Goal: Transaction & Acquisition: Book appointment/travel/reservation

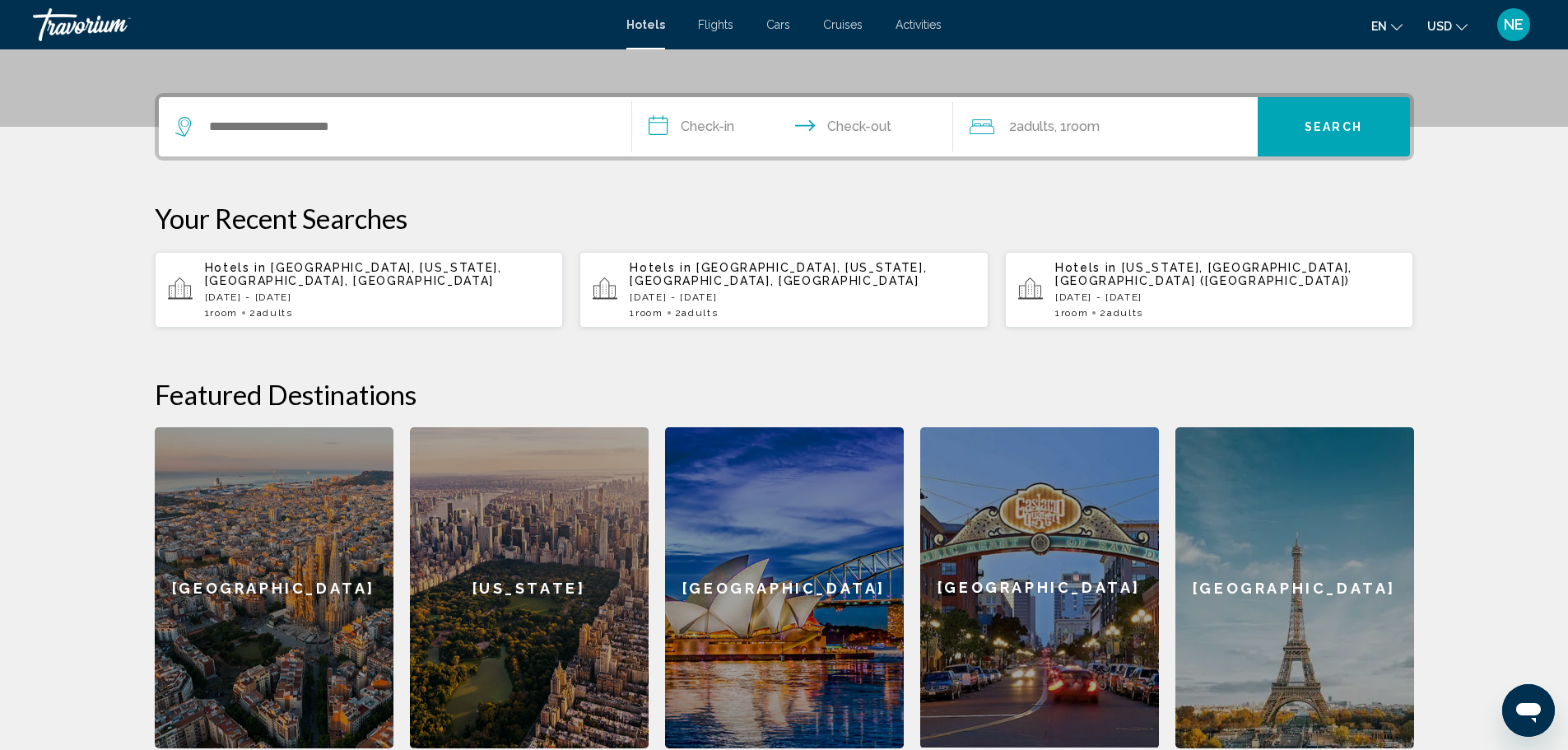
scroll to position [373, 0]
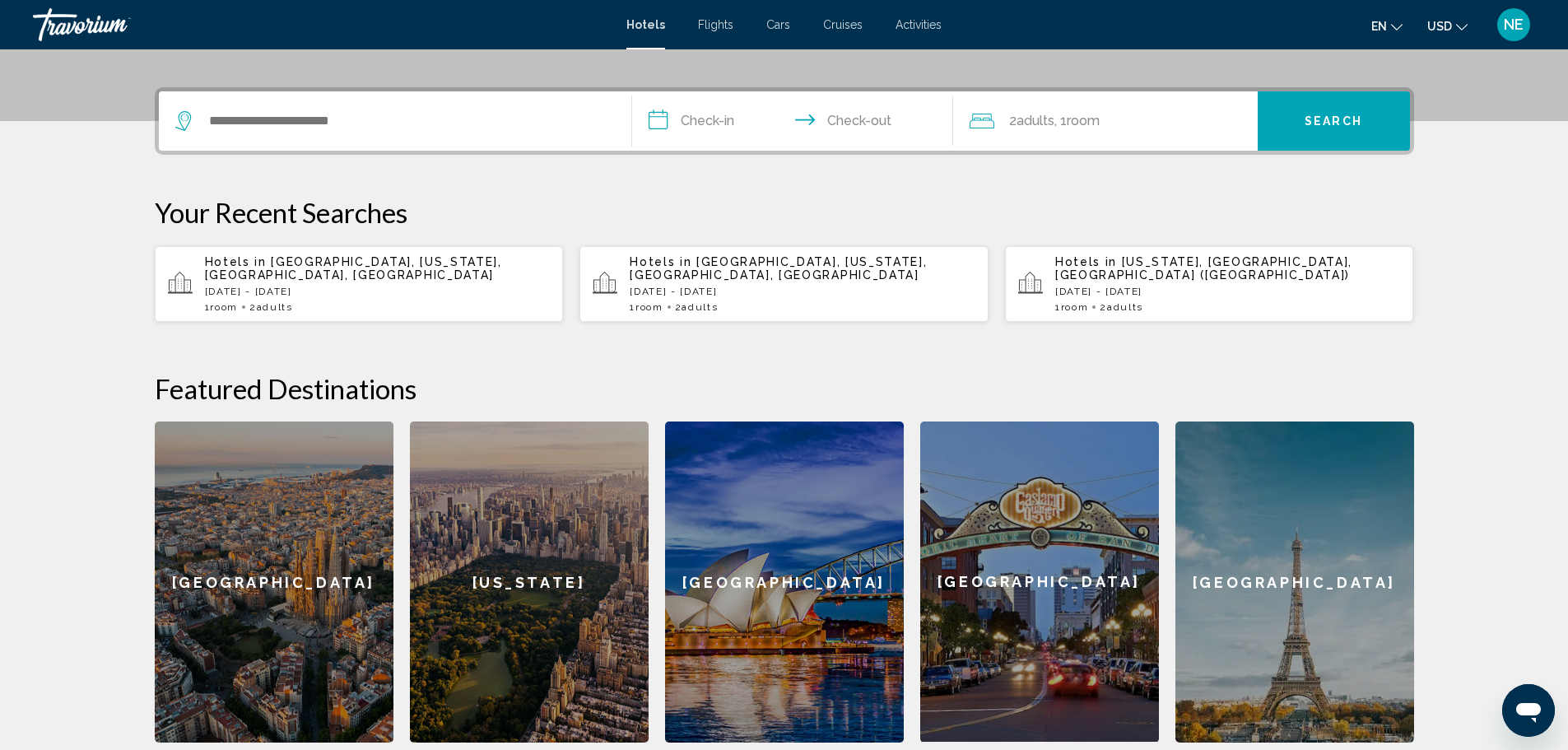
click at [205, 297] on p "[DATE] - [DATE]" at bounding box center [377, 291] width 346 height 11
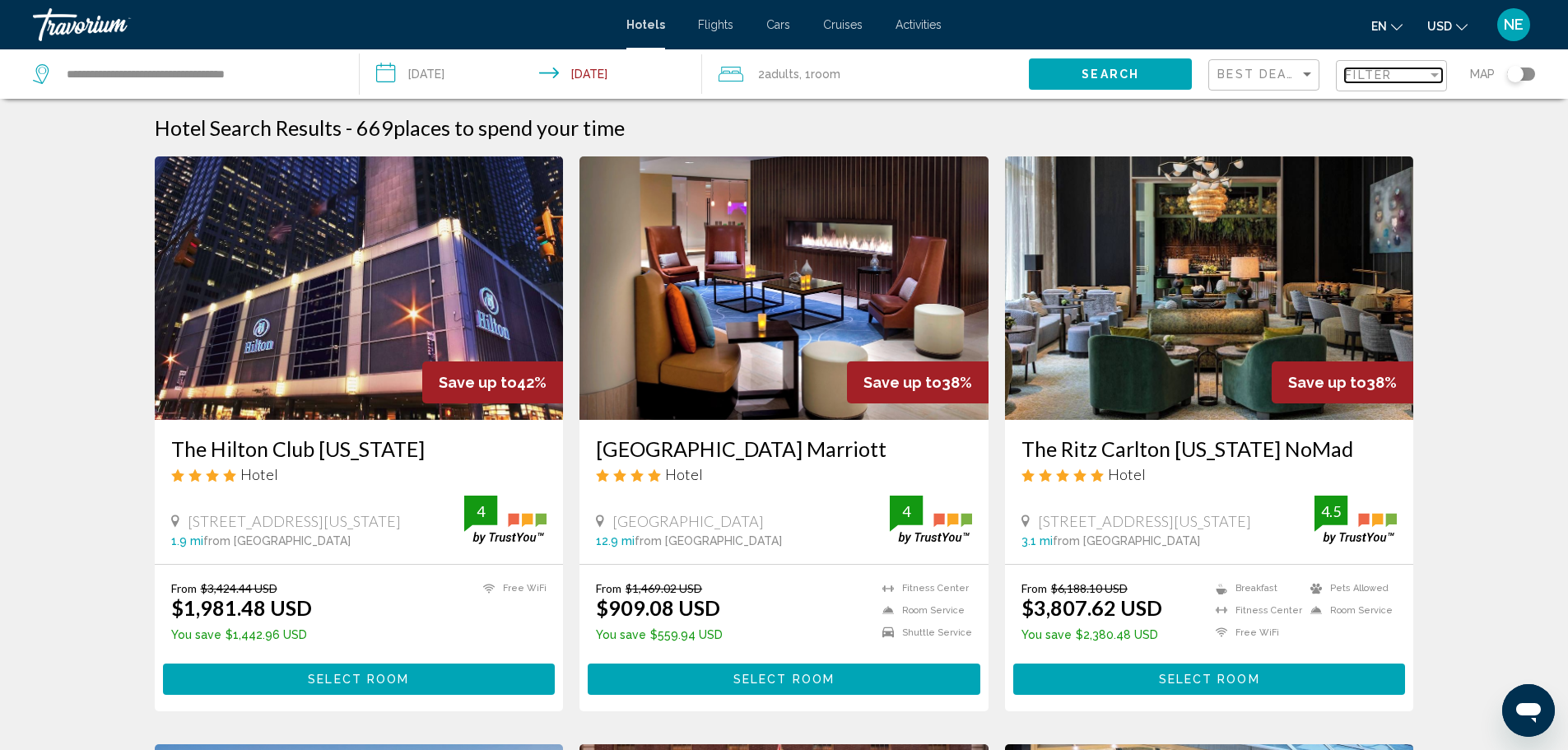
click at [1431, 77] on div "Filter" at bounding box center [1435, 75] width 8 height 4
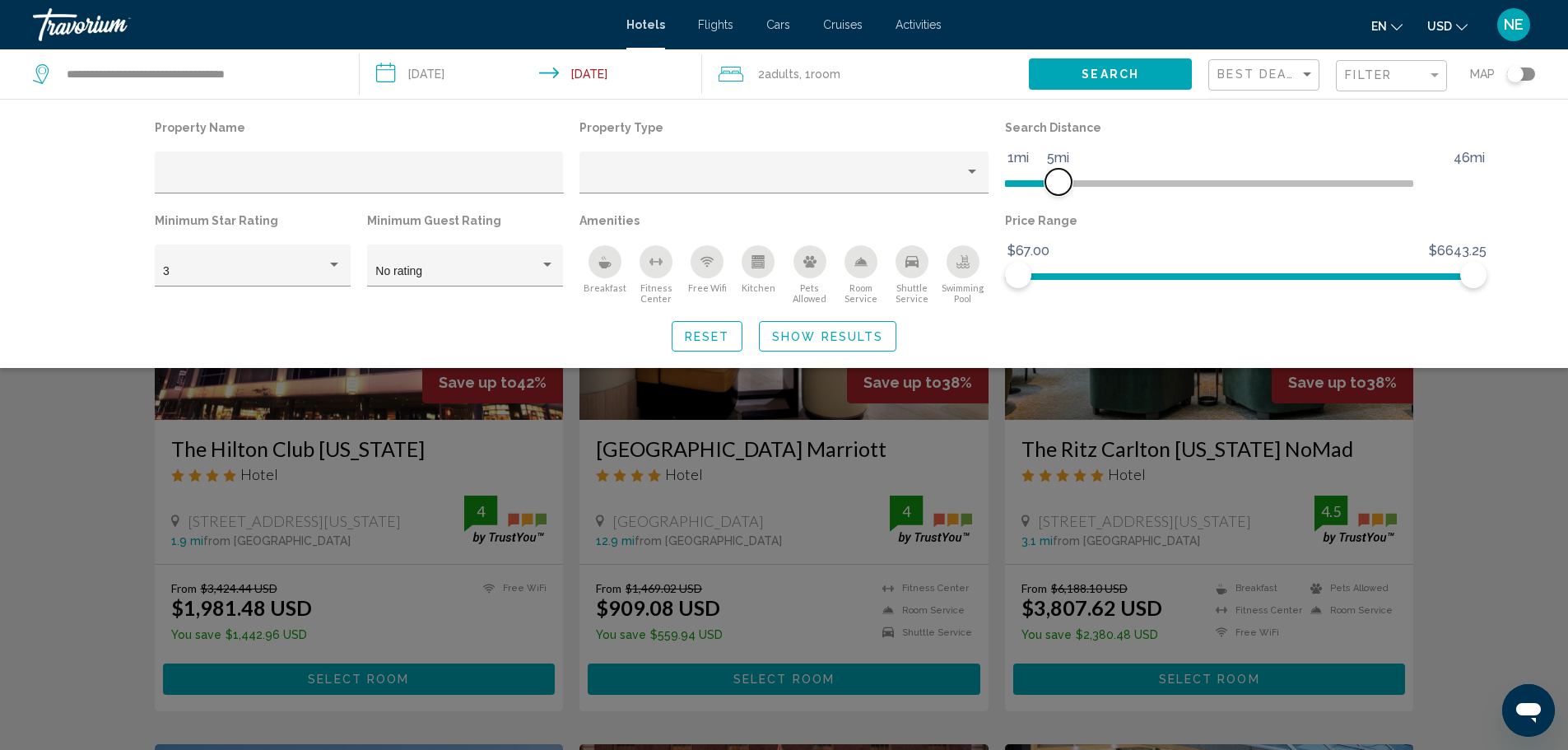
drag, startPoint x: 1349, startPoint y: 218, endPoint x: 1094, endPoint y: 222, distance: 255.0
click at [1071, 195] on span "Hotel Filters" at bounding box center [1058, 182] width 26 height 26
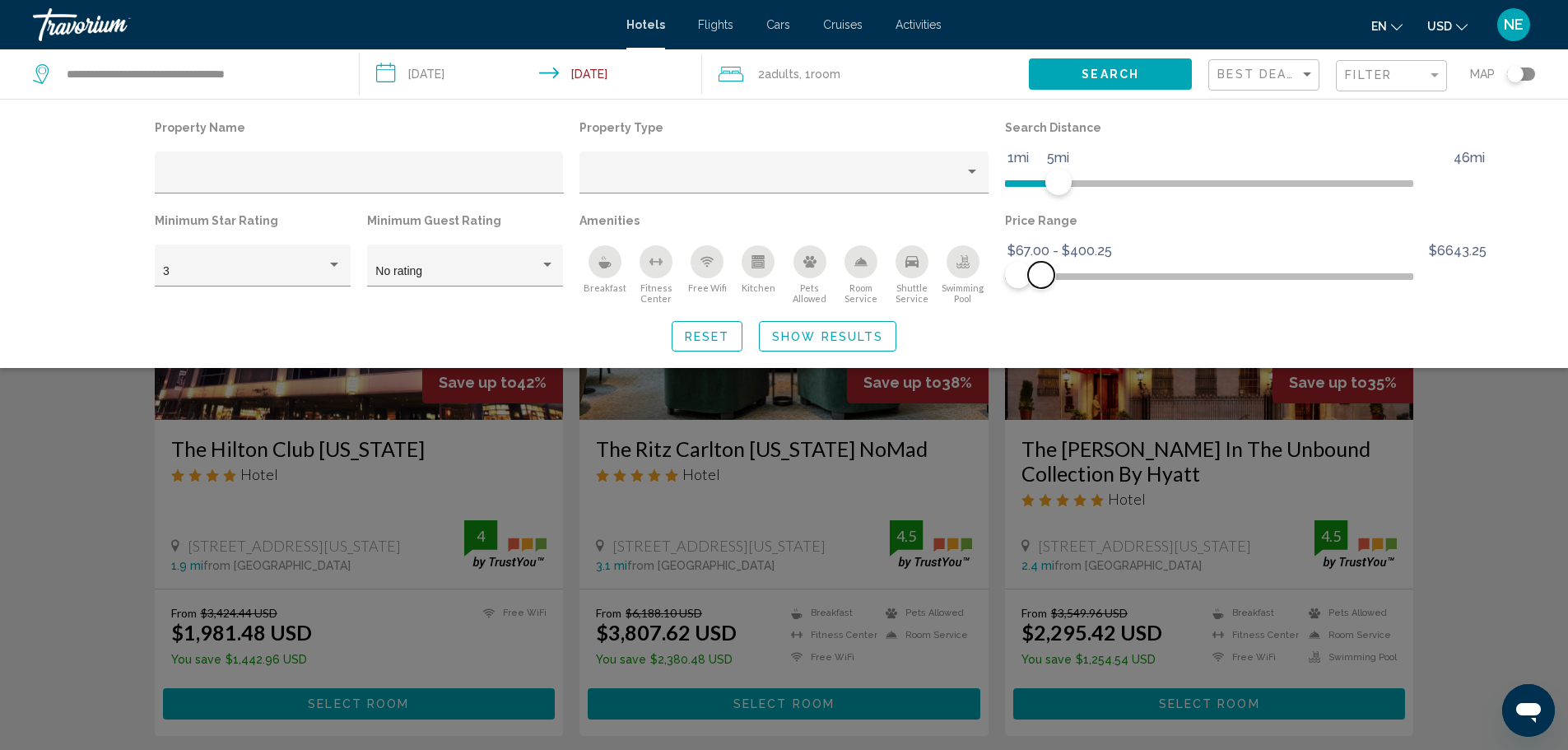
drag, startPoint x: 1506, startPoint y: 331, endPoint x: 1082, endPoint y: 346, distance: 424.3
click at [1055, 288] on span "Hotel Filters" at bounding box center [1041, 275] width 26 height 26
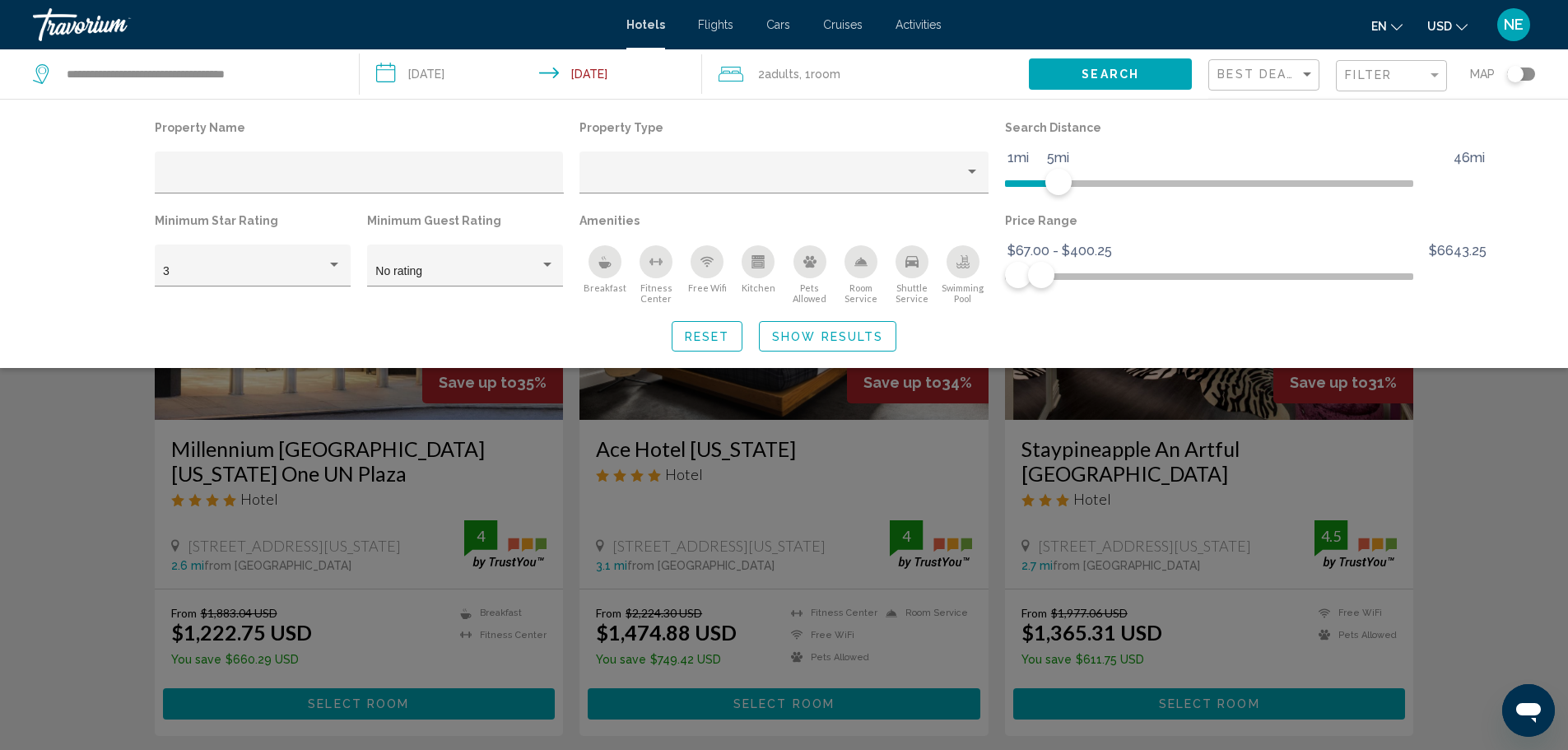
click at [1560, 517] on div "Search widget" at bounding box center [784, 499] width 1568 height 503
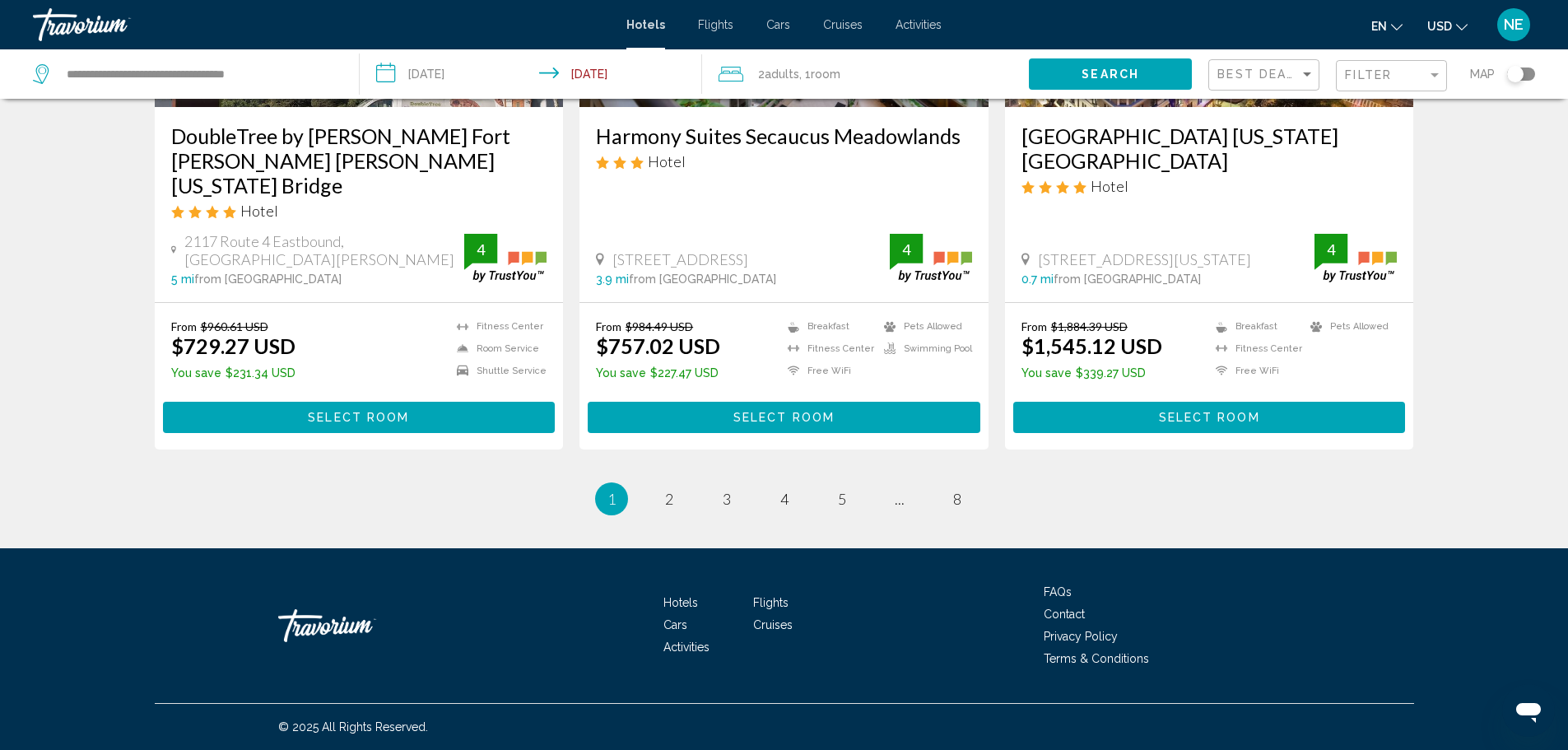
scroll to position [2314, 0]
click at [1336, 92] on mat-form-field "Filter" at bounding box center [1391, 75] width 111 height 32
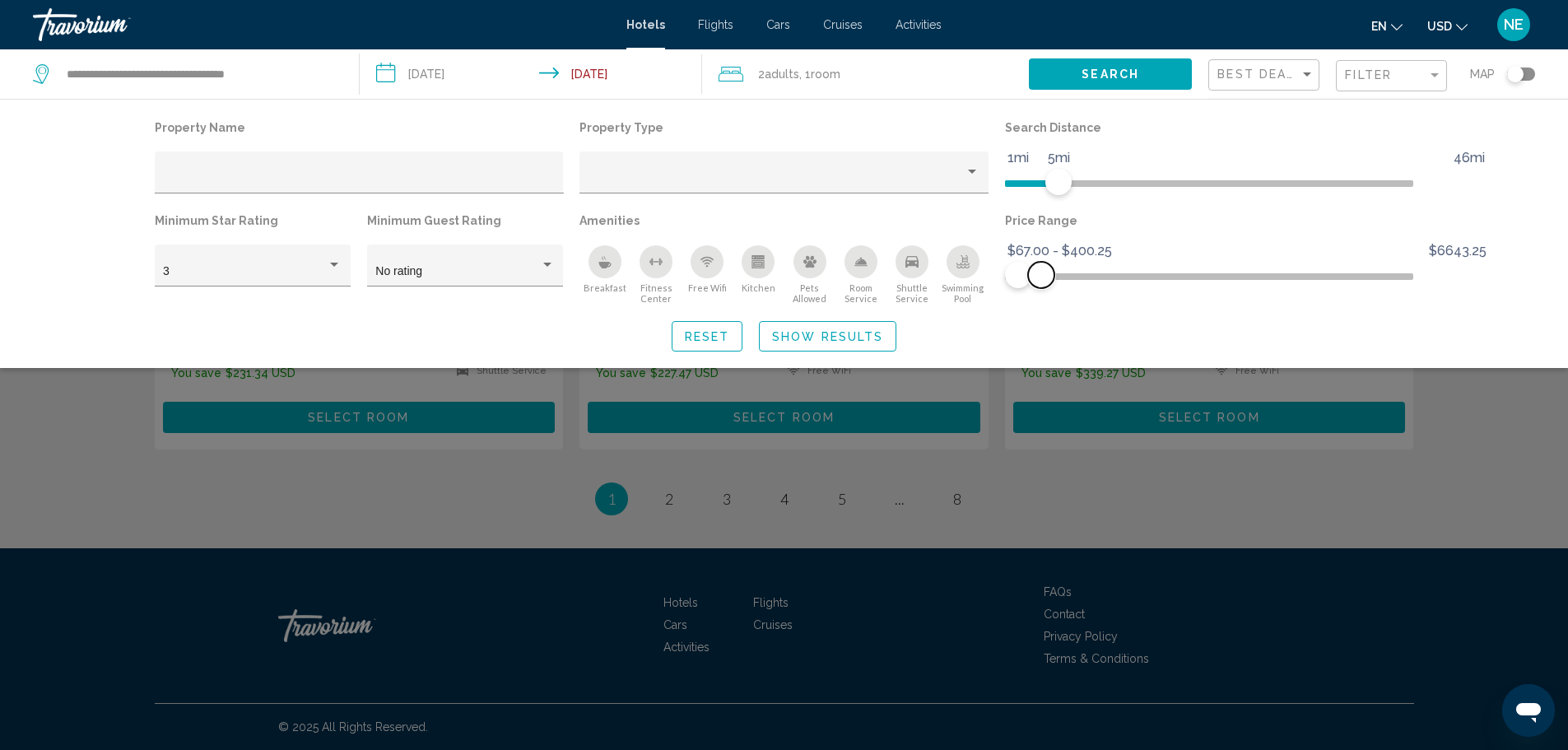
click at [1055, 288] on span "Hotel Filters" at bounding box center [1041, 275] width 26 height 26
click at [1050, 288] on span "Hotel Filters" at bounding box center [1036, 275] width 26 height 26
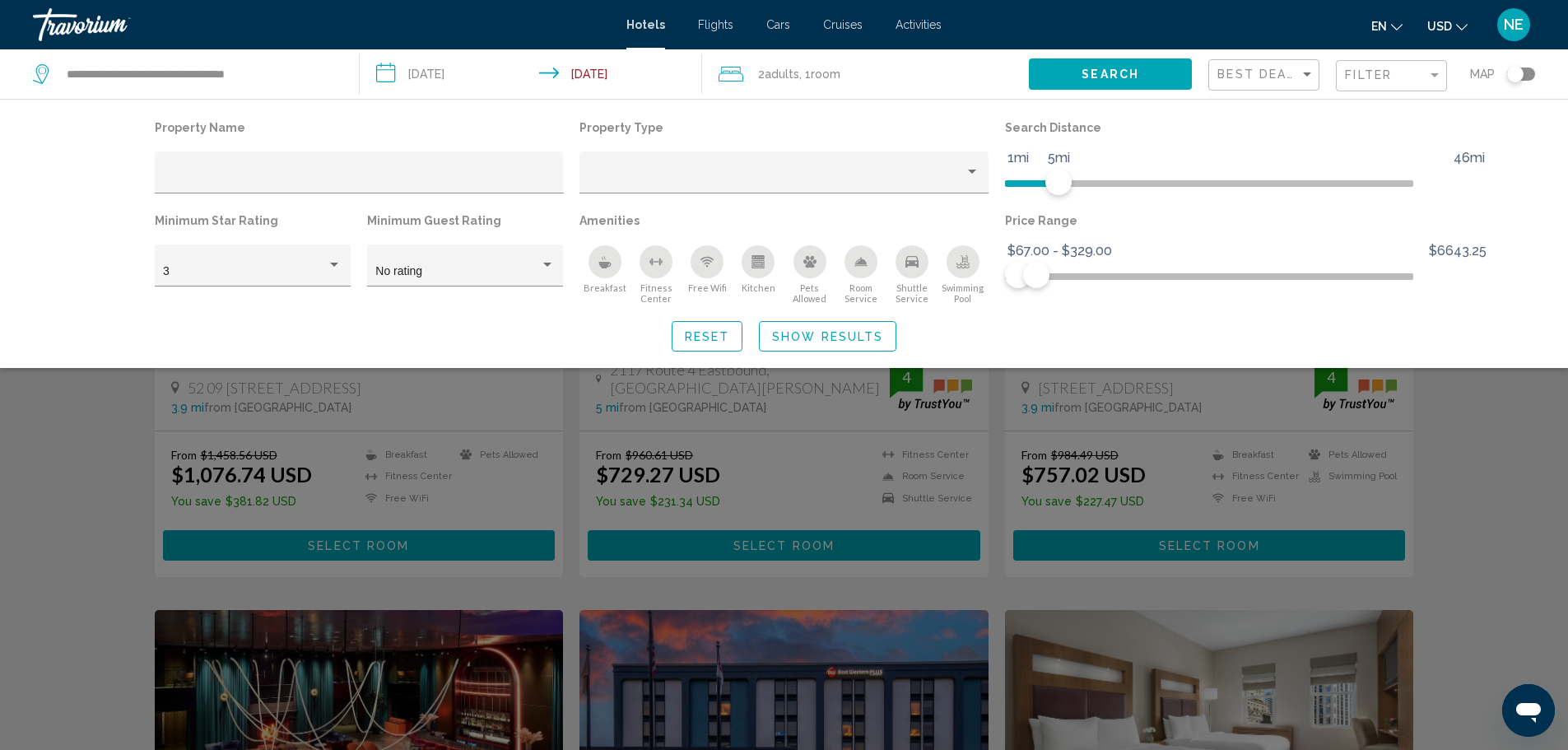
click at [1543, 499] on div "Search widget" at bounding box center [784, 499] width 1568 height 503
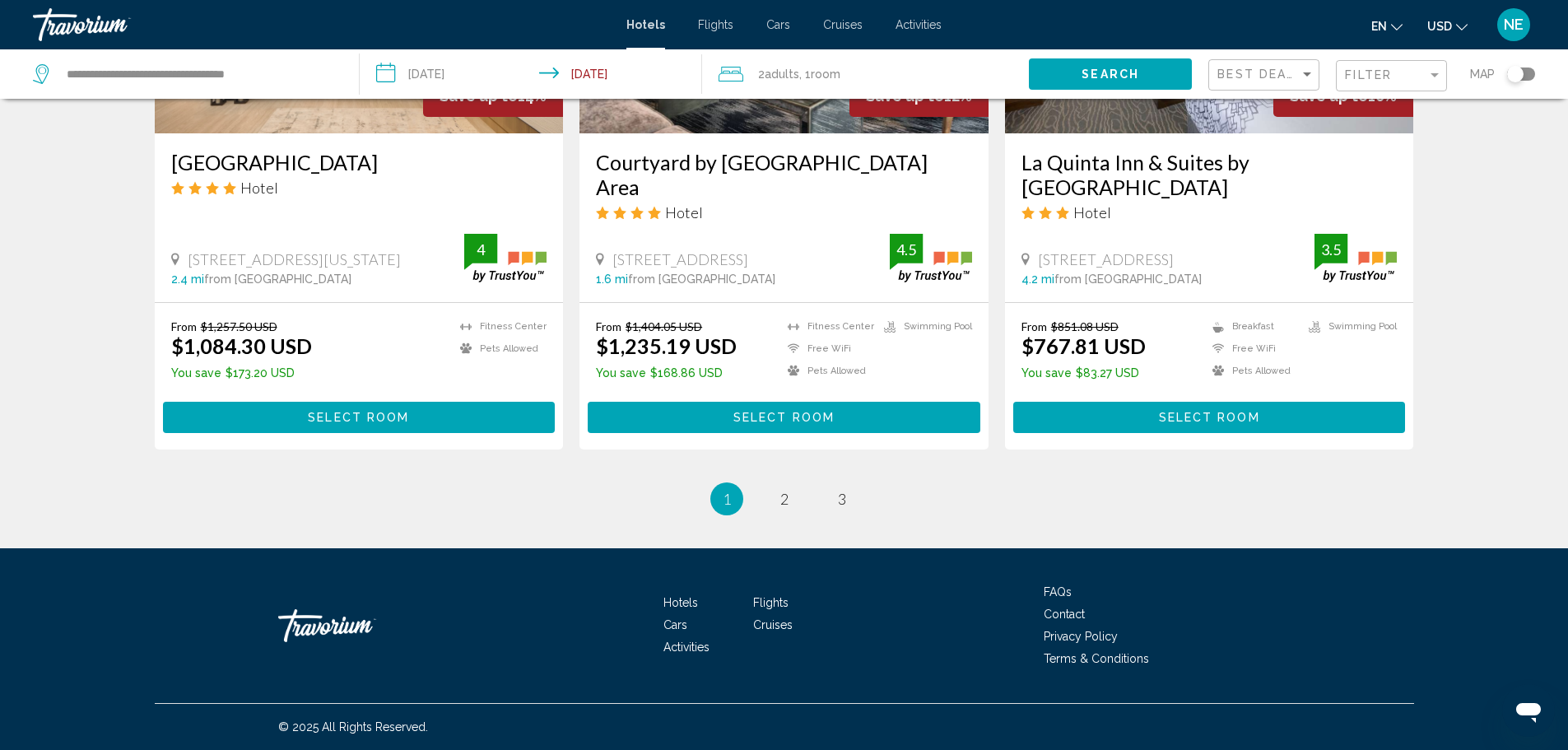
scroll to position [2784, 0]
click at [784, 490] on span "2" at bounding box center [784, 499] width 8 height 18
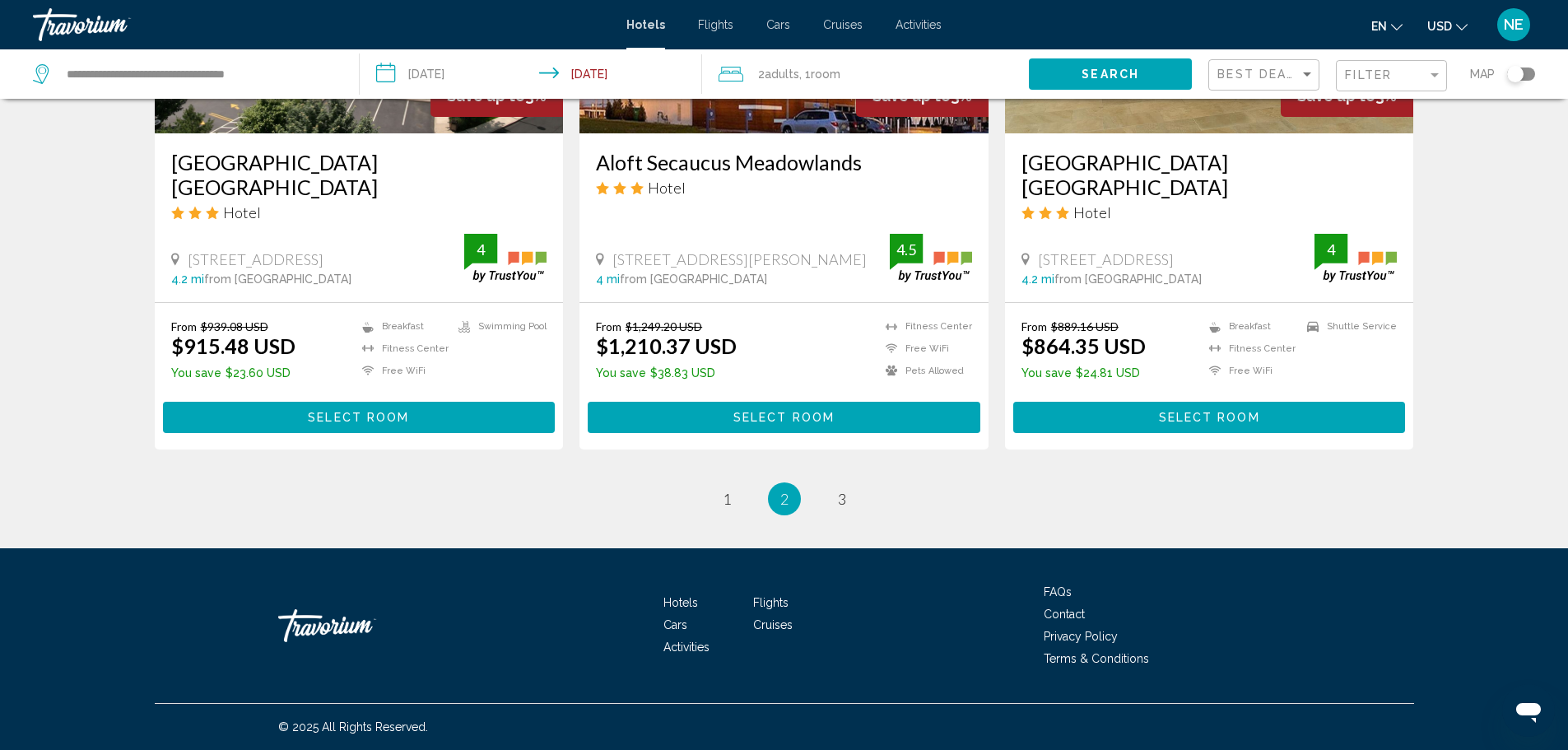
scroll to position [2639, 0]
click at [846, 508] on span "3" at bounding box center [842, 499] width 8 height 18
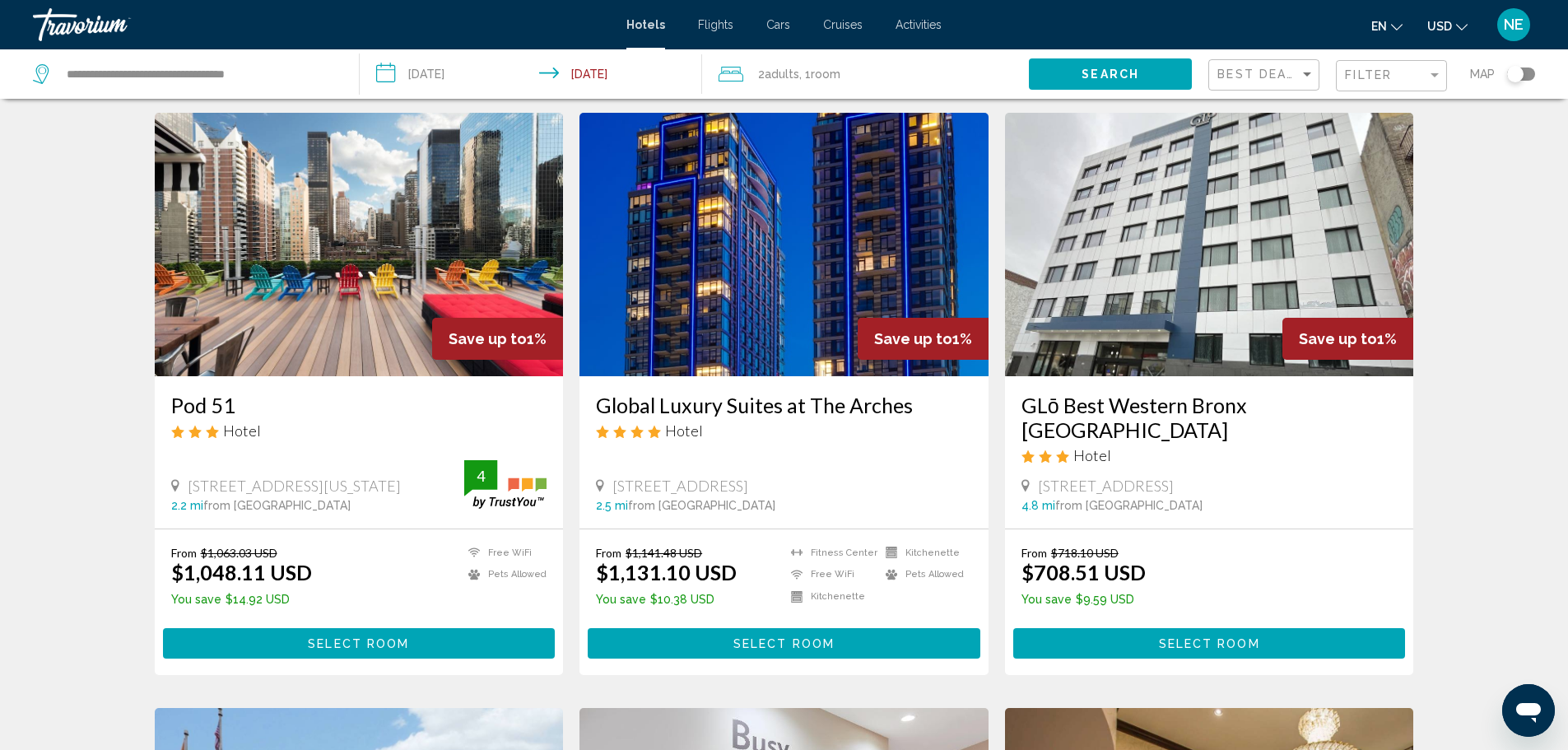
scroll to position [28, 0]
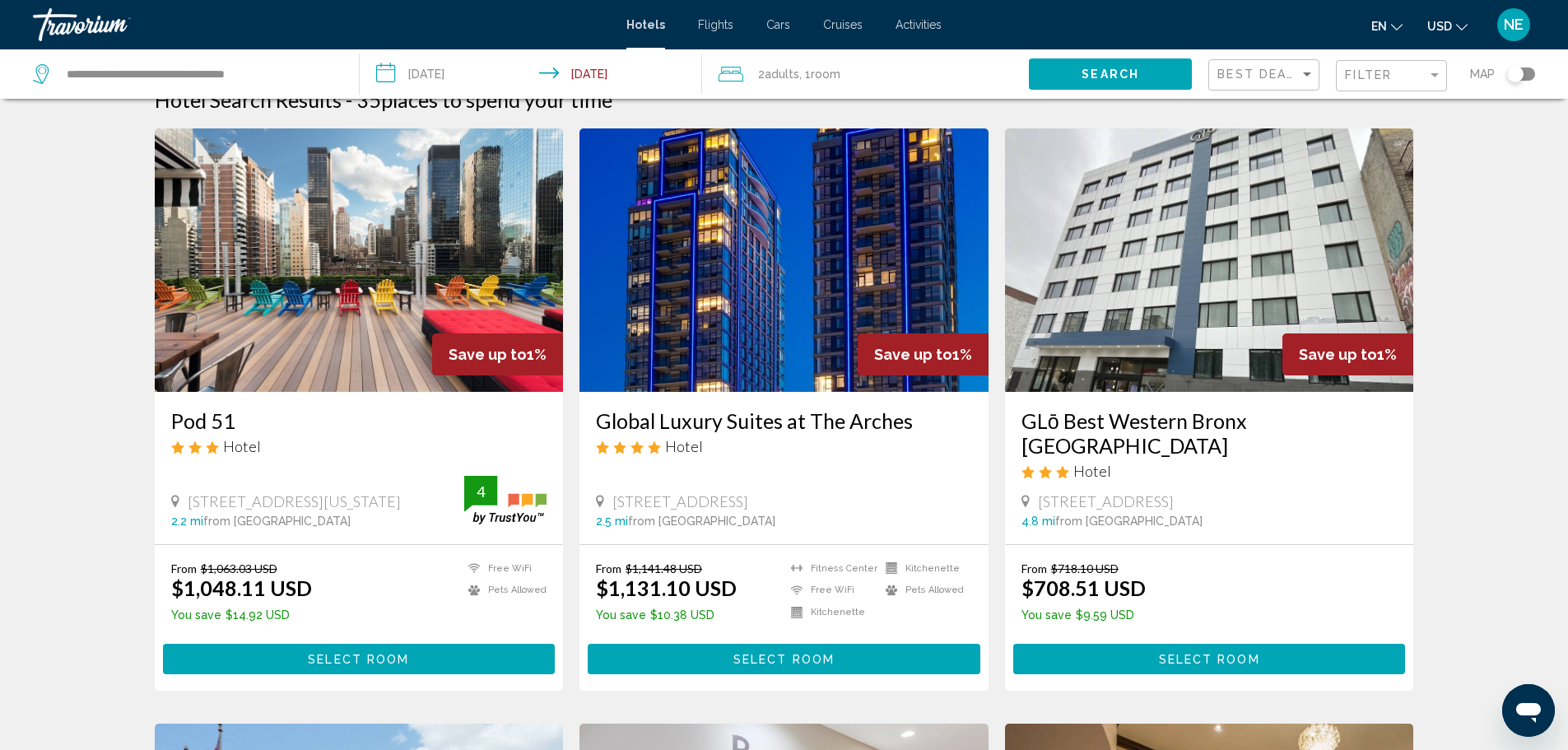
click at [908, 293] on img "Main content" at bounding box center [784, 260] width 409 height 264
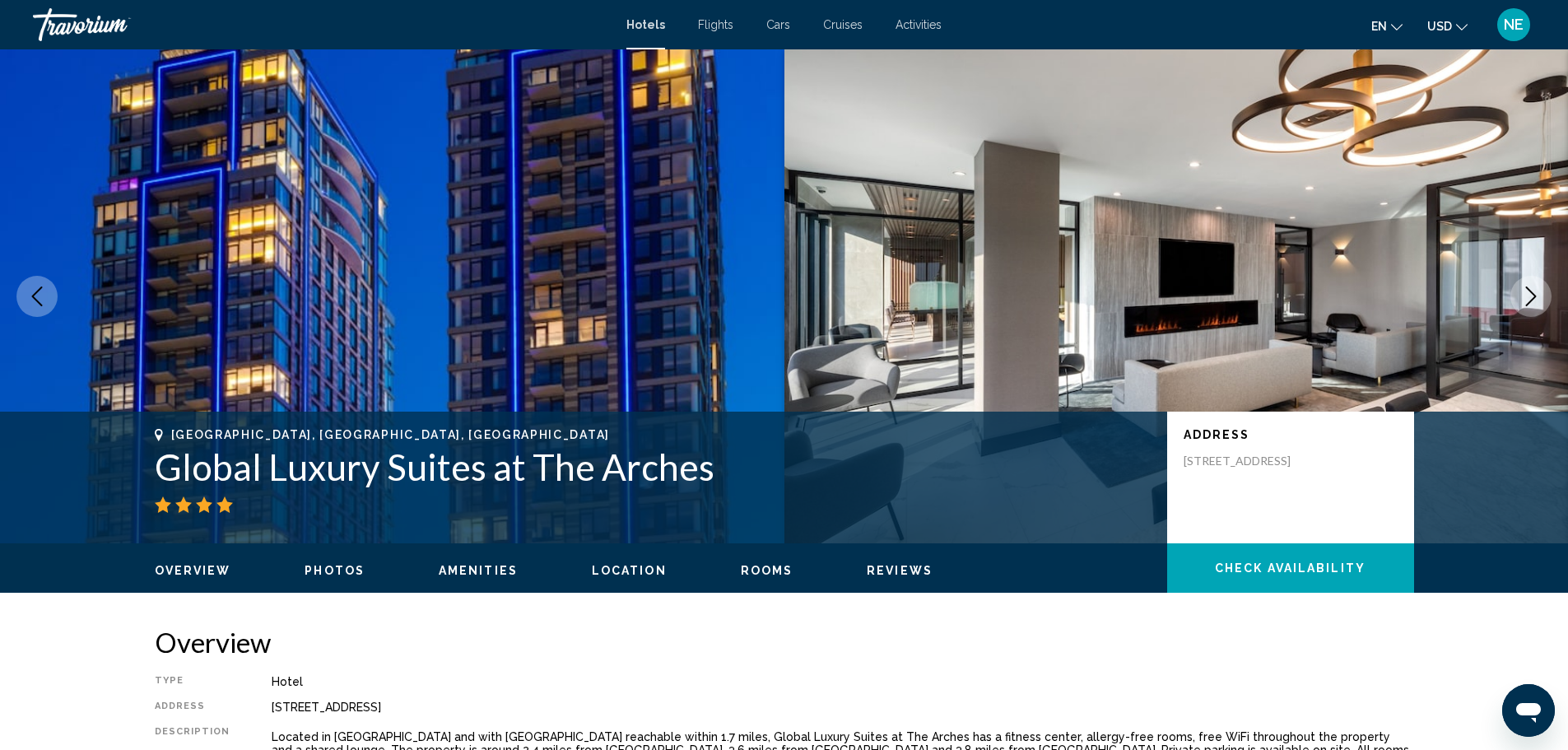
click at [1517, 317] on button "Next image" at bounding box center [1531, 296] width 41 height 41
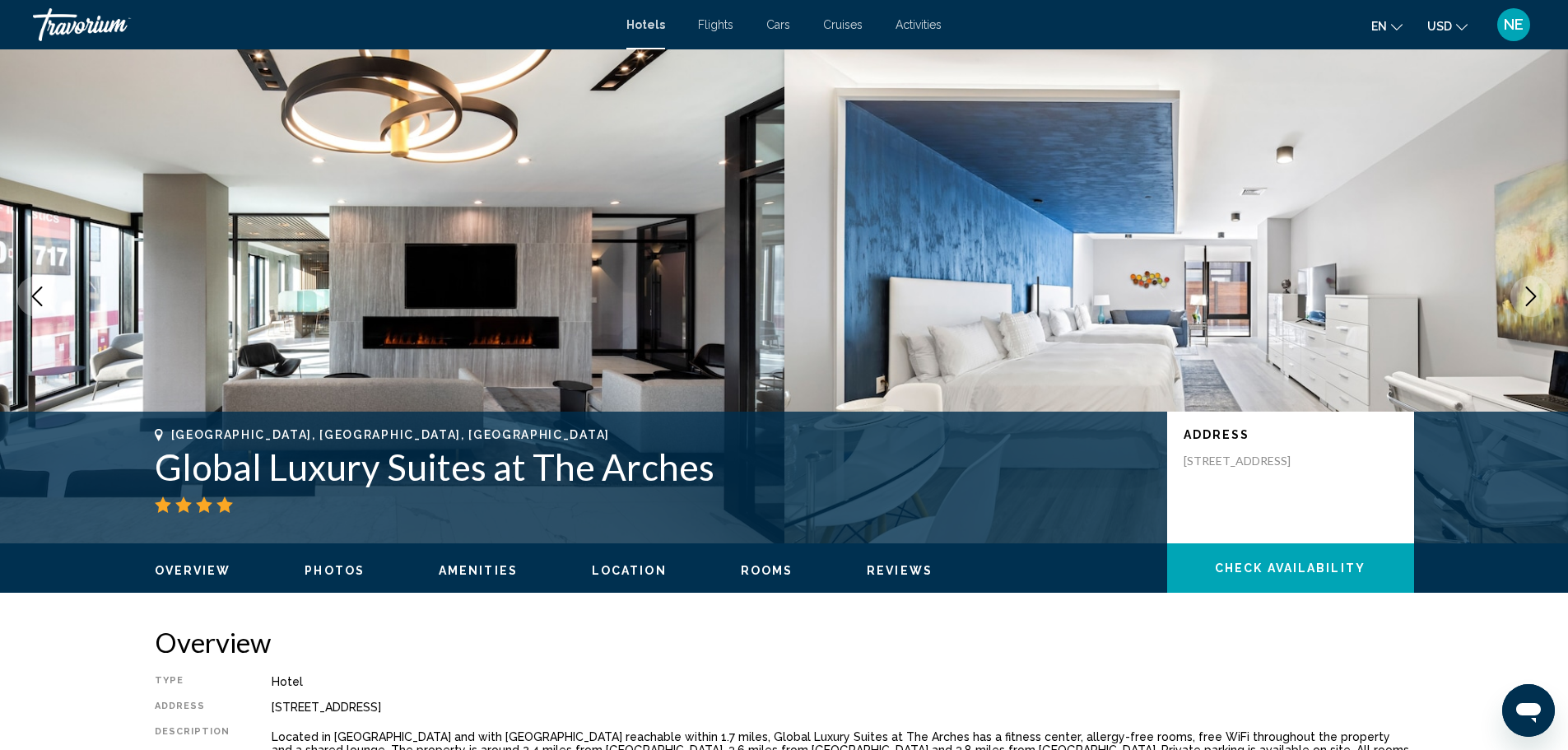
click at [1521, 306] on icon "Next image" at bounding box center [1531, 296] width 20 height 20
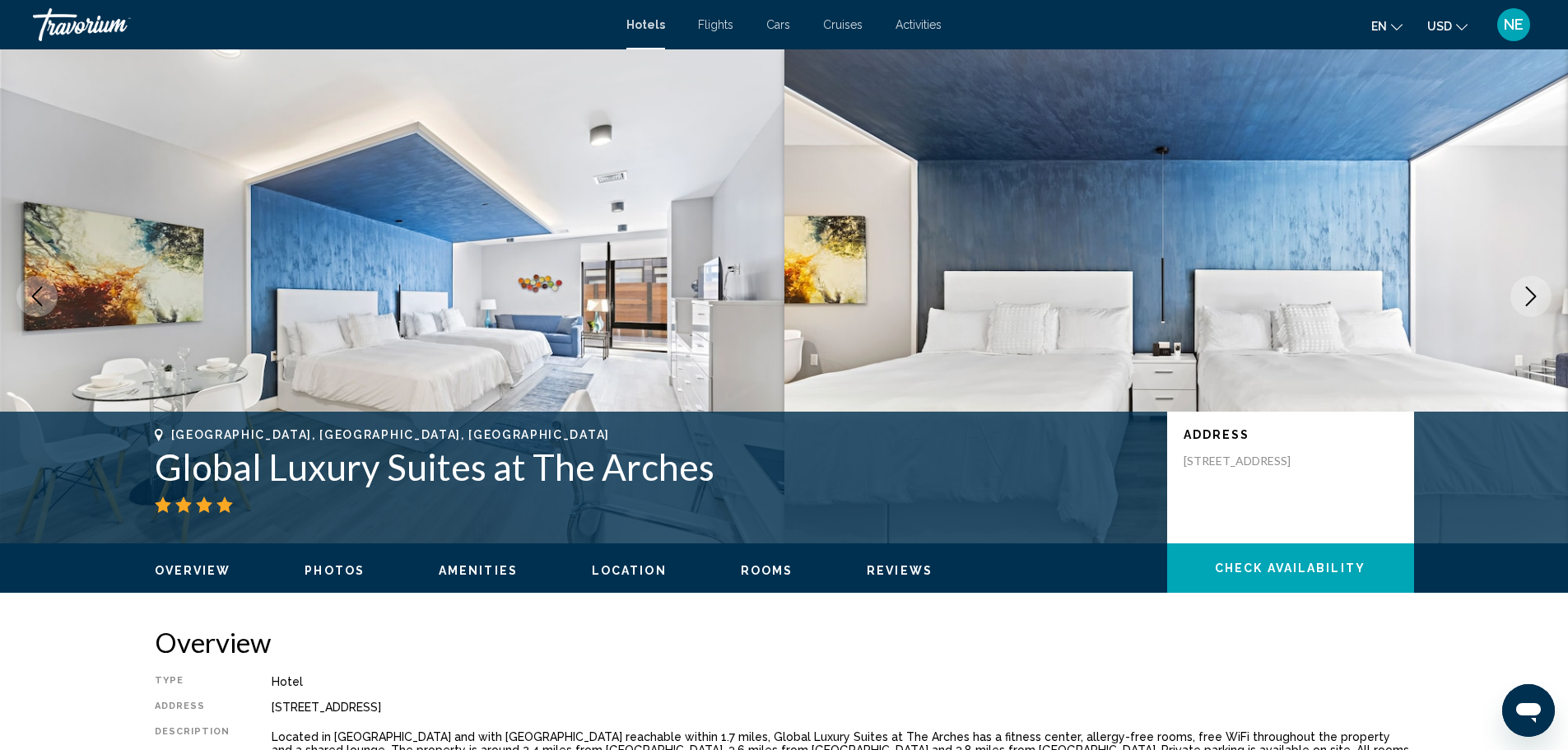
click at [1521, 306] on icon "Next image" at bounding box center [1531, 296] width 20 height 20
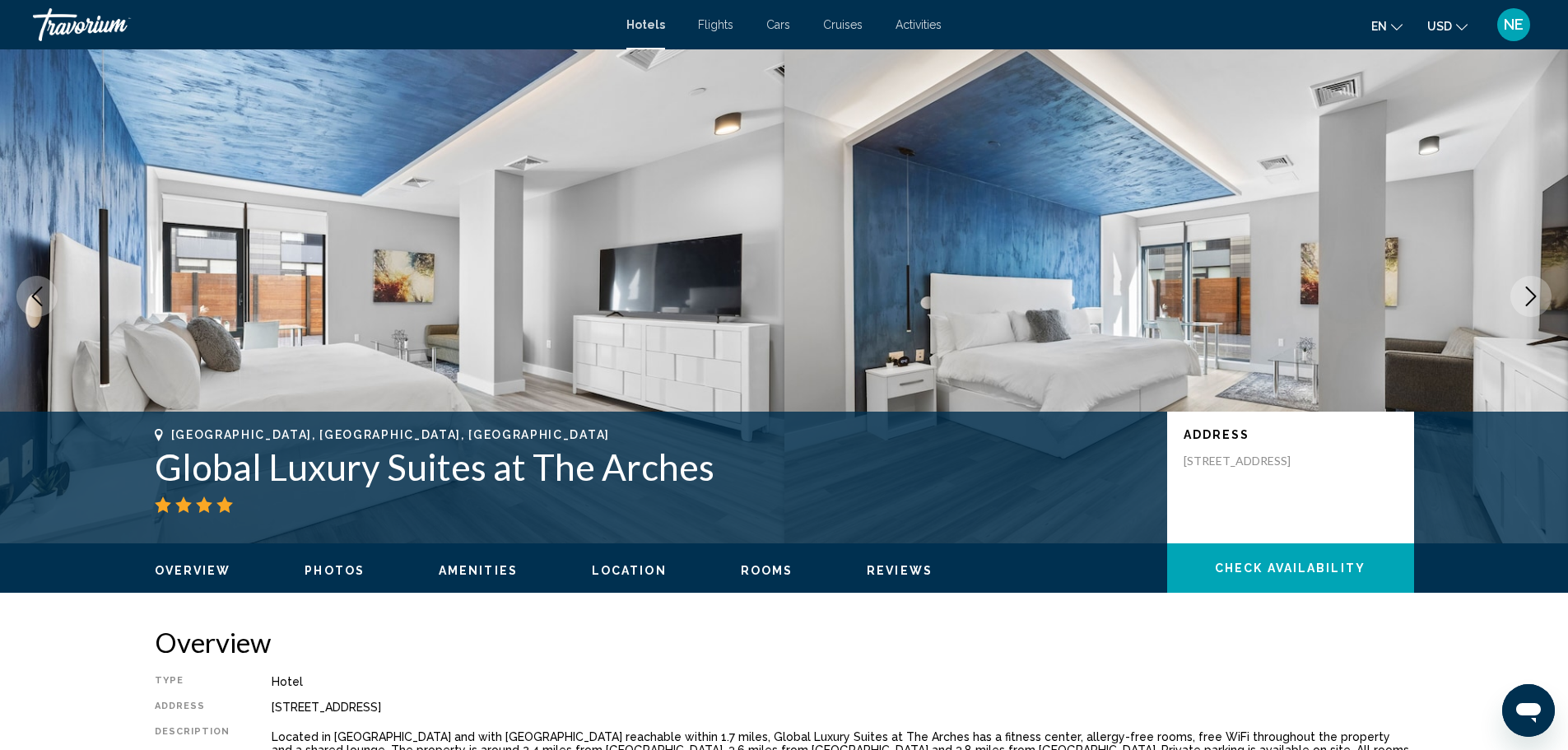
click at [1521, 306] on icon "Next image" at bounding box center [1531, 296] width 20 height 20
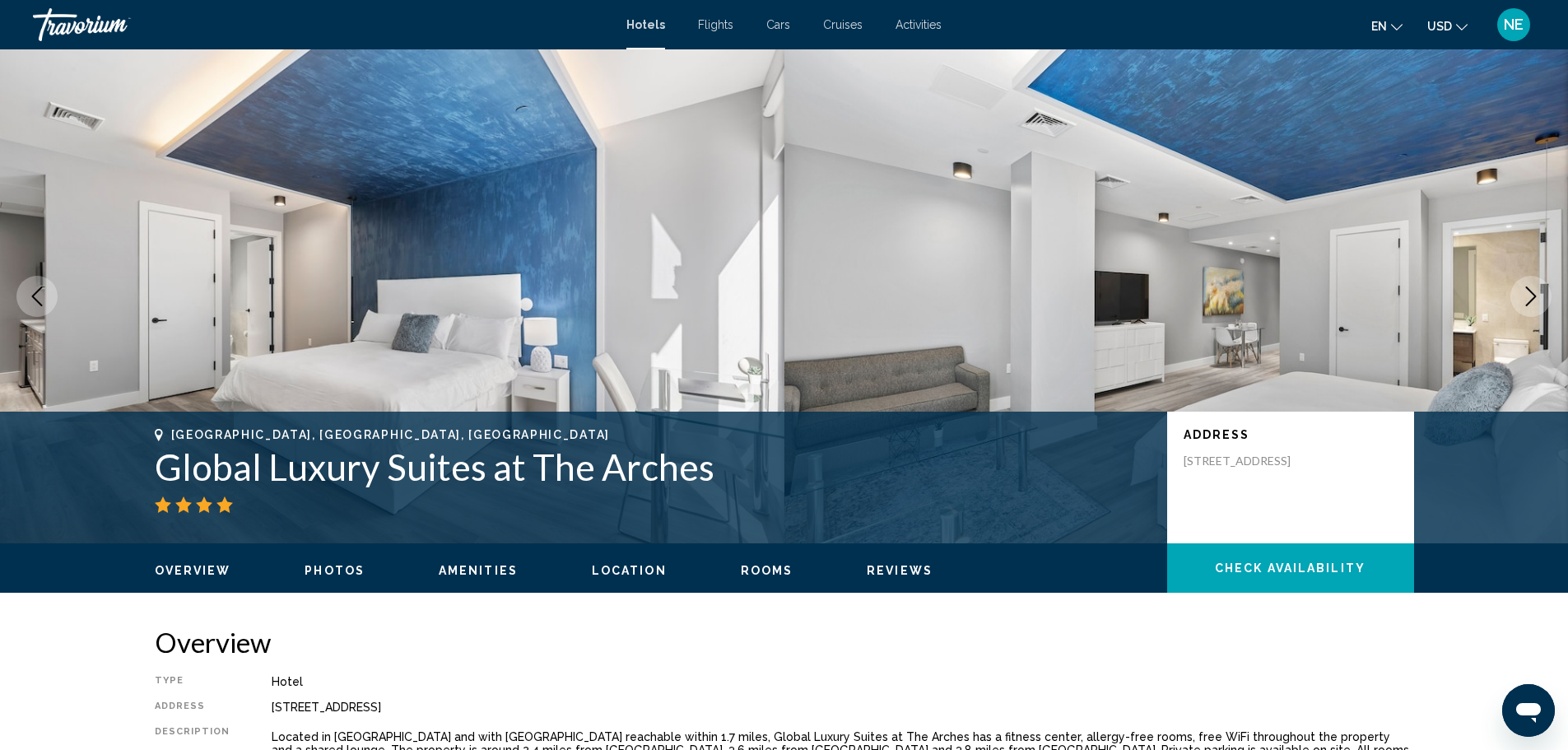
click at [1521, 306] on icon "Next image" at bounding box center [1531, 296] width 20 height 20
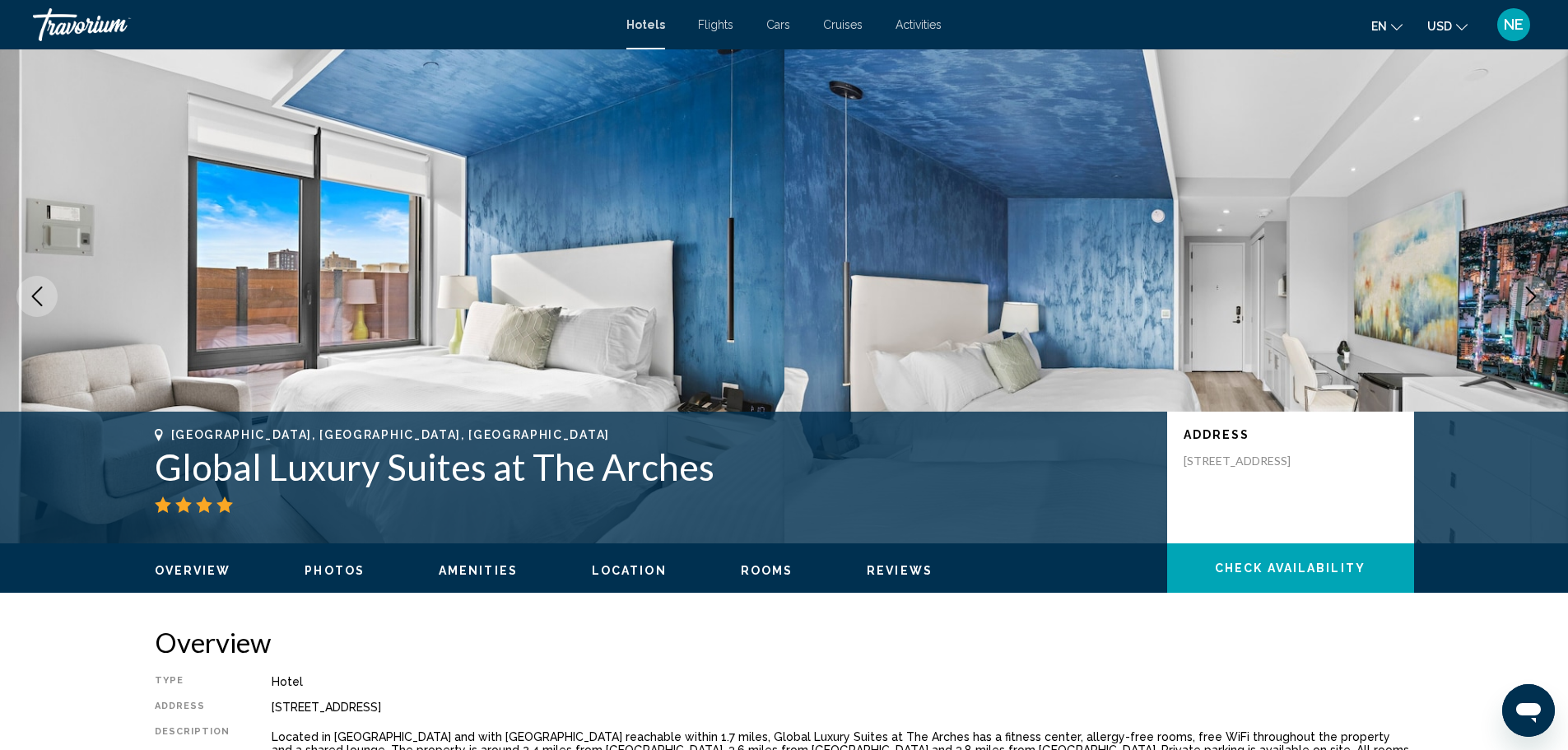
click at [1521, 306] on icon "Next image" at bounding box center [1531, 296] width 20 height 20
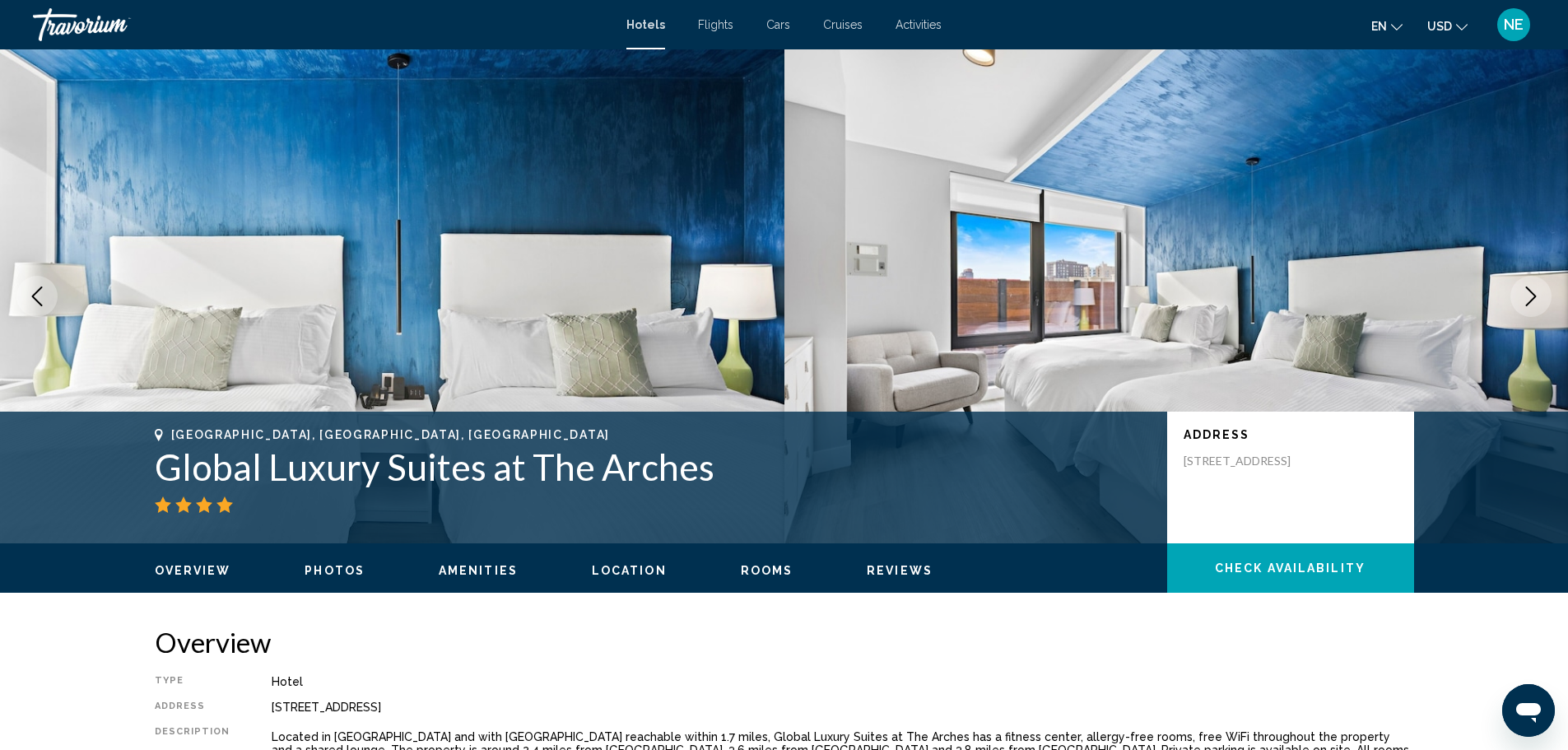
click at [1521, 306] on icon "Next image" at bounding box center [1531, 296] width 20 height 20
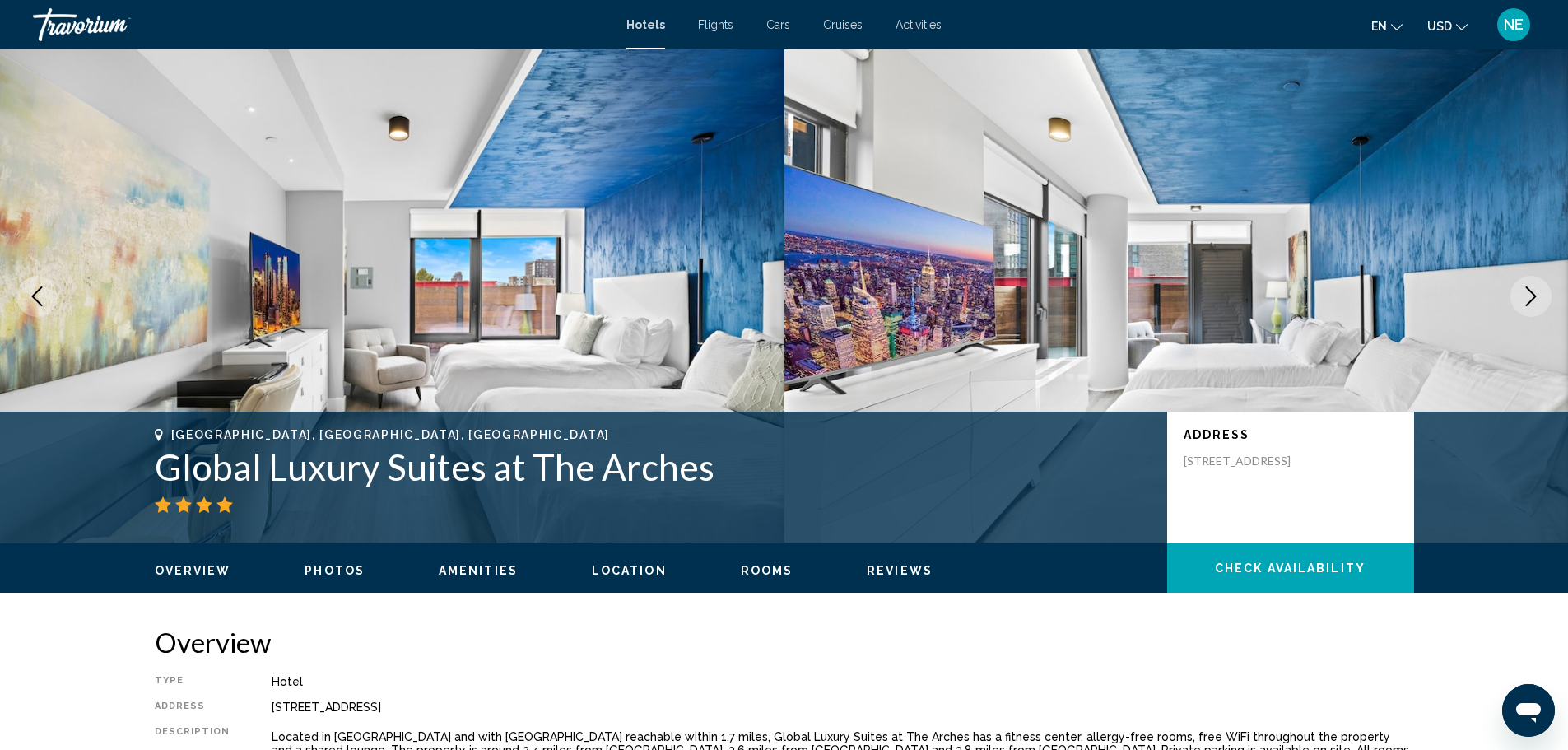
click at [1521, 306] on icon "Next image" at bounding box center [1531, 296] width 20 height 20
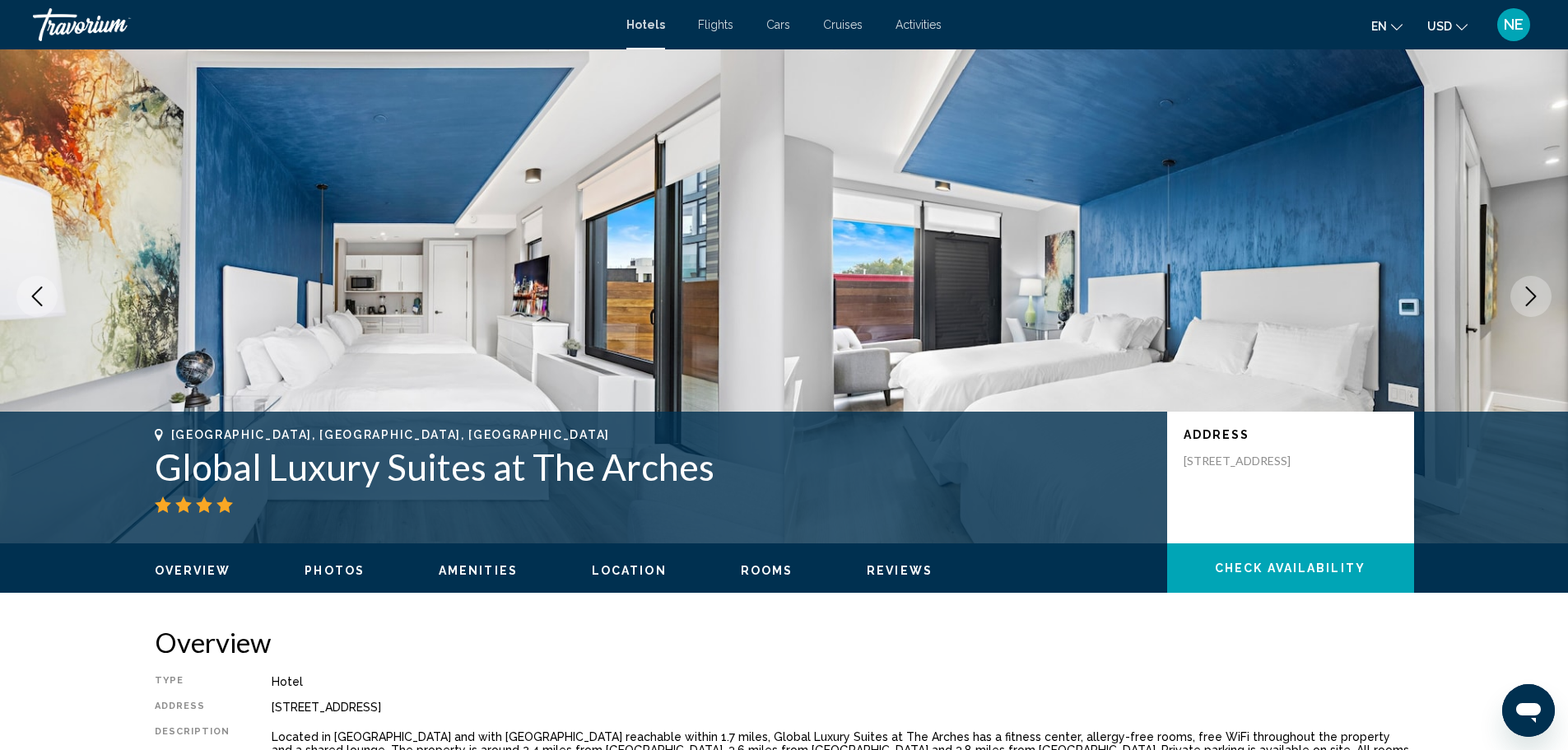
click at [1521, 306] on icon "Next image" at bounding box center [1531, 296] width 20 height 20
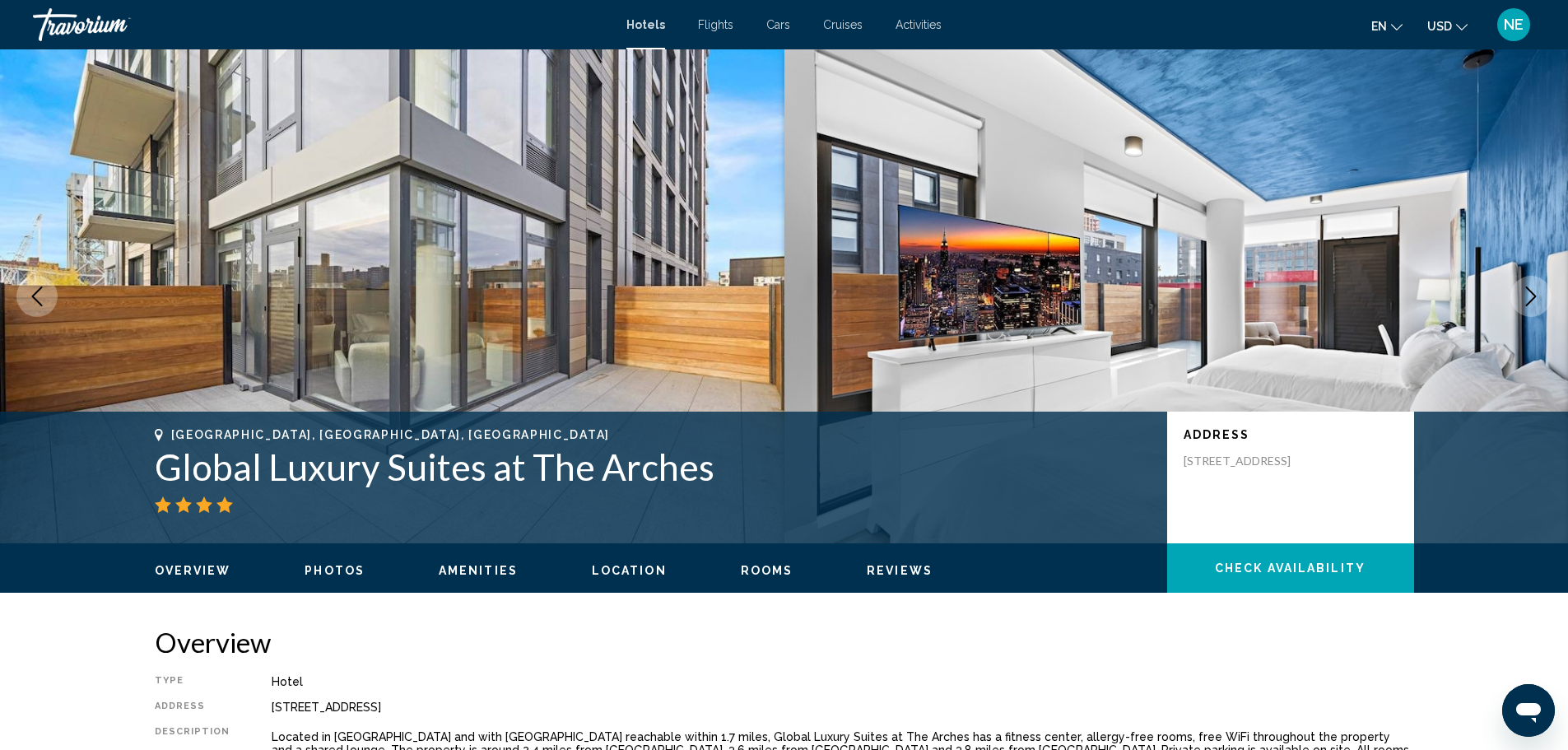
click at [1521, 306] on icon "Next image" at bounding box center [1531, 296] width 20 height 20
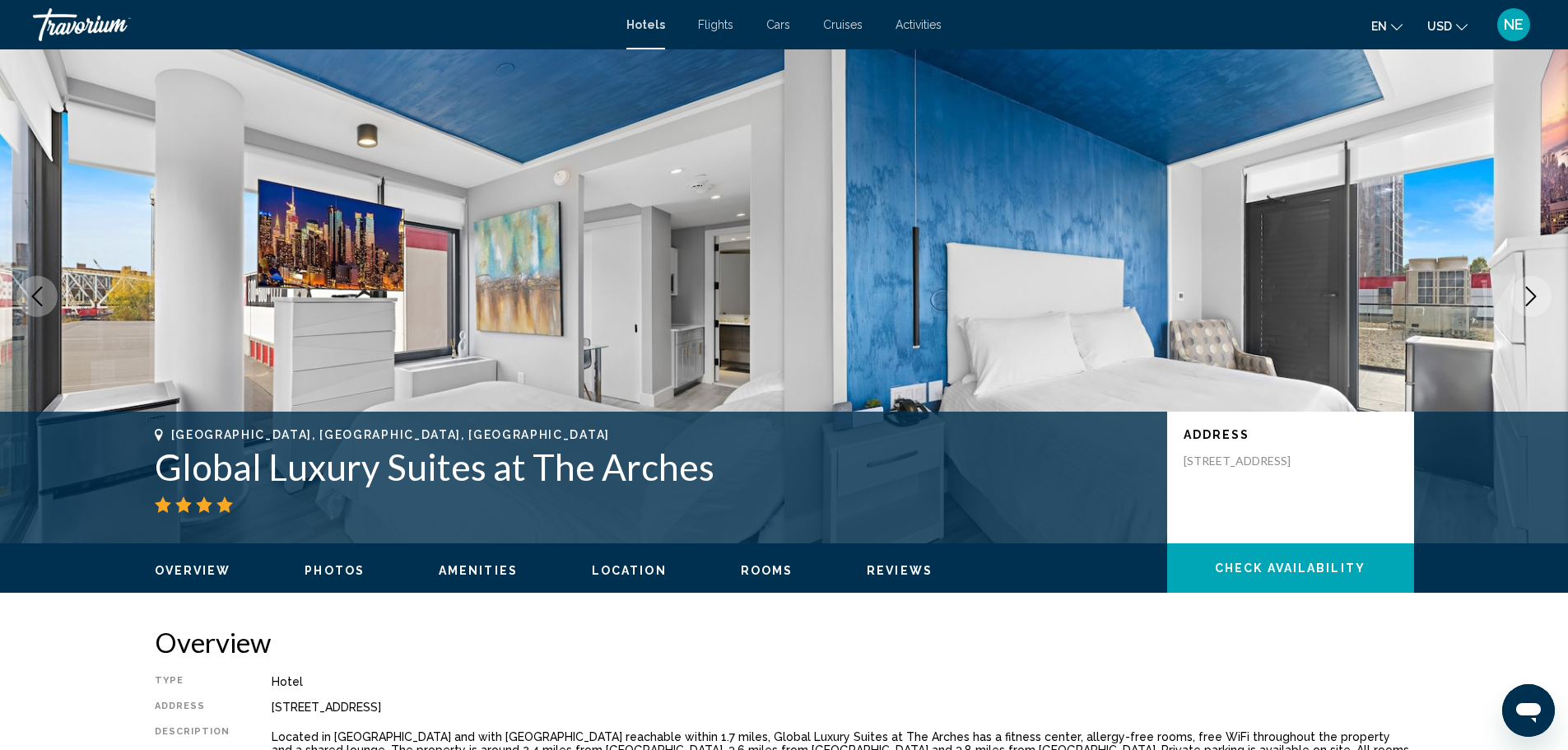
click at [1521, 306] on icon "Next image" at bounding box center [1531, 296] width 20 height 20
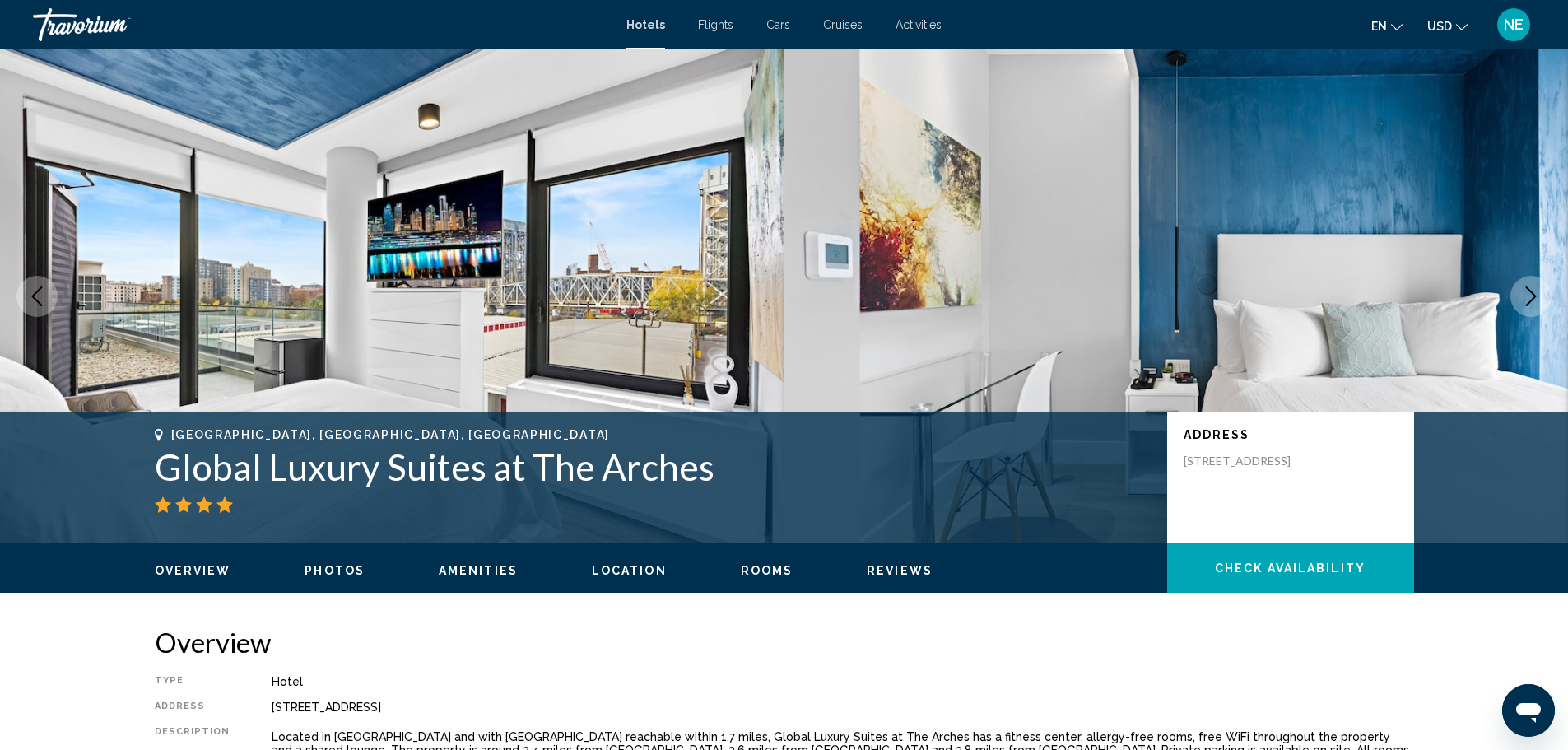
click at [1521, 306] on icon "Next image" at bounding box center [1531, 296] width 20 height 20
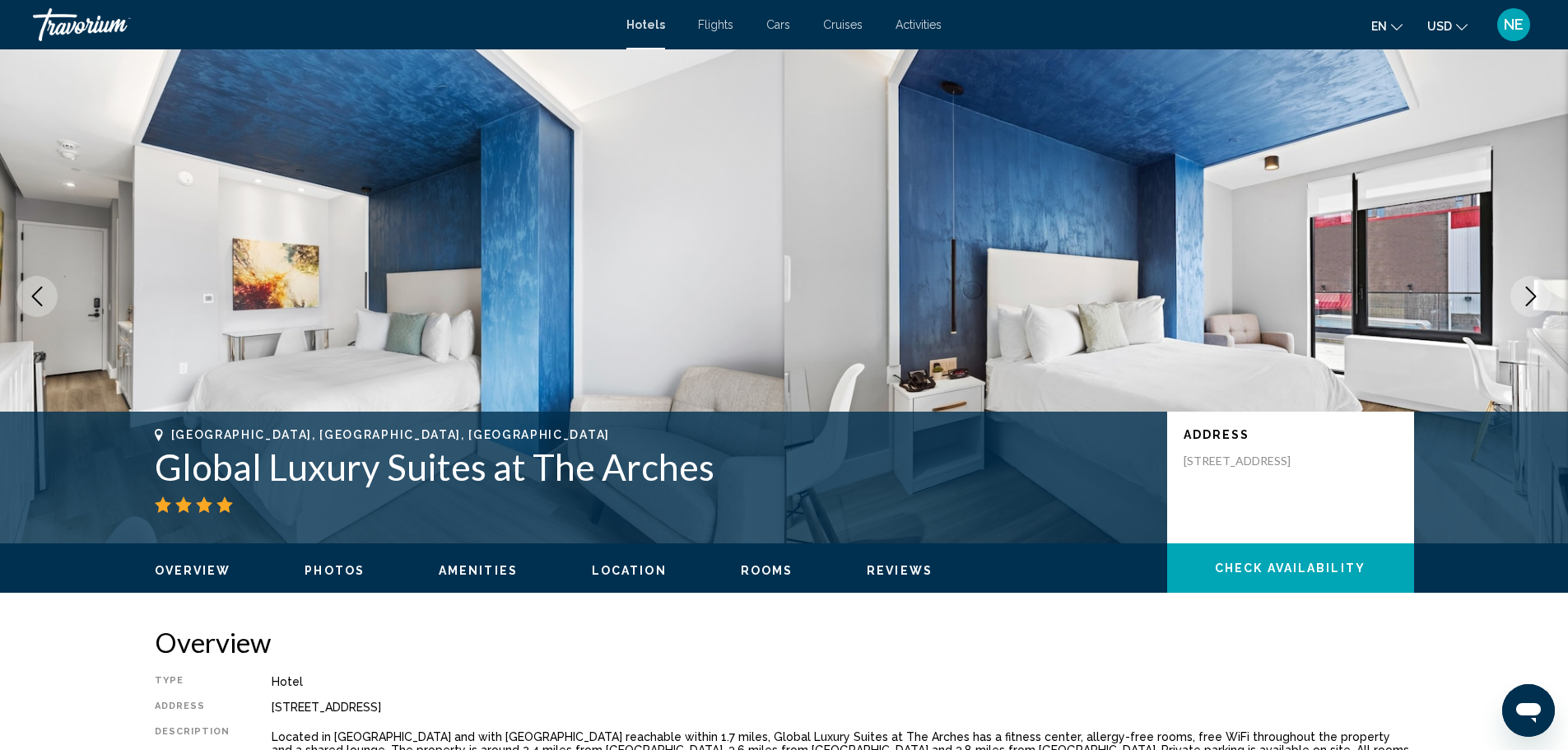
click at [1521, 306] on icon "Next image" at bounding box center [1531, 296] width 20 height 20
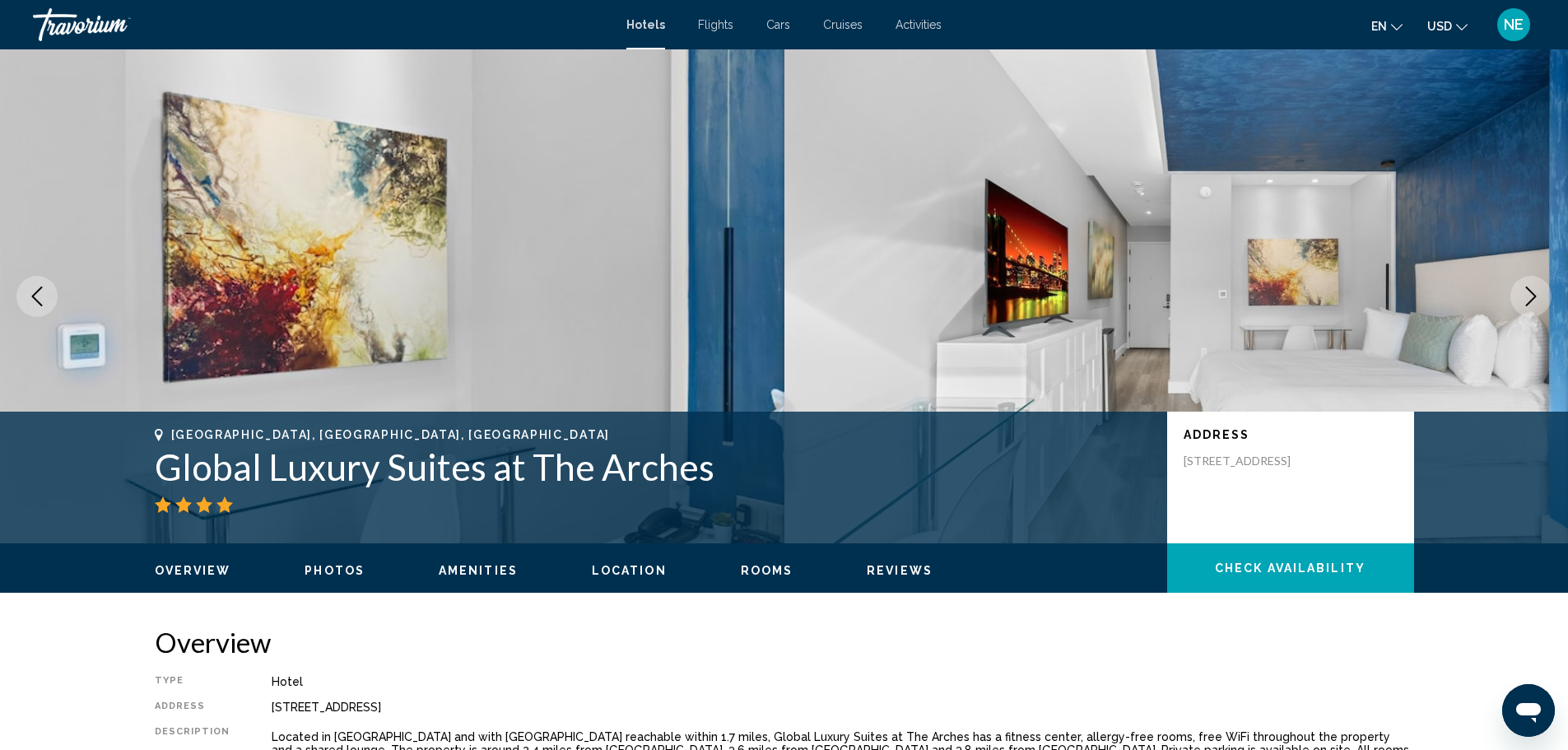
click at [1521, 306] on icon "Next image" at bounding box center [1531, 296] width 20 height 20
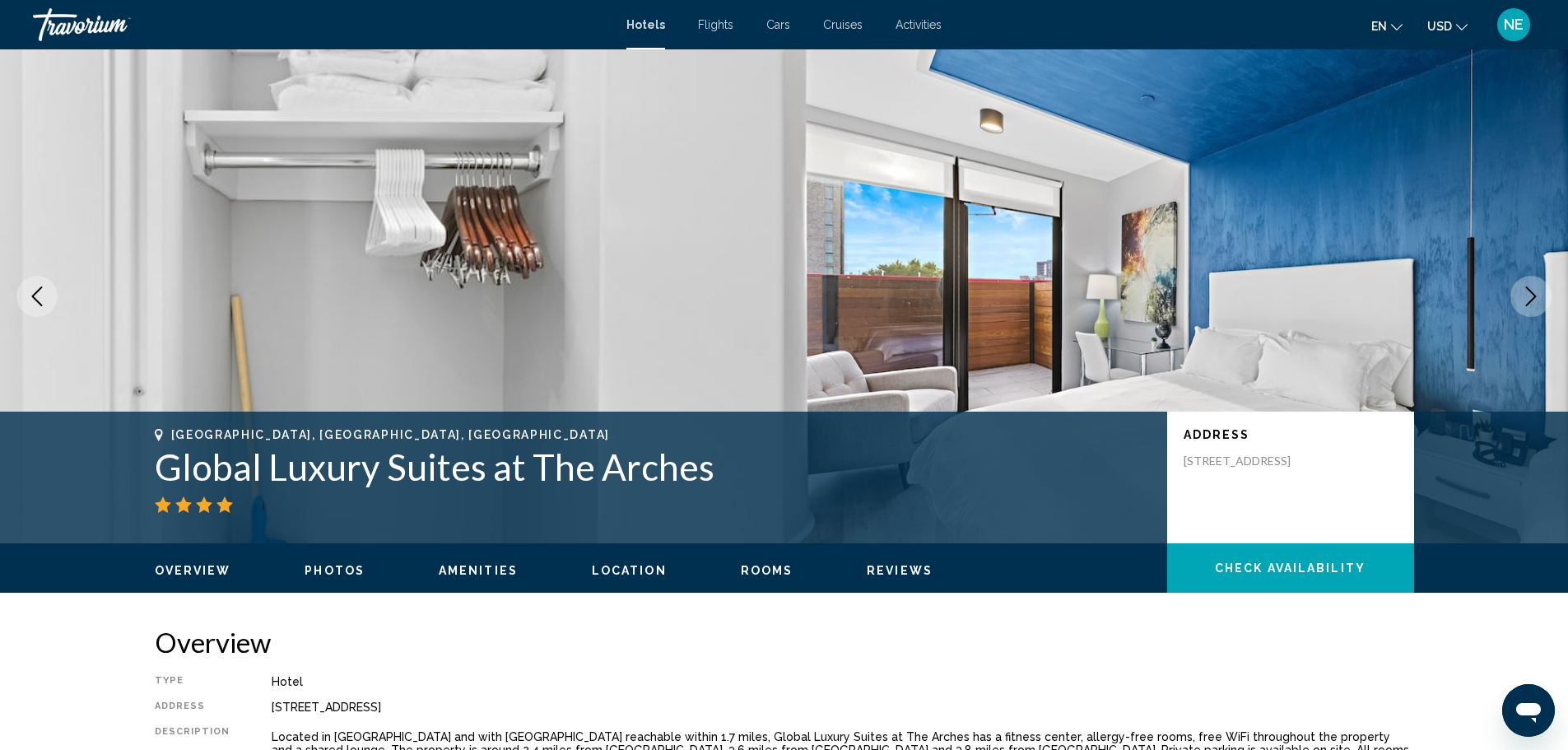
click at [1521, 306] on icon "Next image" at bounding box center [1531, 296] width 20 height 20
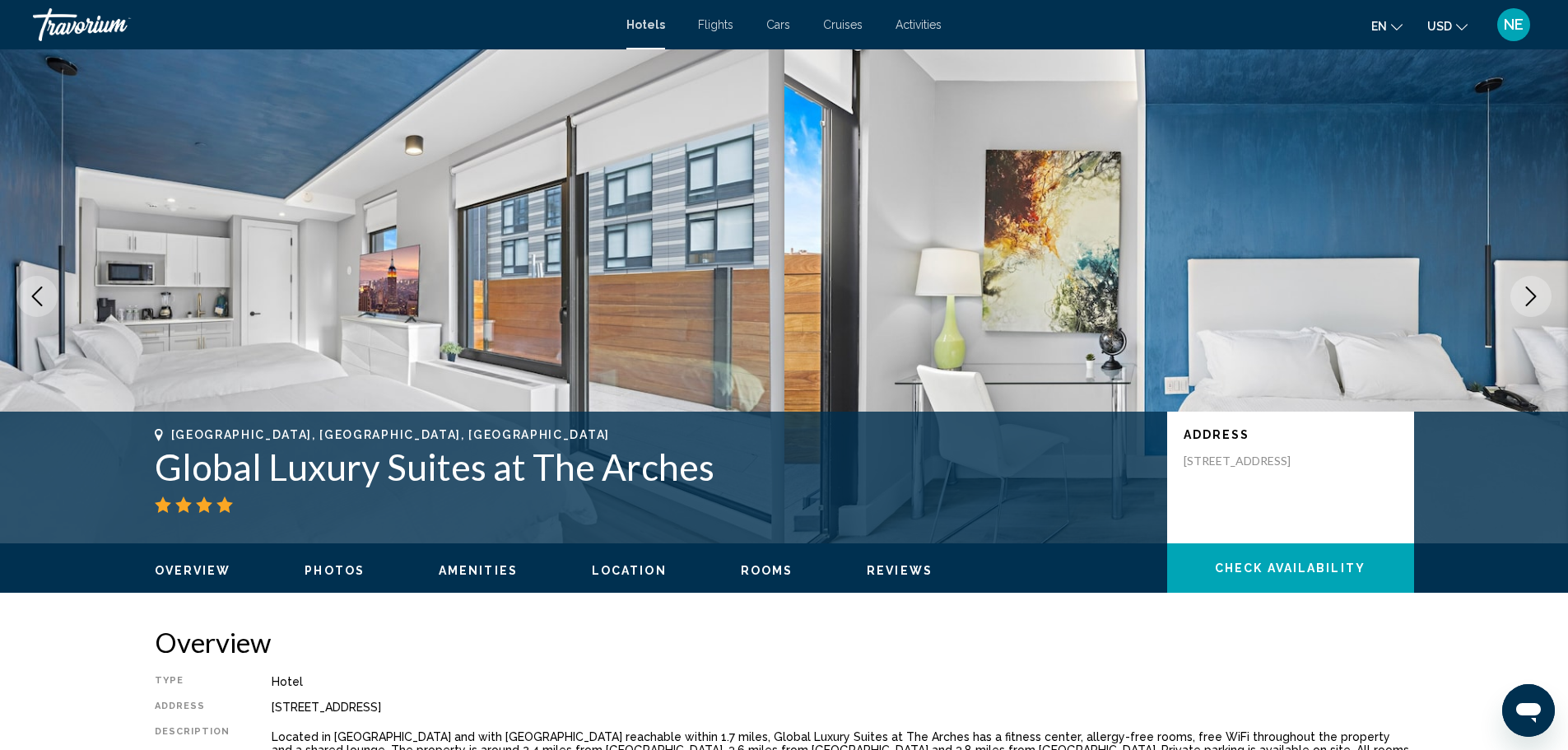
click at [1521, 306] on icon "Next image" at bounding box center [1531, 296] width 20 height 20
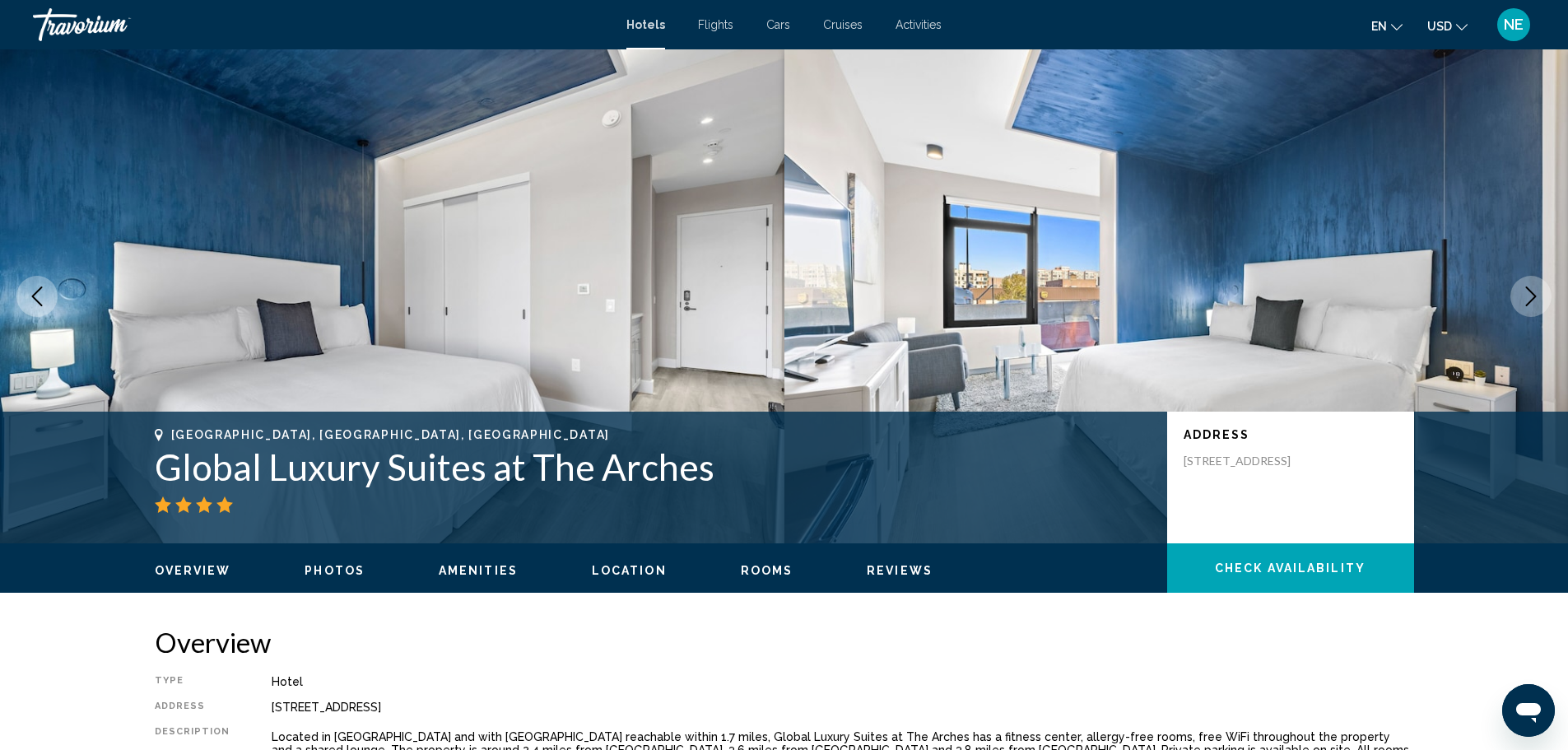
click at [1521, 306] on icon "Next image" at bounding box center [1531, 296] width 20 height 20
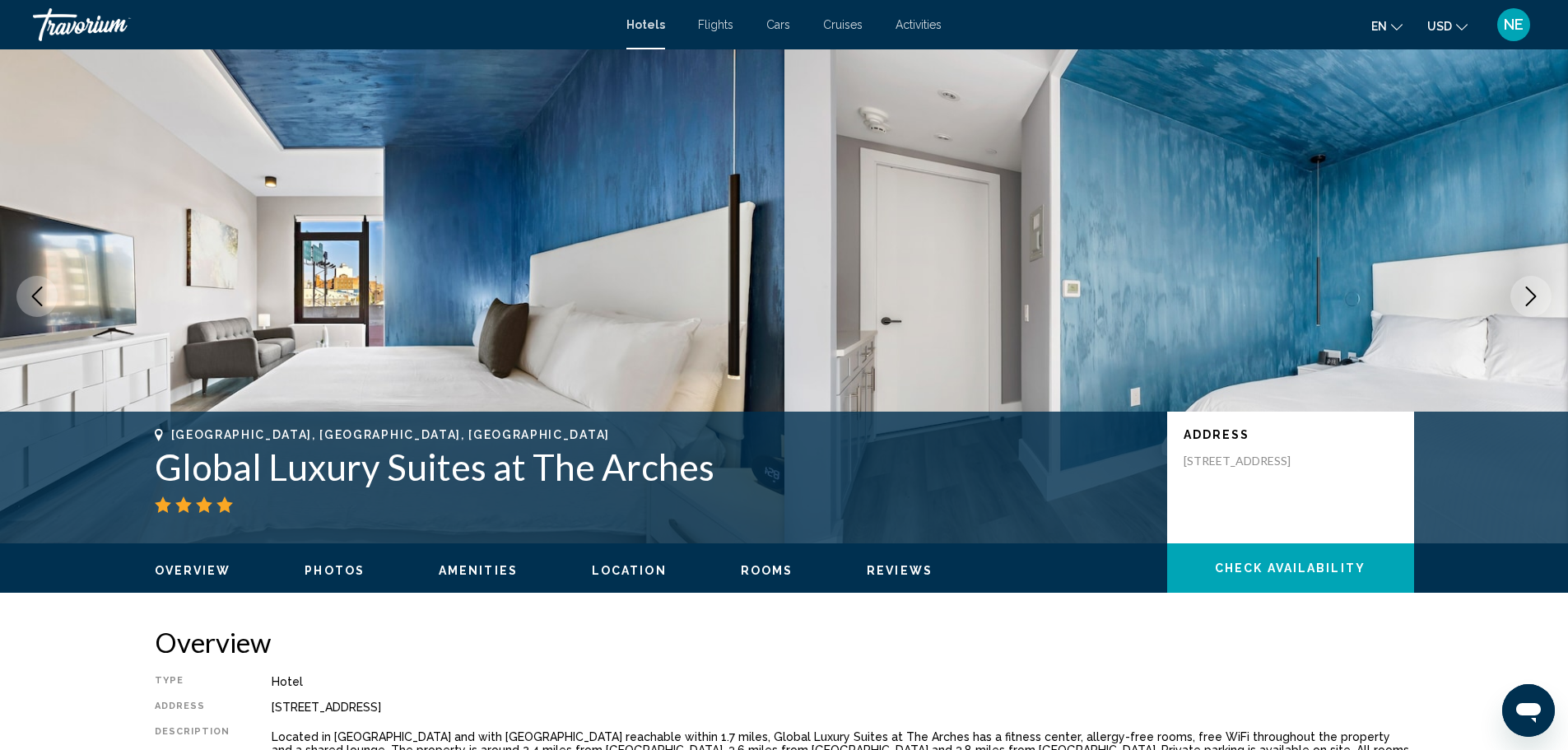
click at [1521, 306] on icon "Next image" at bounding box center [1531, 296] width 20 height 20
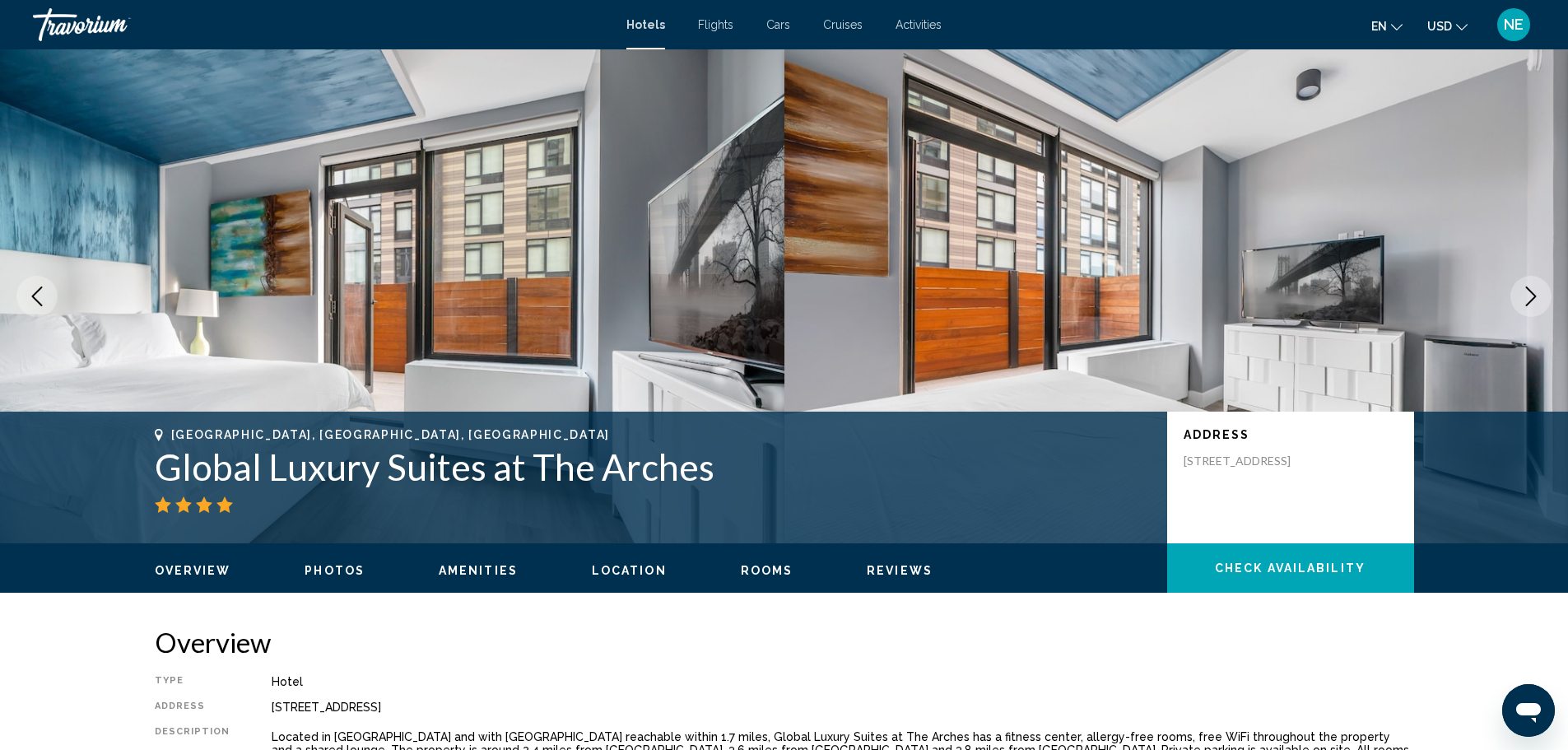
click at [1521, 306] on icon "Next image" at bounding box center [1531, 296] width 20 height 20
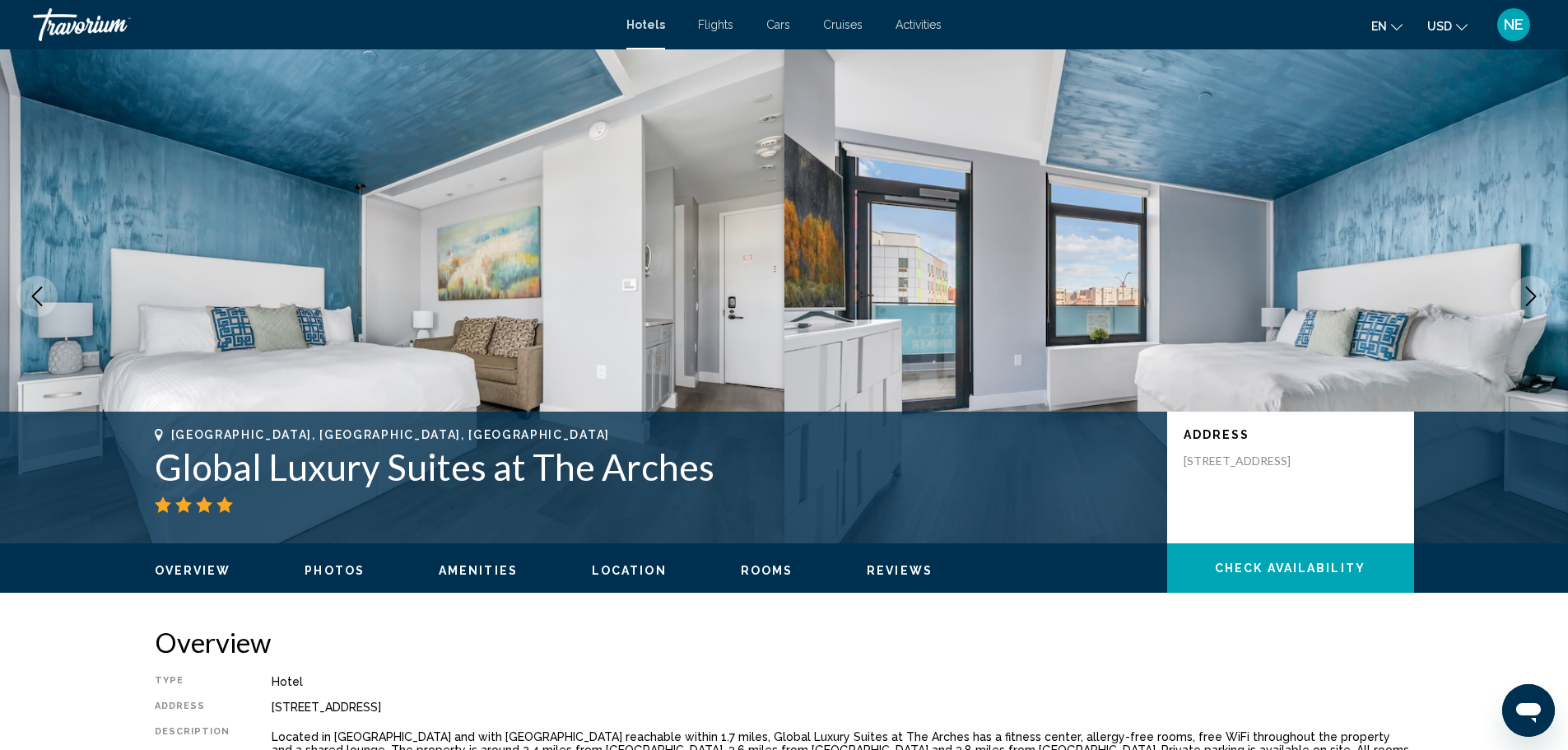
click at [1521, 306] on icon "Next image" at bounding box center [1531, 296] width 20 height 20
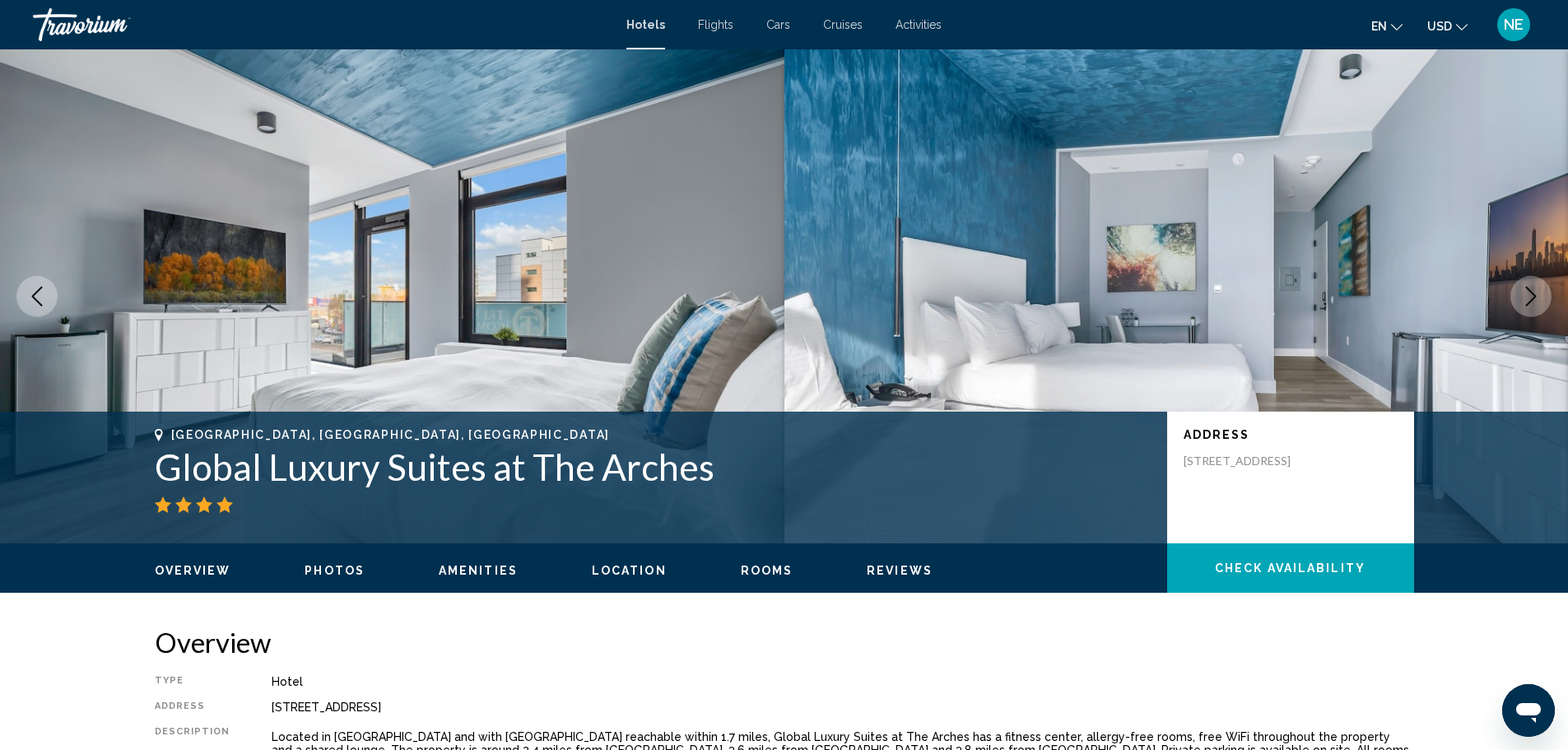
click at [1521, 306] on icon "Next image" at bounding box center [1531, 296] width 20 height 20
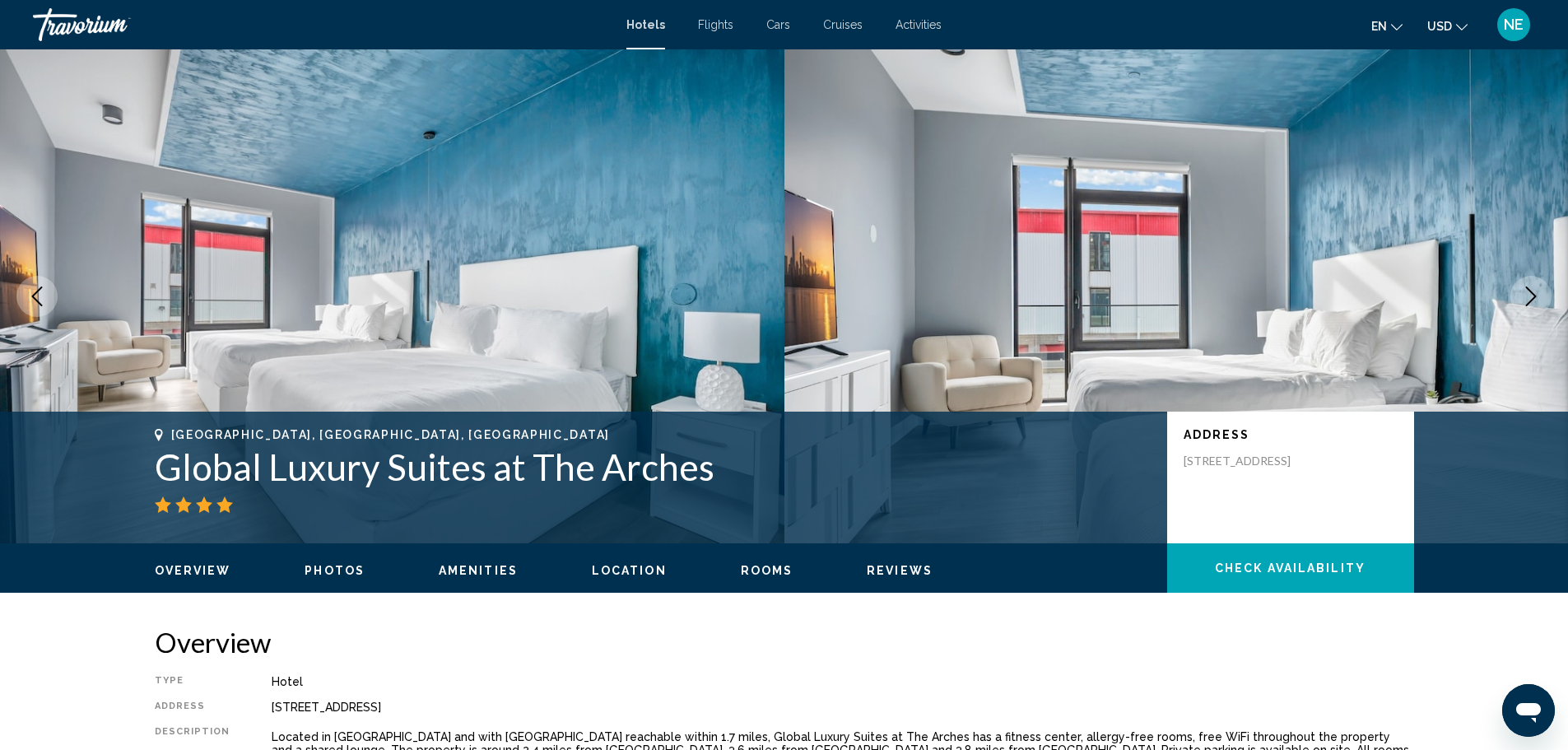
click at [1521, 306] on icon "Next image" at bounding box center [1531, 296] width 20 height 20
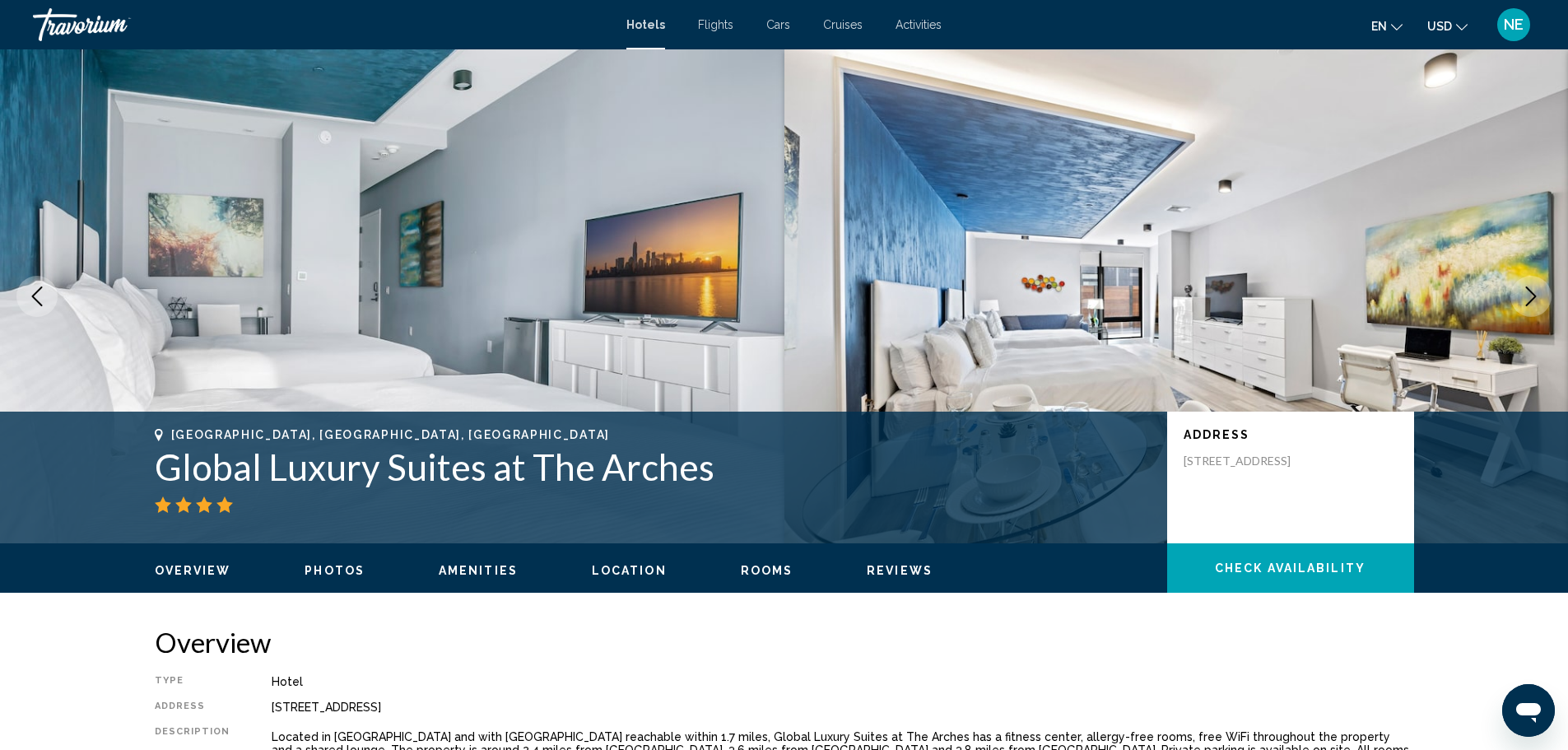
click at [1521, 306] on icon "Next image" at bounding box center [1531, 296] width 20 height 20
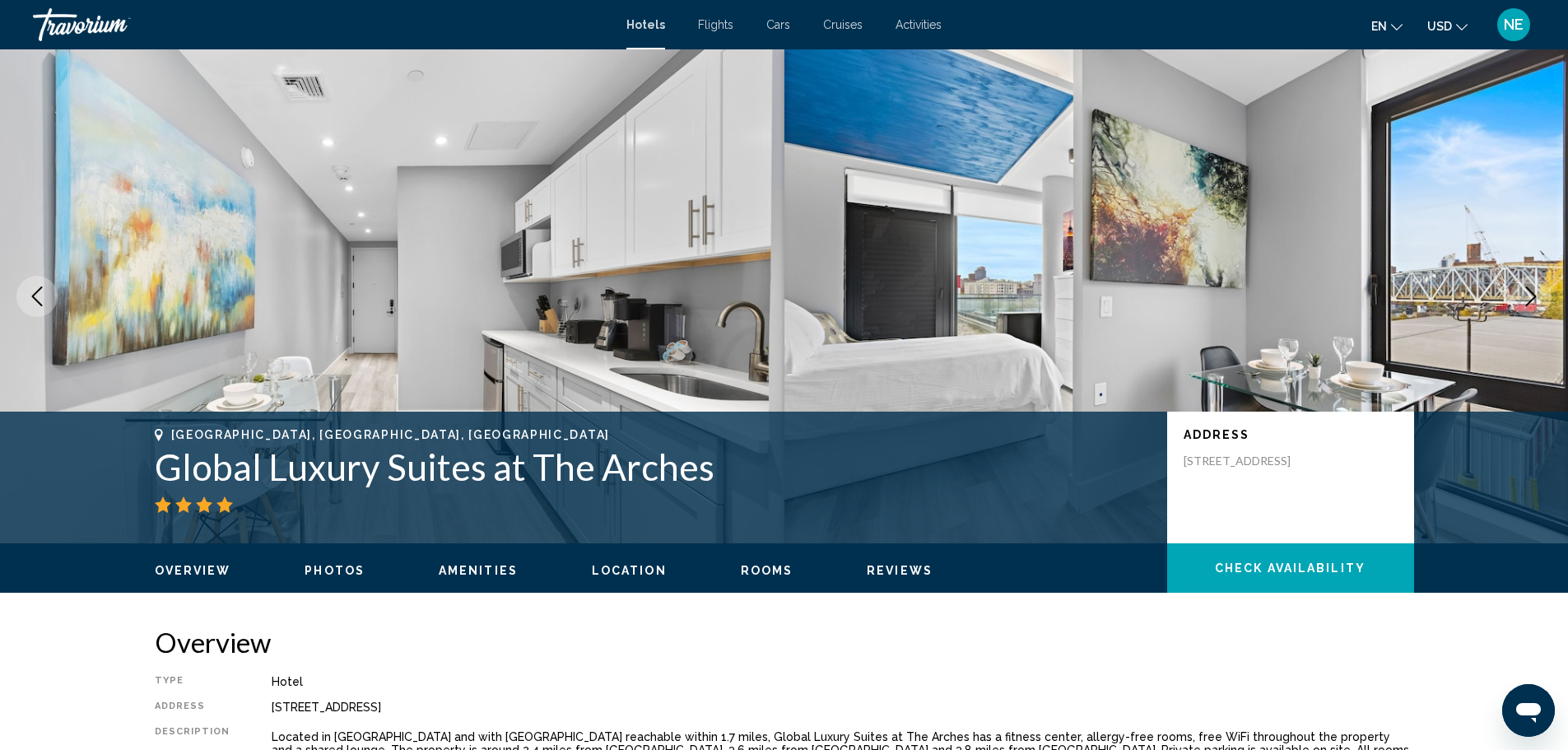
click at [1521, 306] on icon "Next image" at bounding box center [1531, 296] width 20 height 20
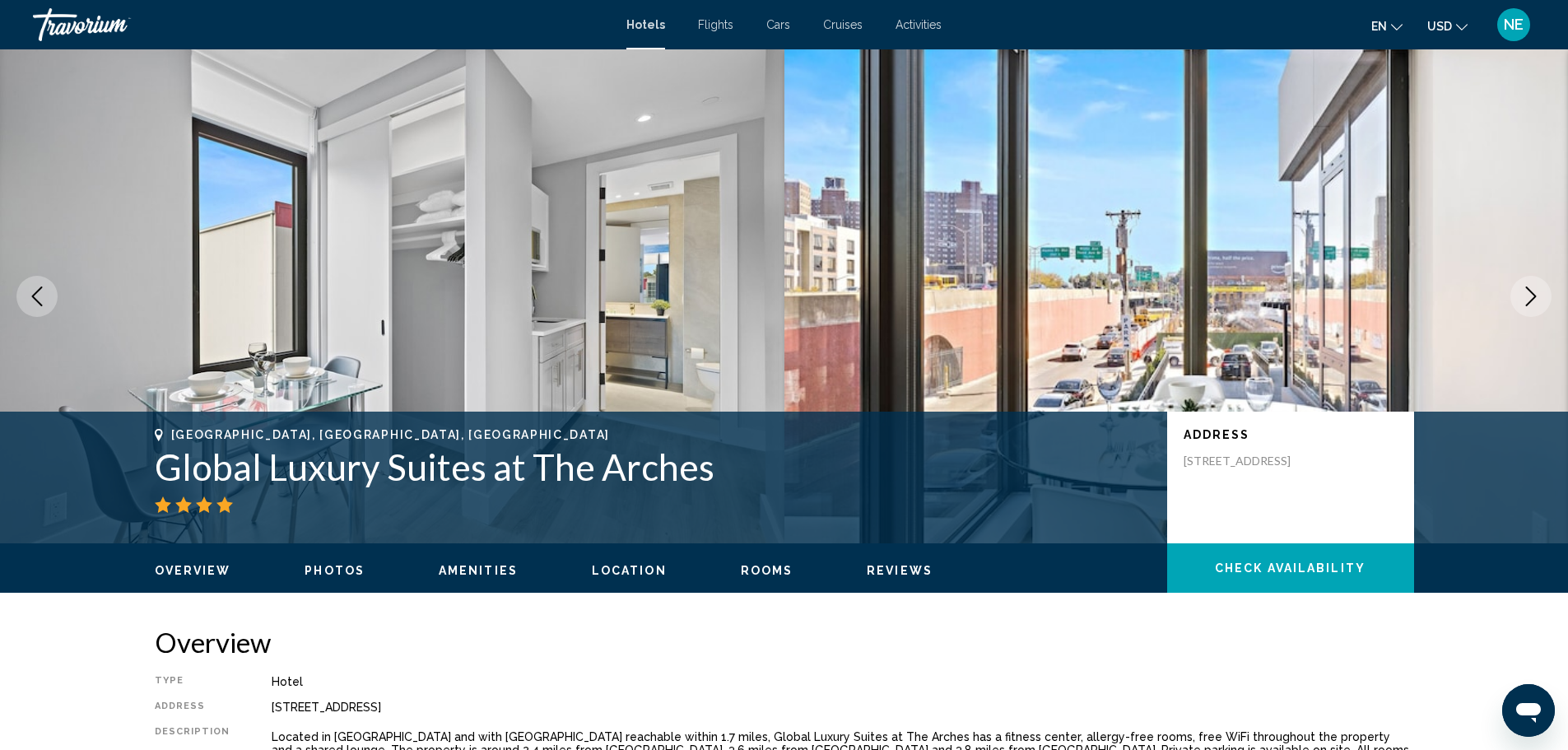
click at [1521, 306] on icon "Next image" at bounding box center [1531, 296] width 20 height 20
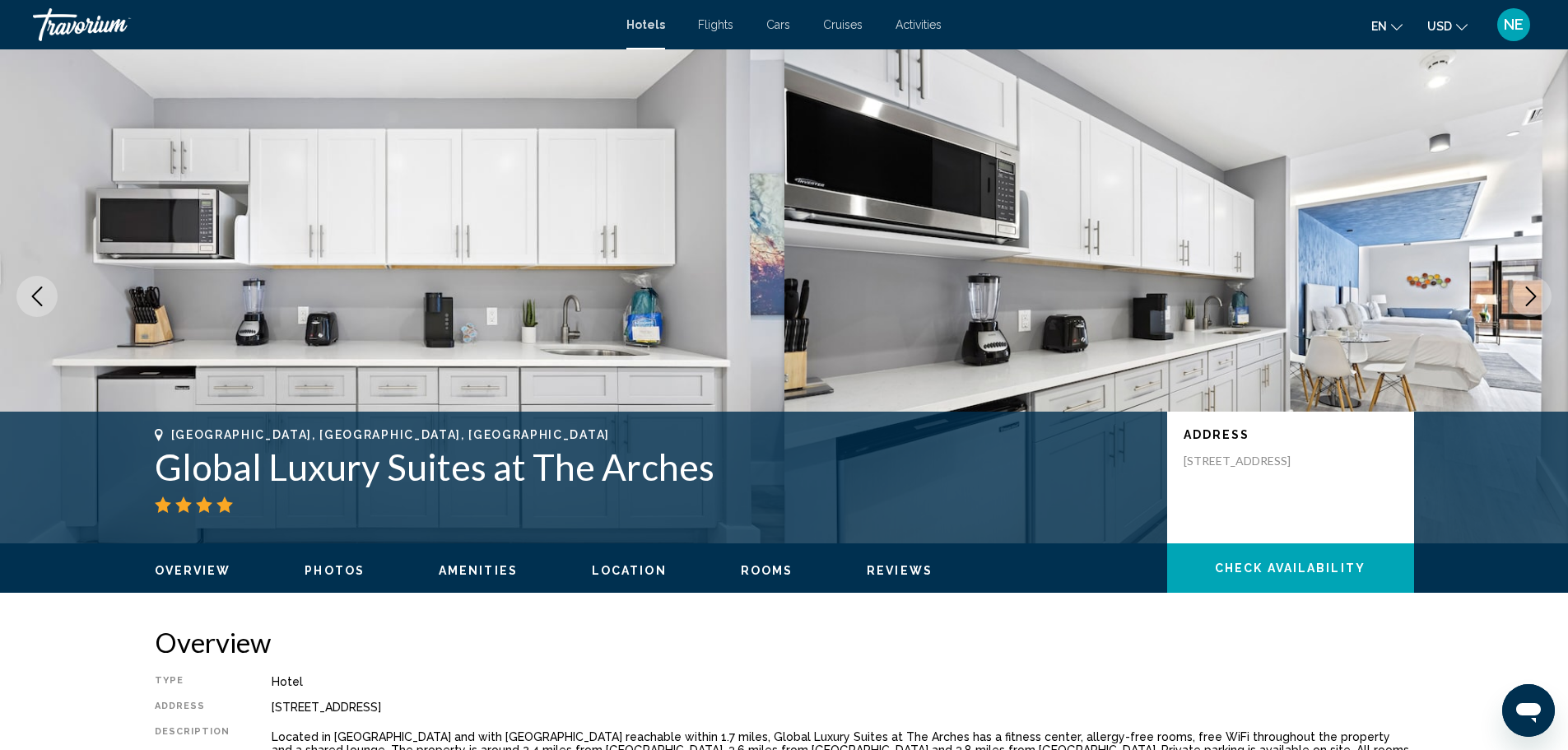
click at [1521, 306] on icon "Next image" at bounding box center [1531, 296] width 20 height 20
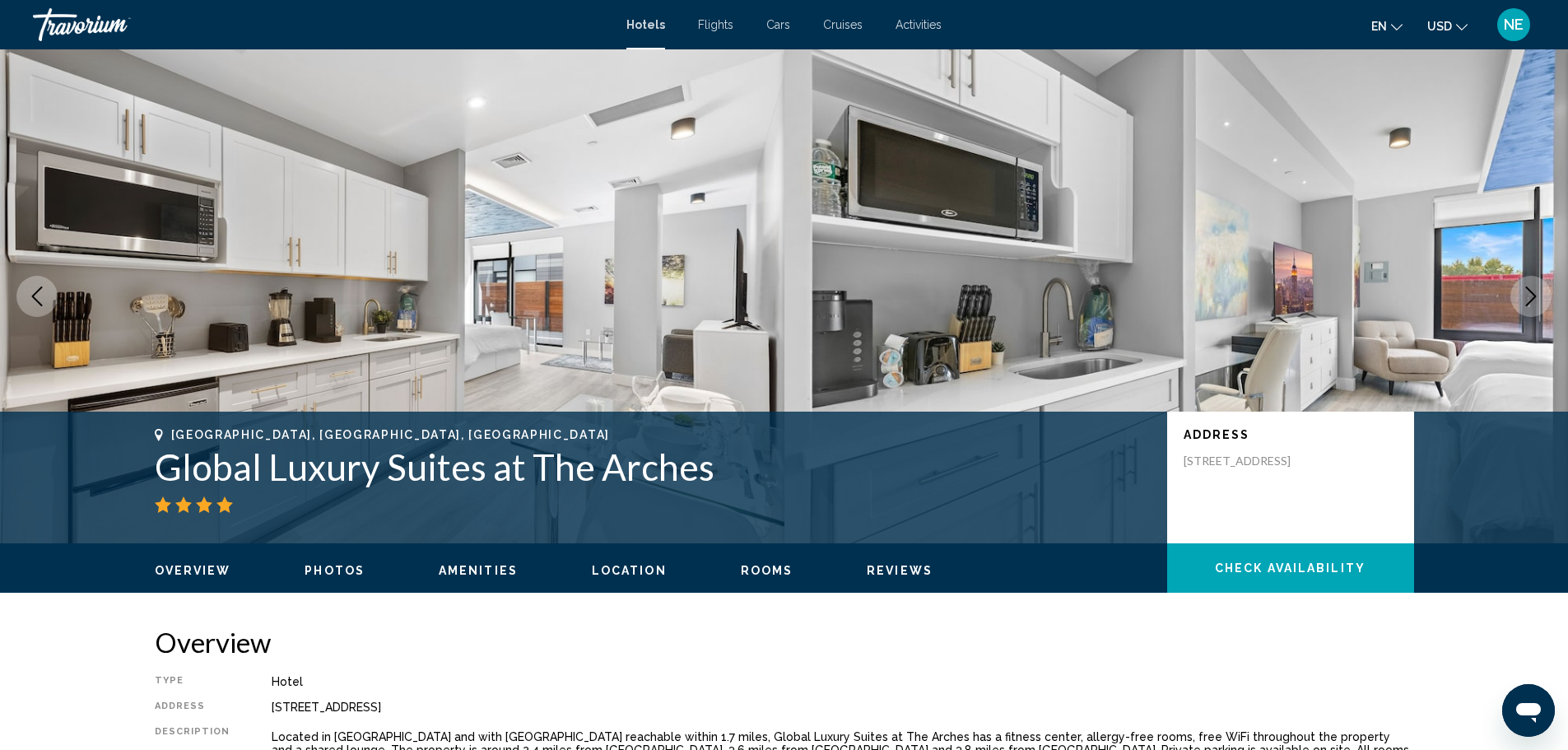
click at [1521, 306] on icon "Next image" at bounding box center [1531, 296] width 20 height 20
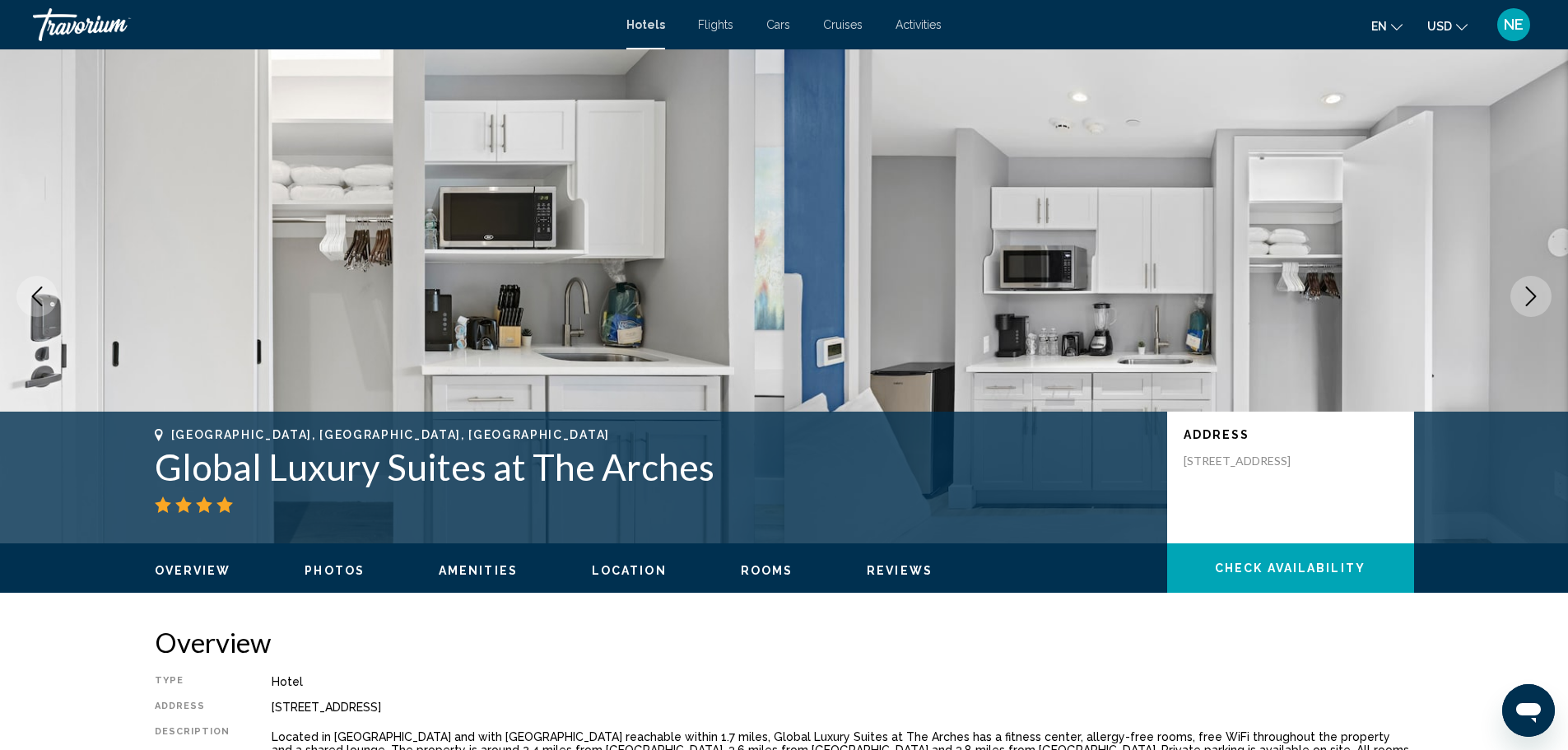
click at [1521, 306] on icon "Next image" at bounding box center [1531, 296] width 20 height 20
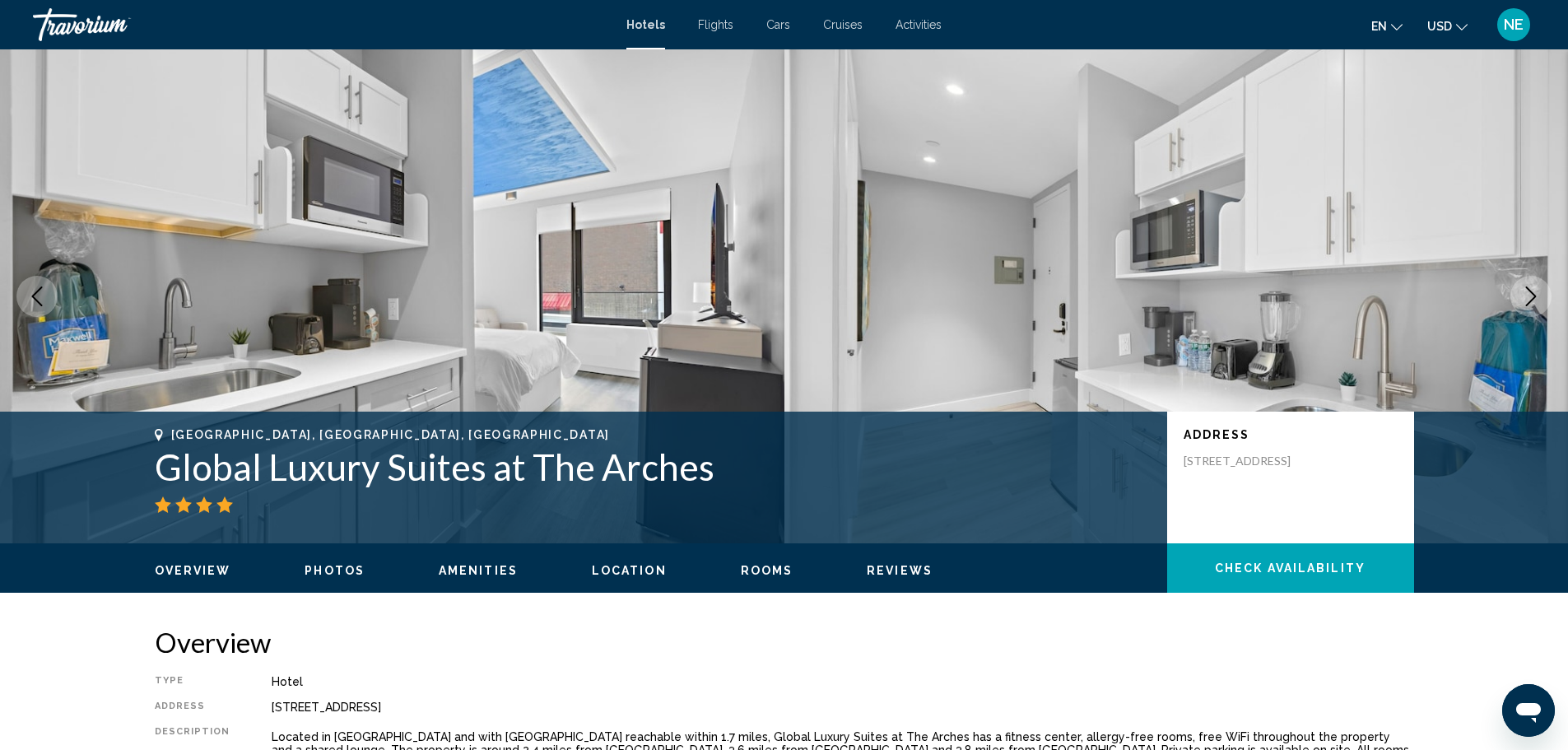
click at [1521, 306] on icon "Next image" at bounding box center [1531, 296] width 20 height 20
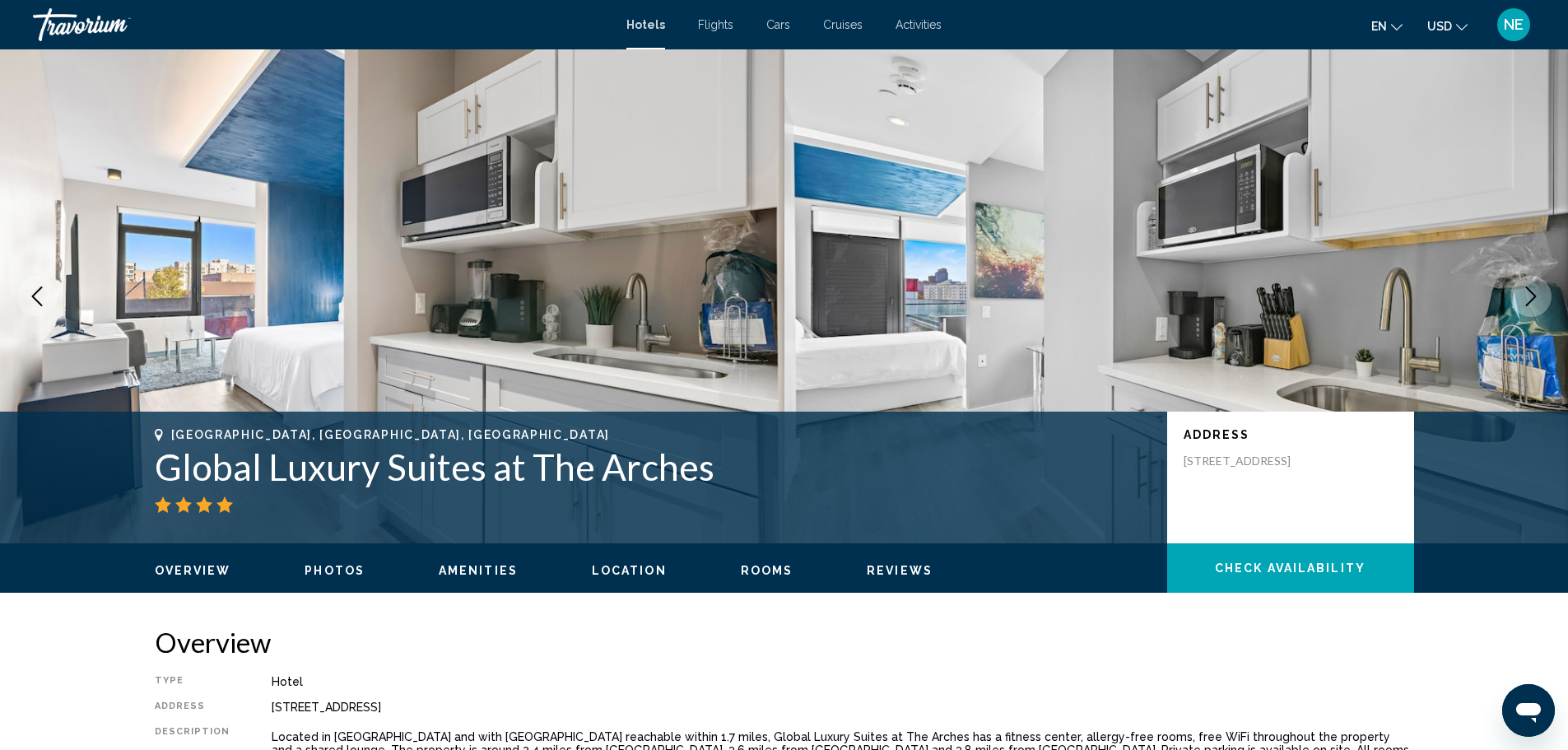
click at [1521, 306] on icon "Next image" at bounding box center [1531, 296] width 20 height 20
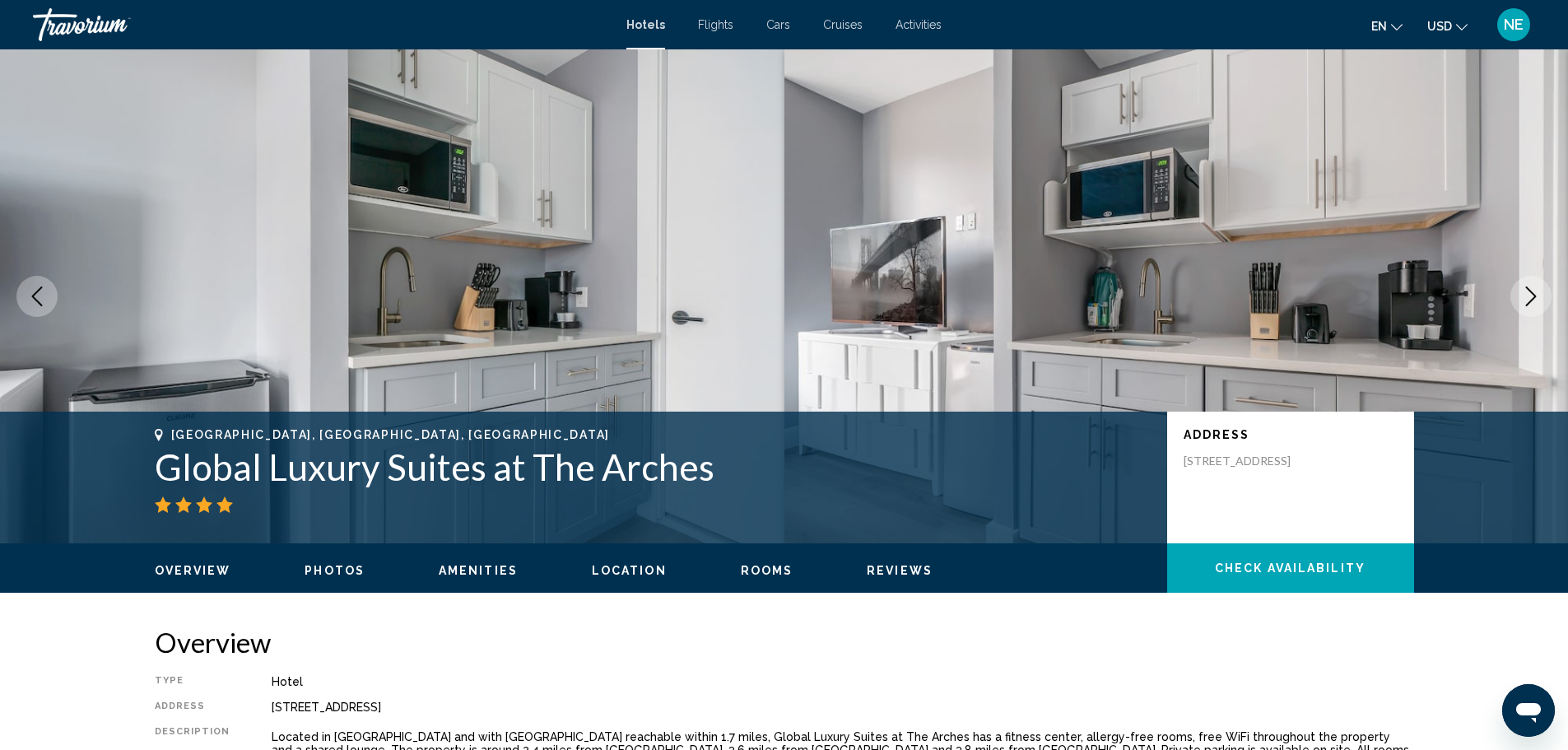
click at [1521, 306] on icon "Next image" at bounding box center [1531, 296] width 20 height 20
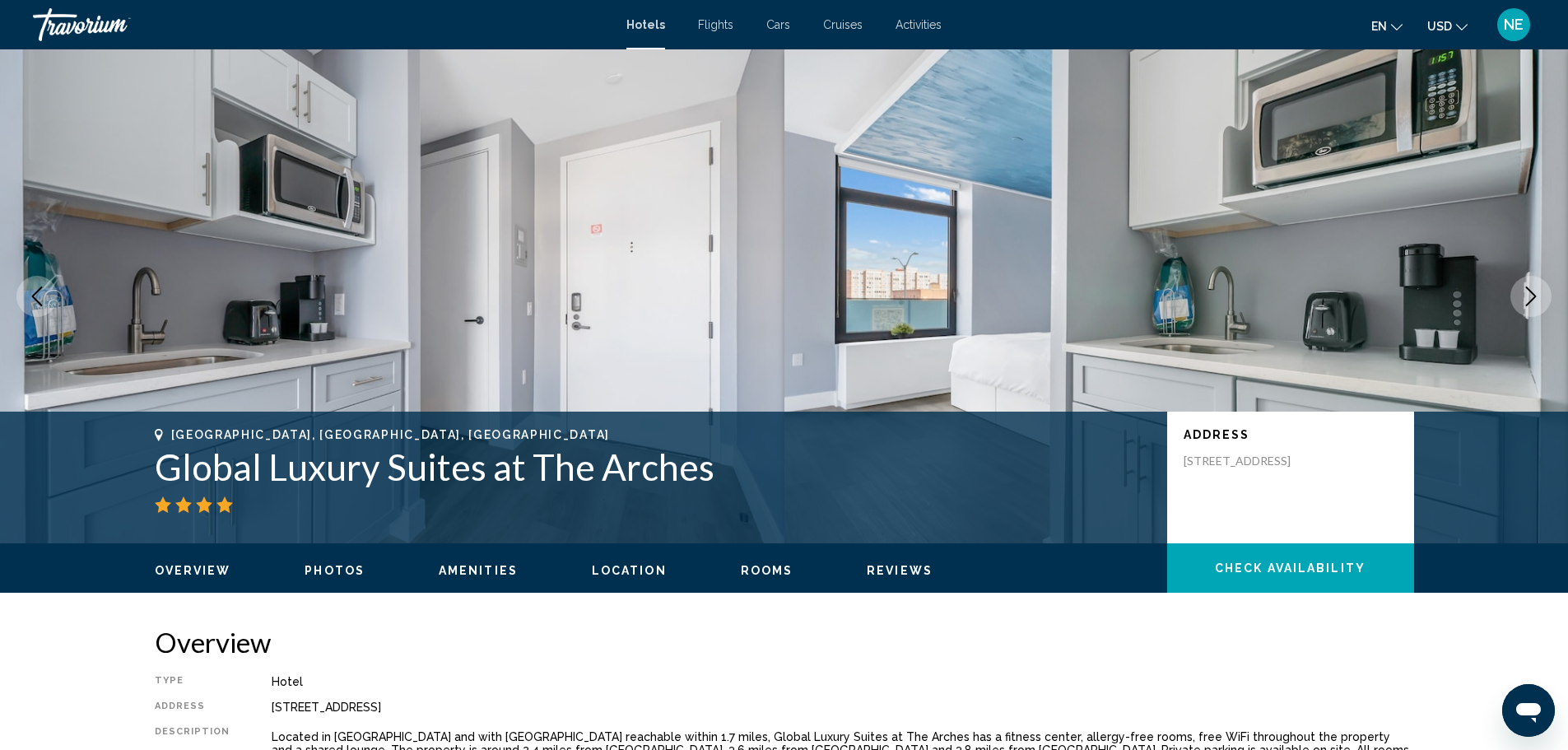
click at [1521, 306] on icon "Next image" at bounding box center [1531, 296] width 20 height 20
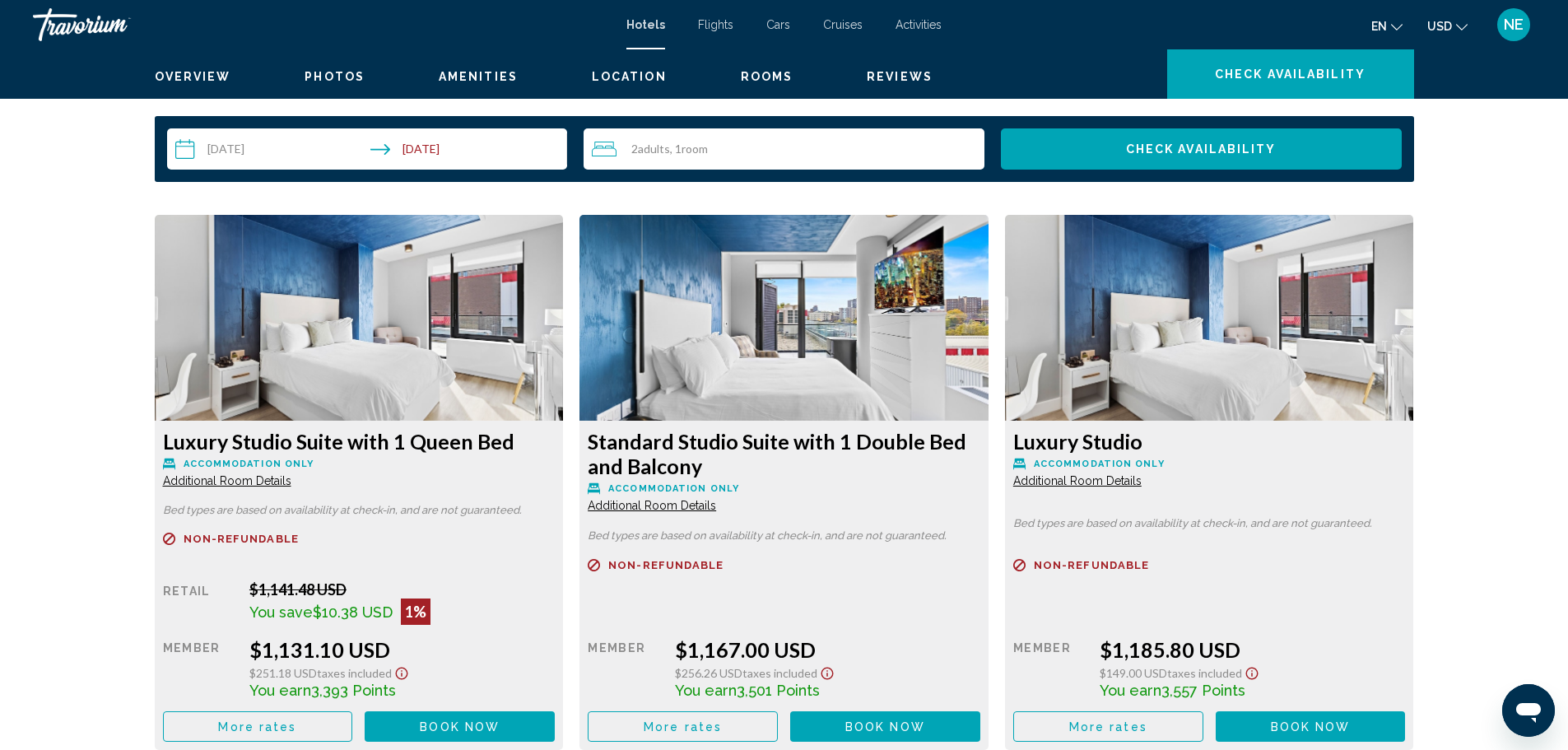
scroll to position [2084, 0]
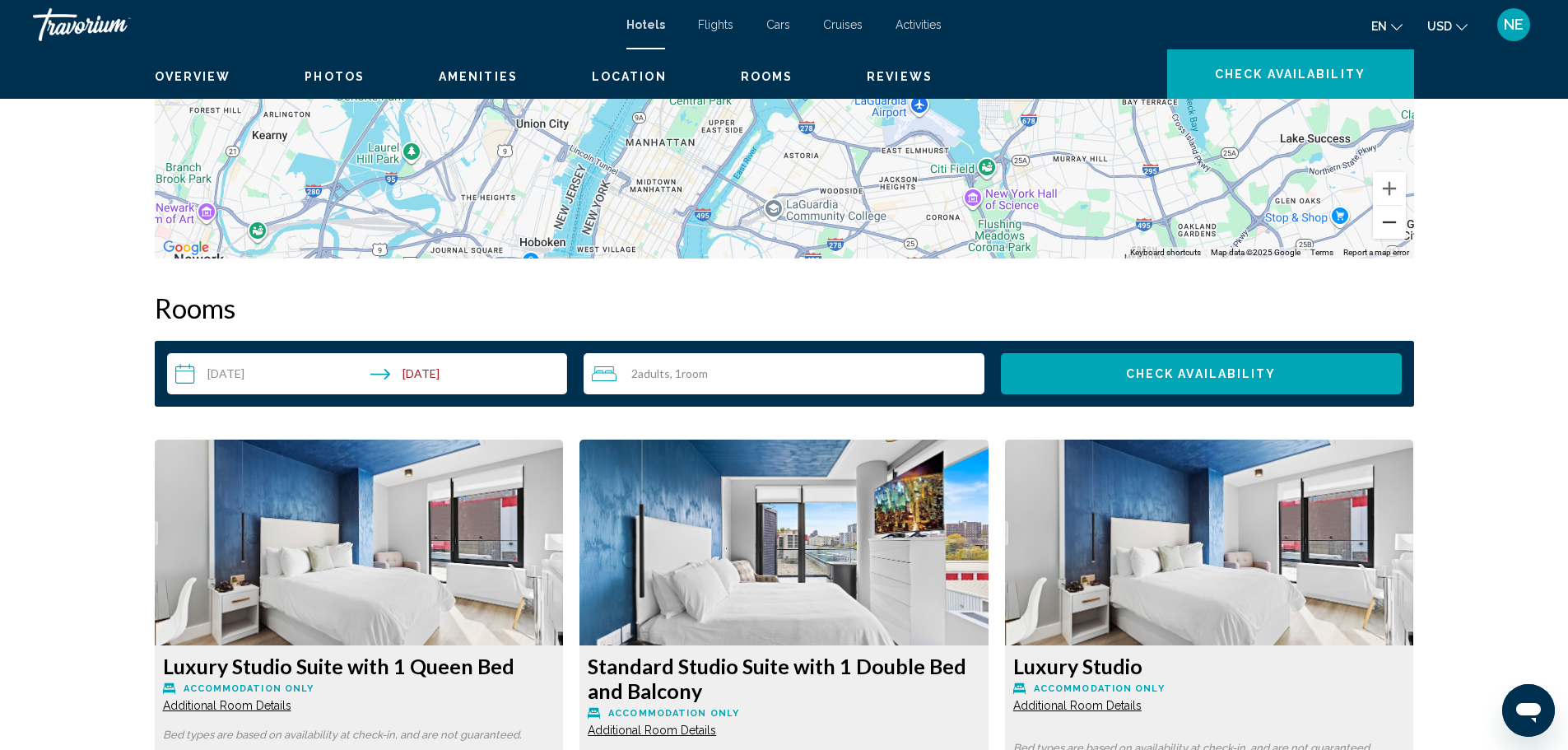
scroll to position [1809, 0]
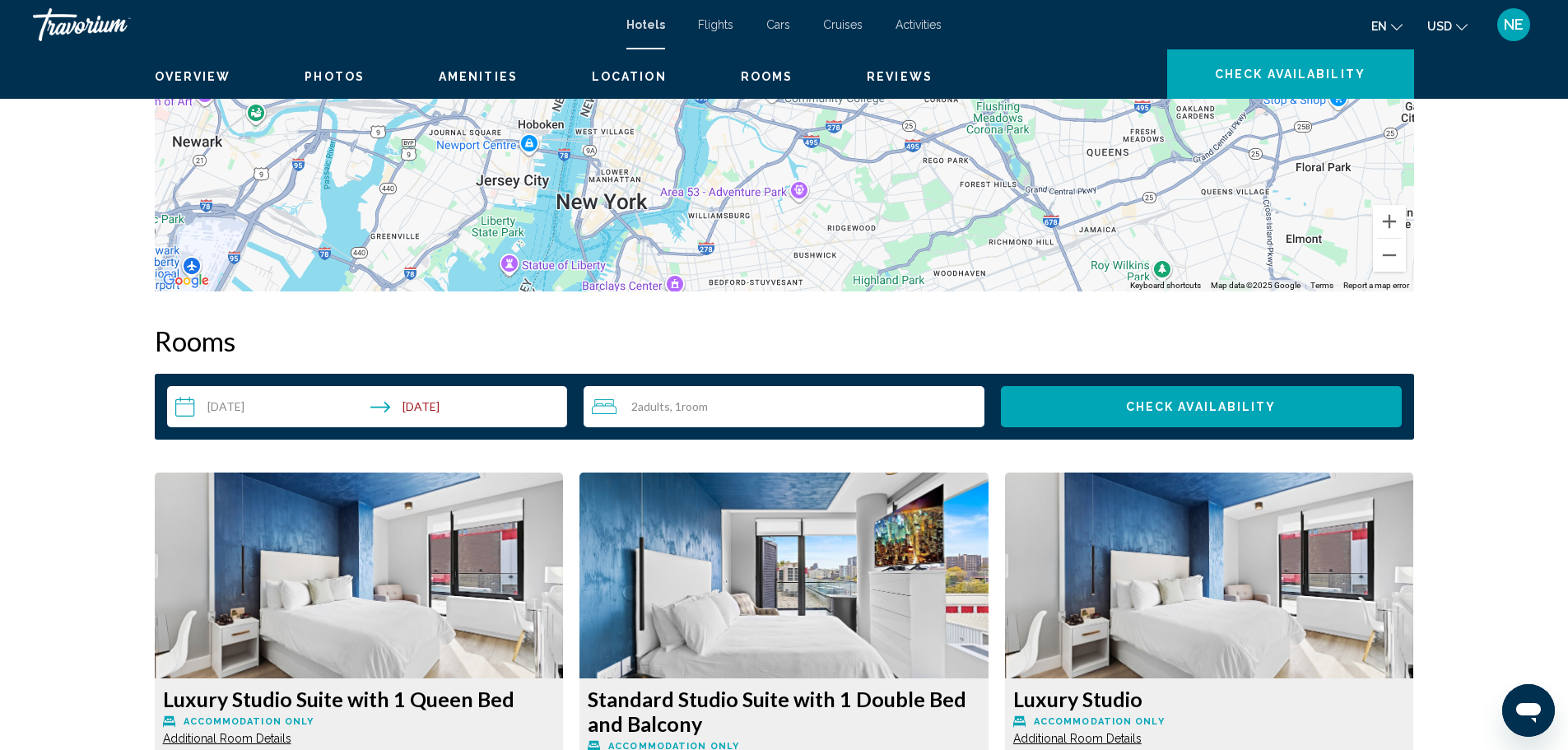
drag, startPoint x: 908, startPoint y: 529, endPoint x: 907, endPoint y: 373, distance: 156.0
click at [907, 291] on div "To activate drag with keyboard, press Alt + Enter. Once in keyboard drag state,…" at bounding box center [784, 44] width 1259 height 494
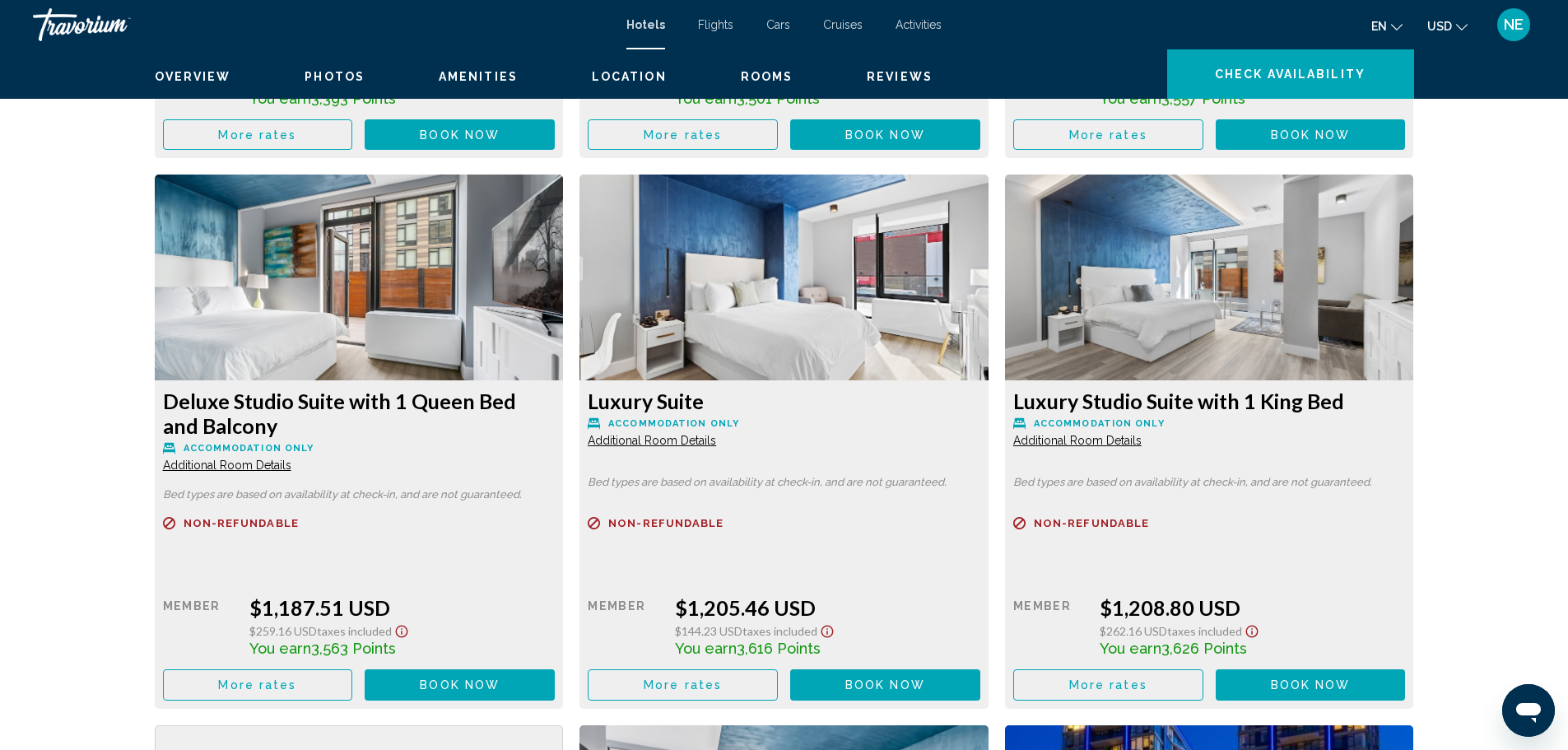
scroll to position [2651, 0]
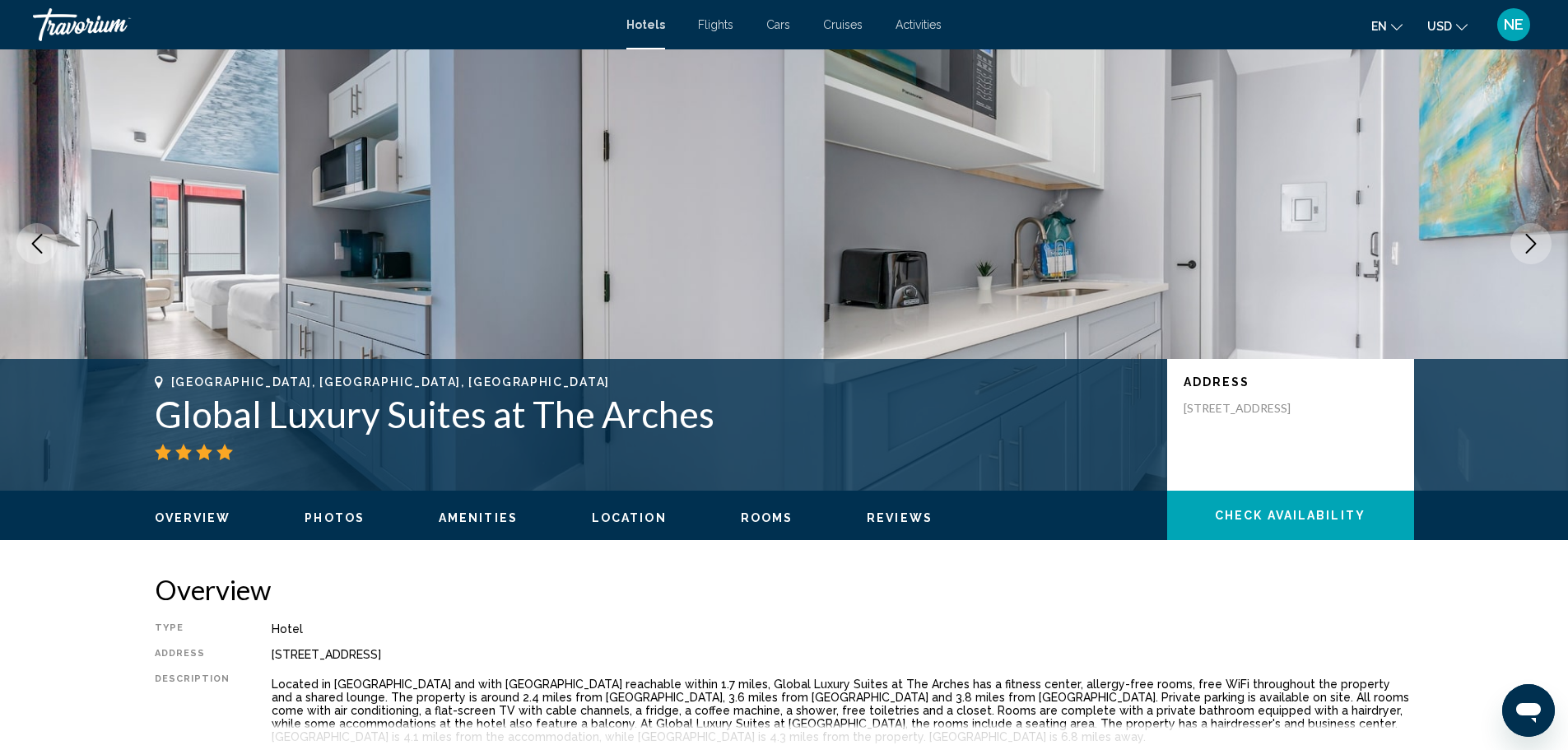
scroll to position [0, 0]
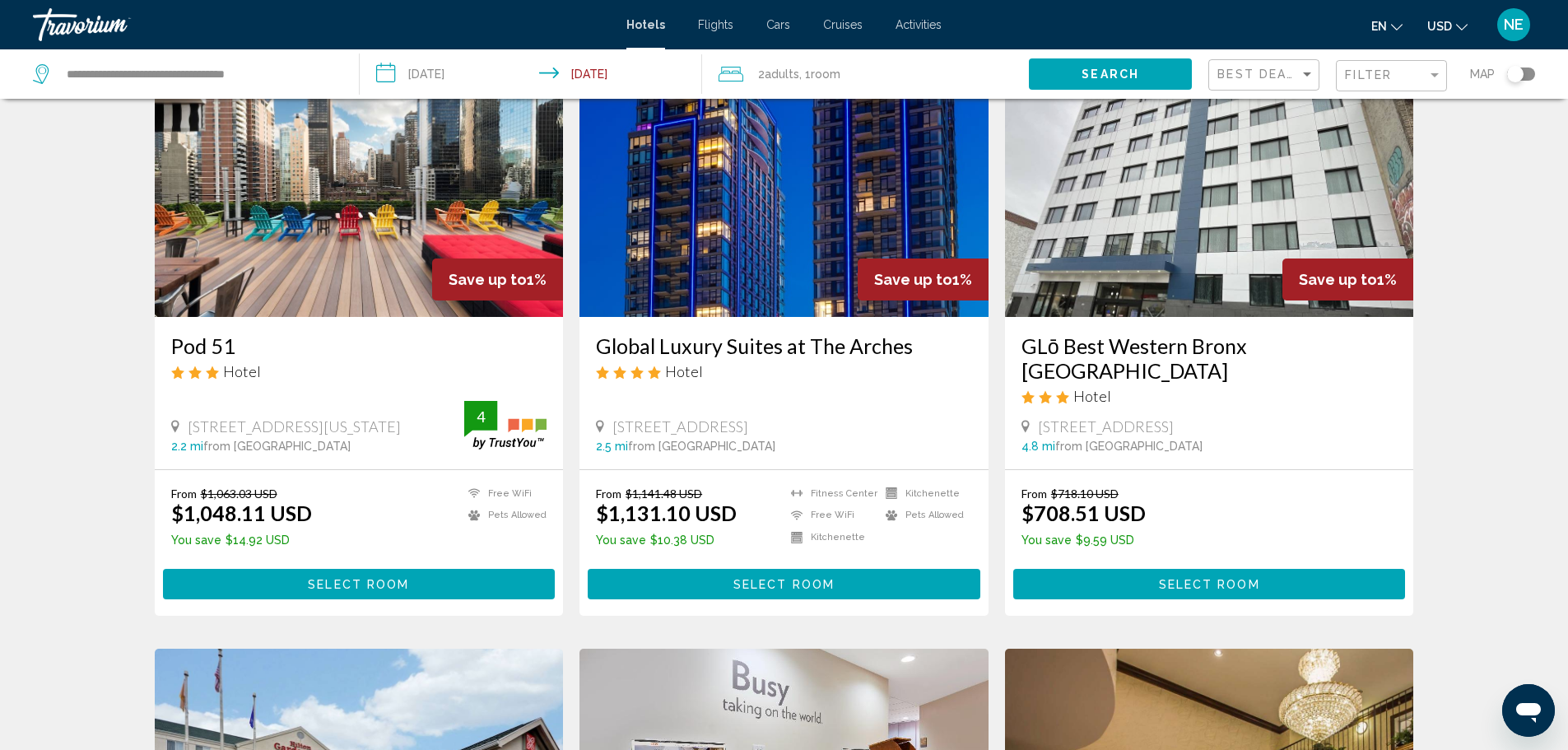
scroll to position [95, 0]
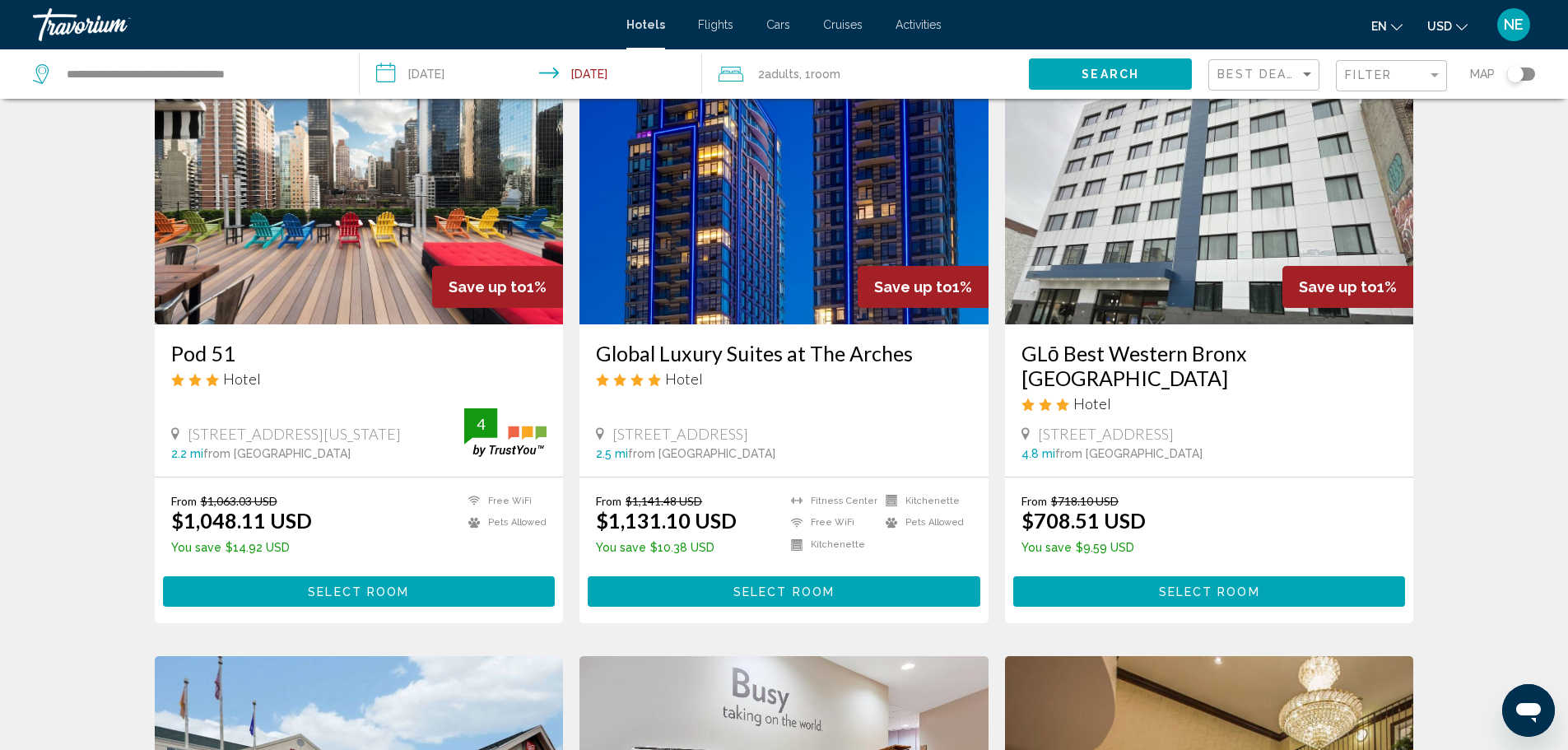
click at [329, 269] on img "Main content" at bounding box center [360, 192] width 409 height 264
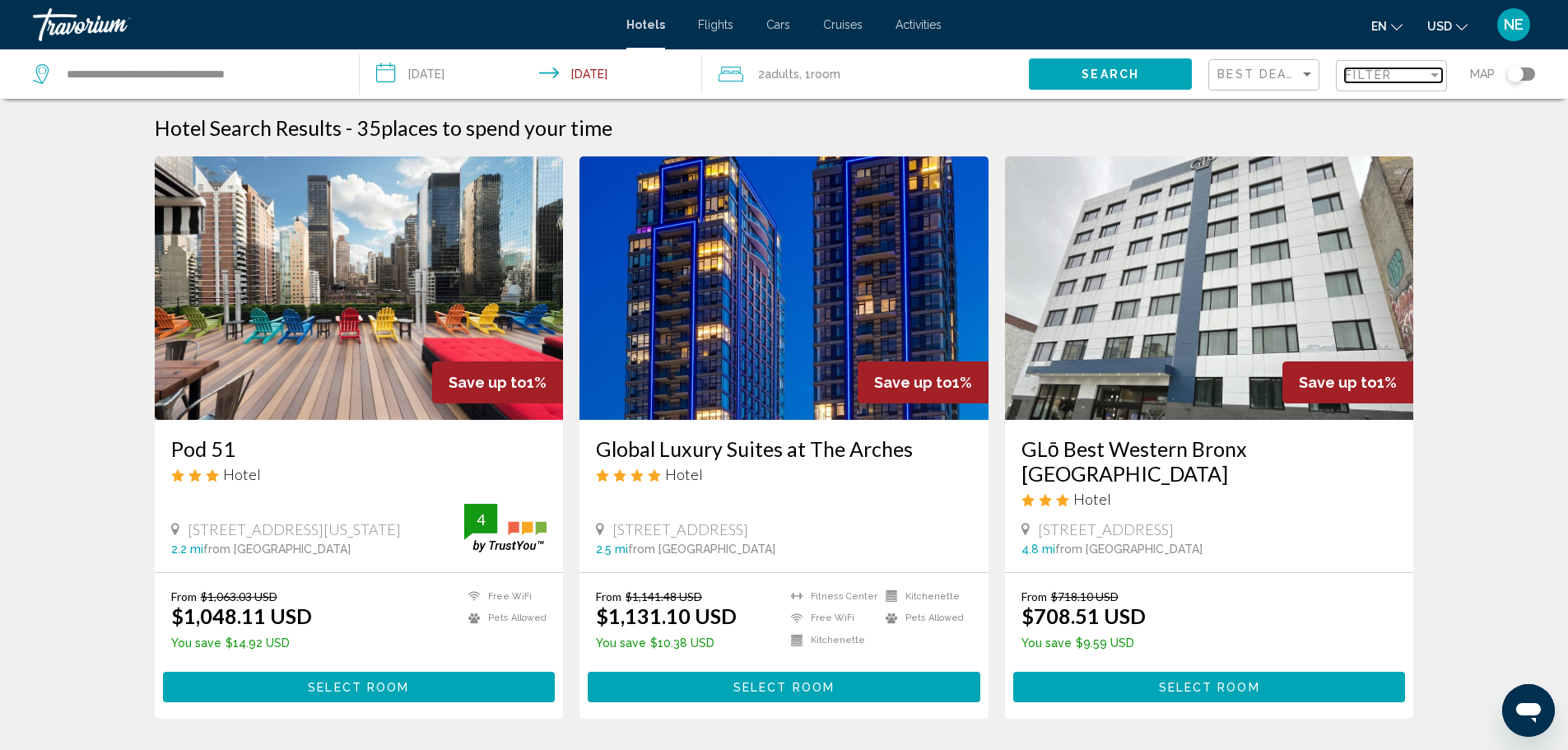
click at [1350, 82] on span "Filter" at bounding box center [1369, 75] width 47 height 13
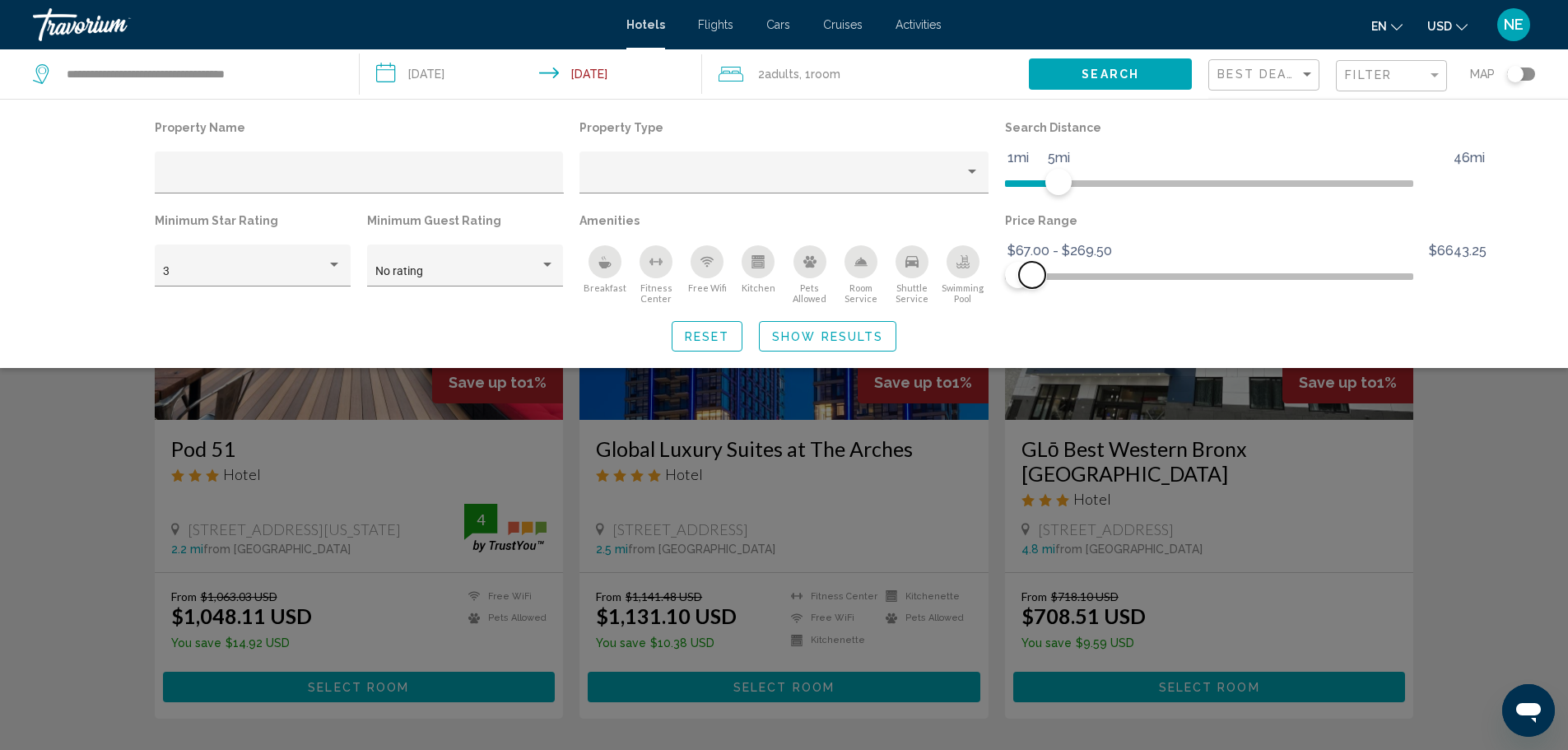
click at [1045, 288] on span "Hotel Filters" at bounding box center [1032, 275] width 26 height 26
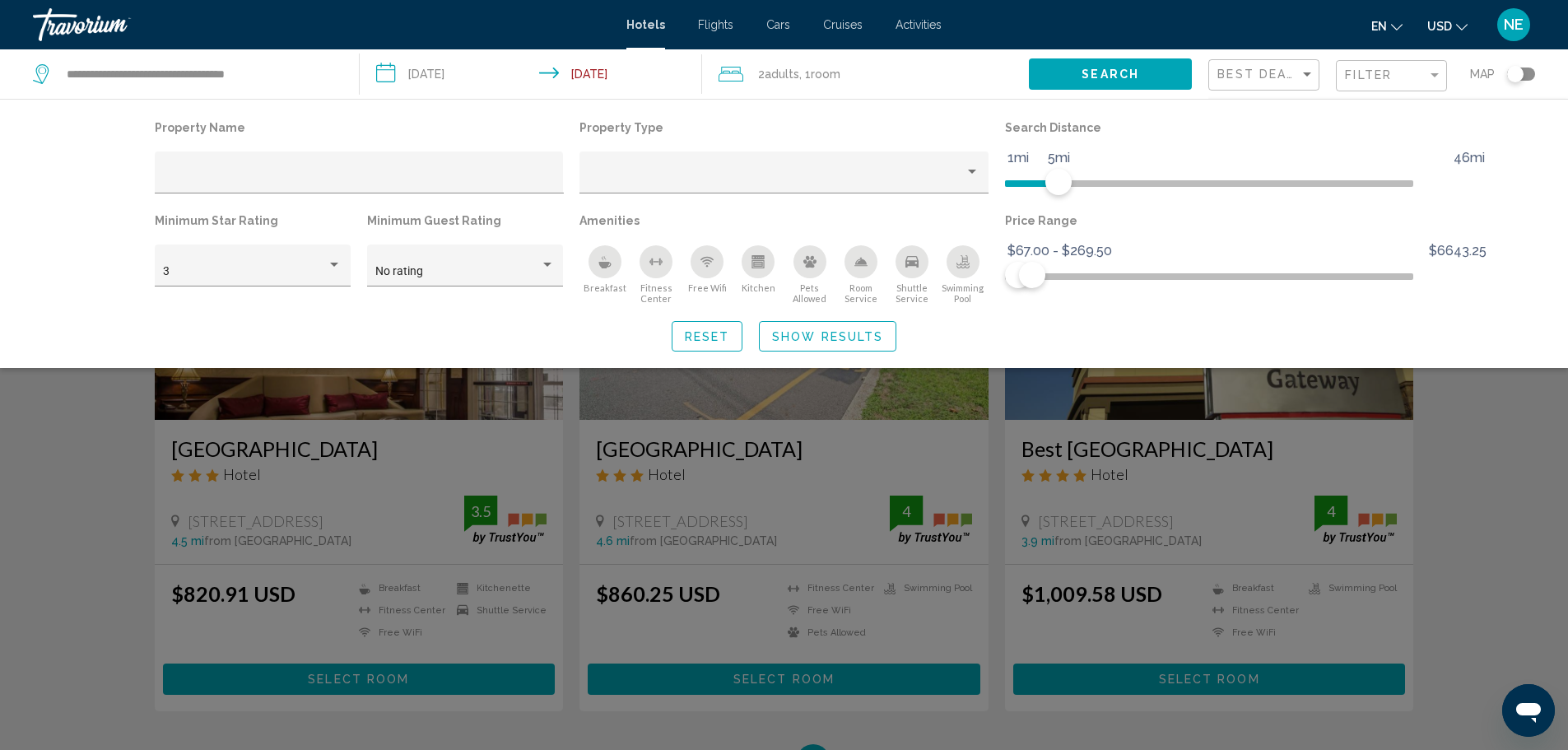
click at [1539, 544] on div "Search widget" at bounding box center [784, 499] width 1568 height 503
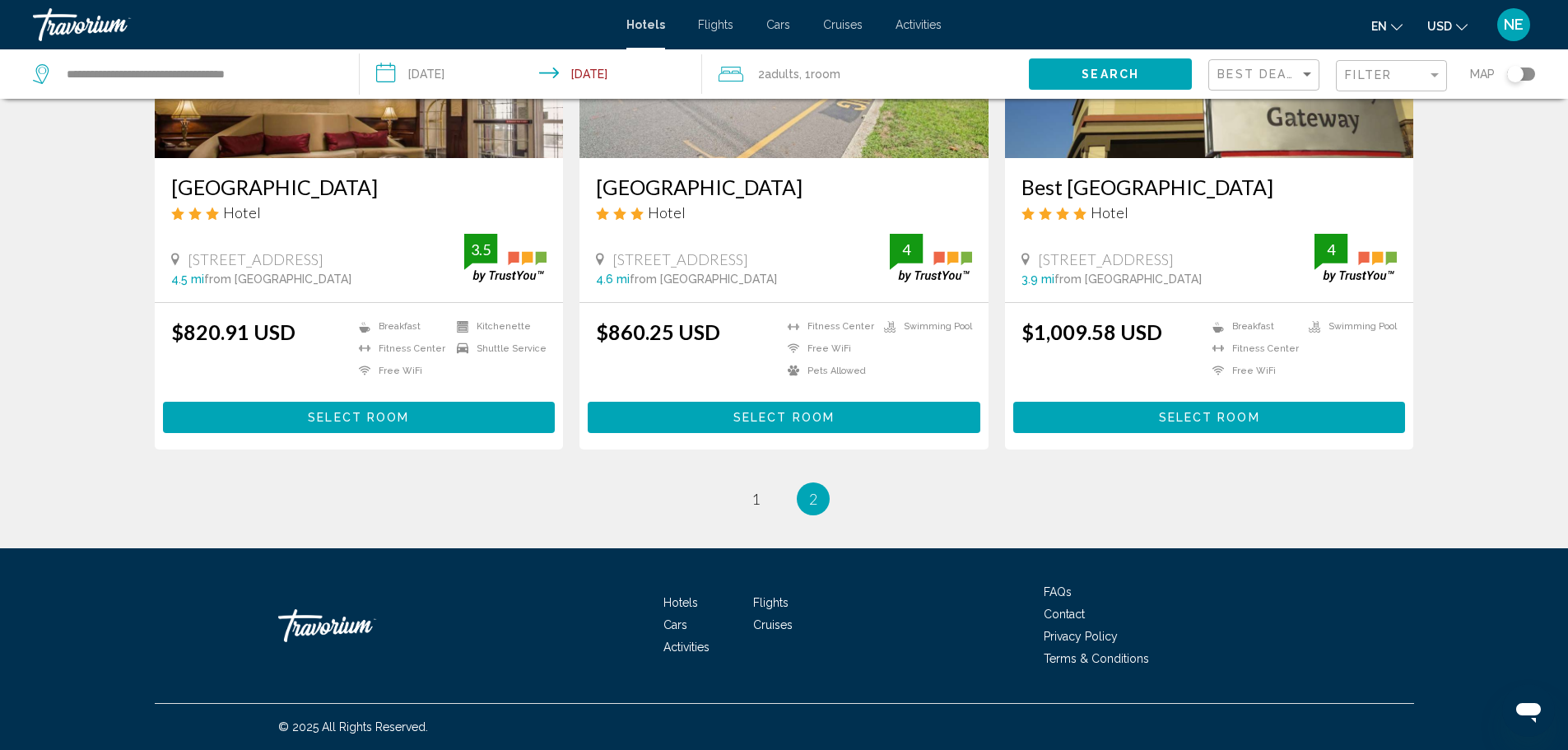
scroll to position [442, 0]
click at [741, 513] on link "page 1" at bounding box center [755, 498] width 29 height 29
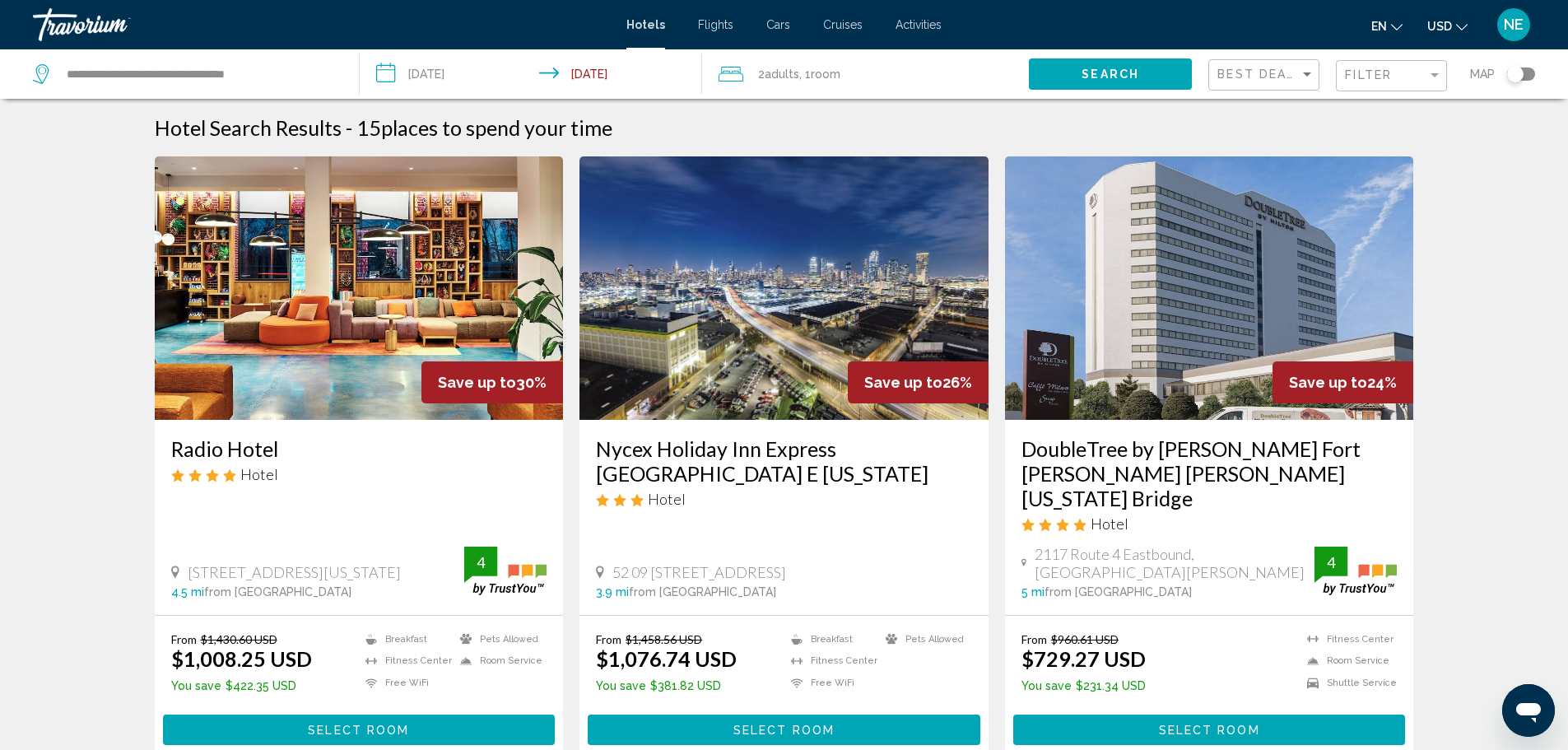
click at [1158, 420] on img "Main content" at bounding box center [1210, 288] width 409 height 264
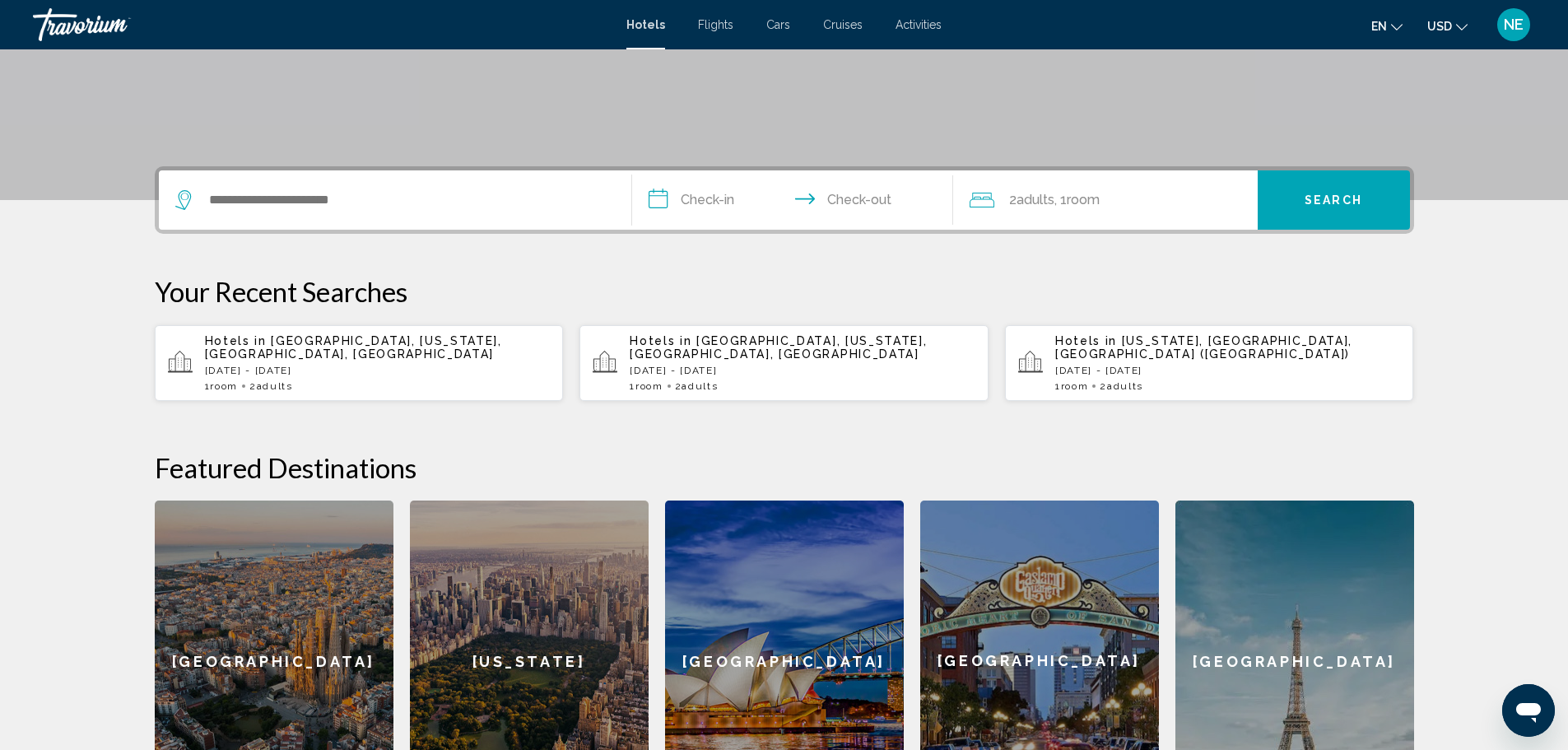
scroll to position [300, 0]
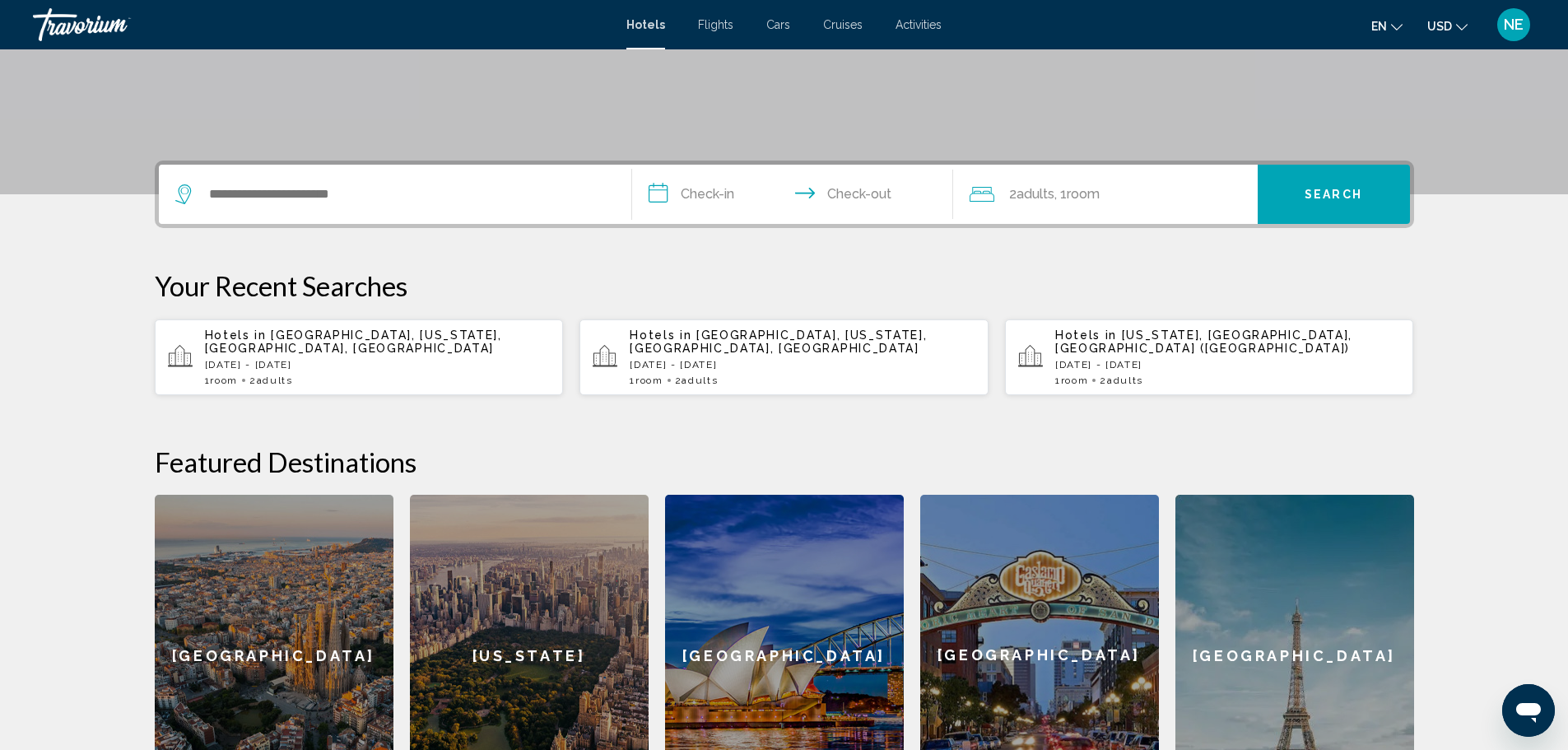
click at [225, 370] on p "[DATE] - [DATE]" at bounding box center [377, 364] width 346 height 11
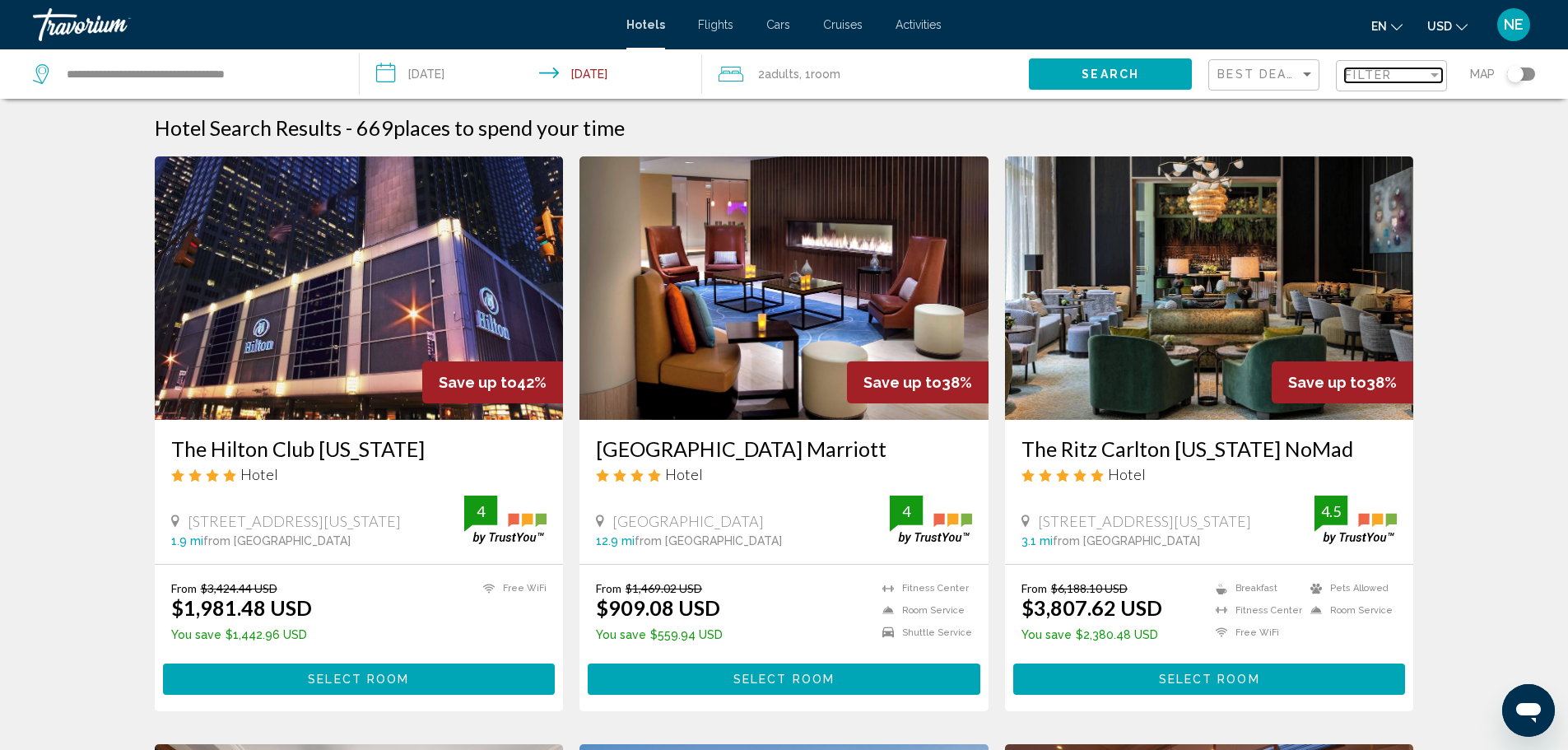
click at [1345, 82] on span "Filter" at bounding box center [1369, 75] width 47 height 13
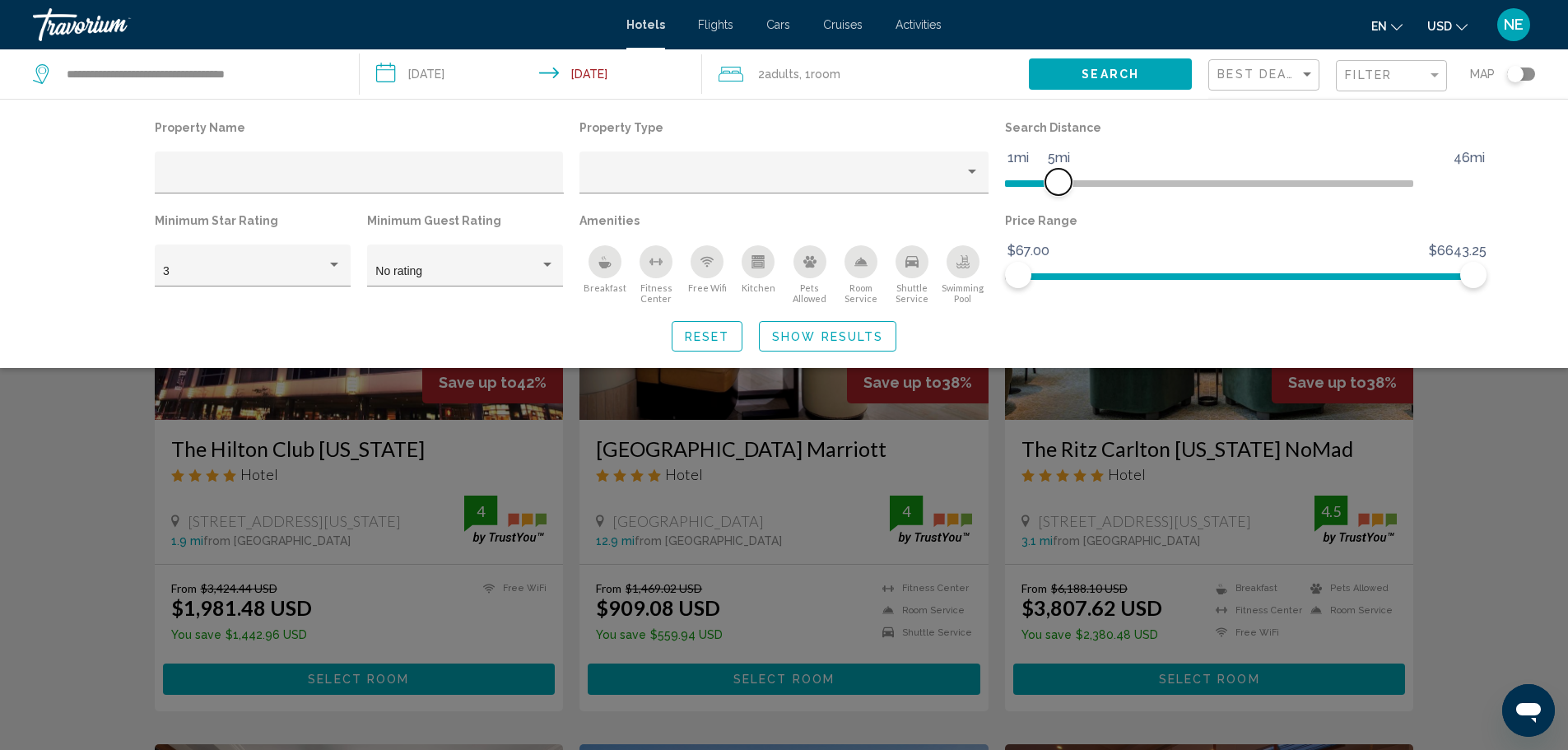
drag, startPoint x: 1344, startPoint y: 221, endPoint x: 1096, endPoint y: 214, distance: 248.1
click at [1071, 195] on span "Hotel Filters" at bounding box center [1058, 182] width 26 height 26
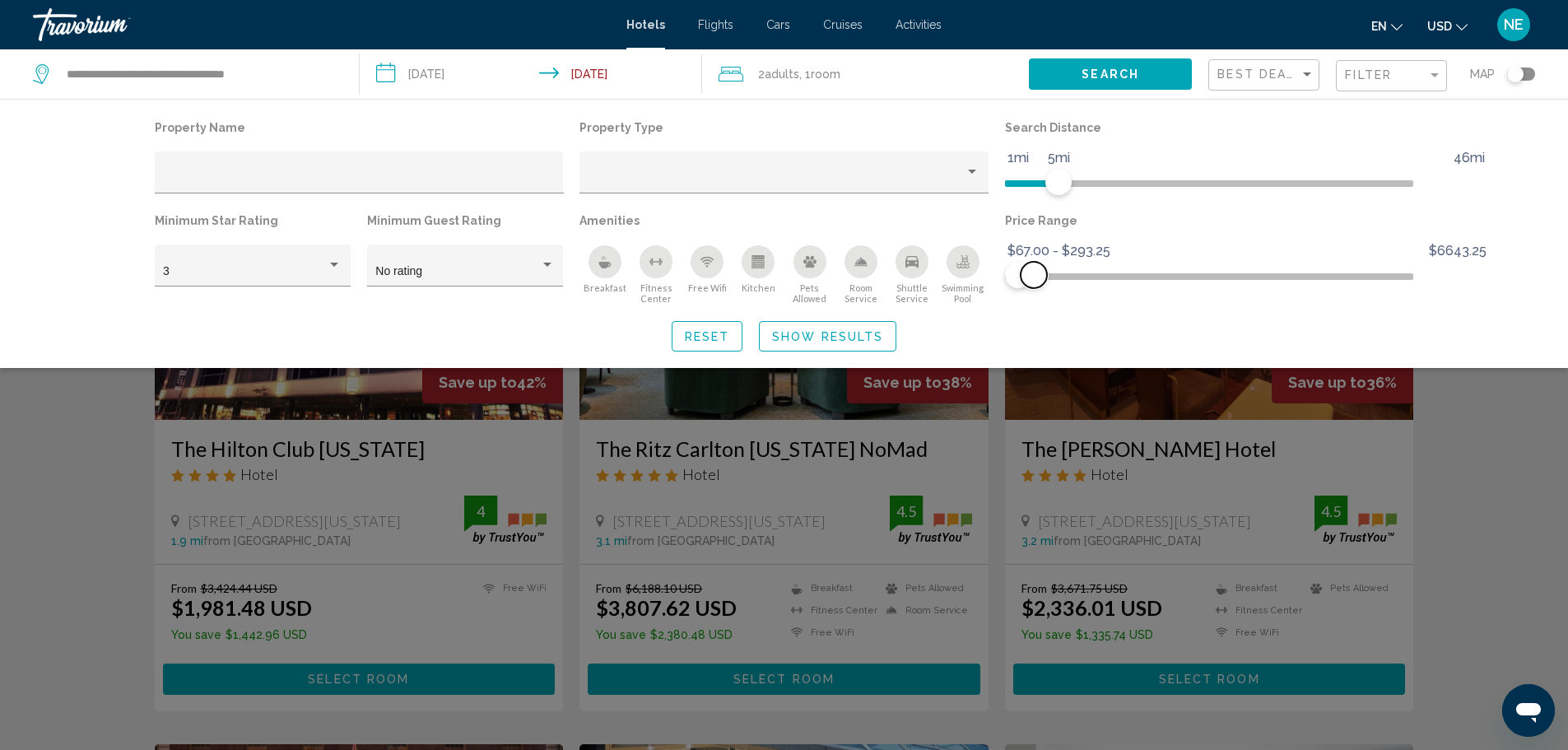
drag, startPoint x: 1512, startPoint y: 326, endPoint x: 1074, endPoint y: 343, distance: 438.3
click at [1047, 288] on span "Hotel Filters" at bounding box center [1034, 275] width 26 height 26
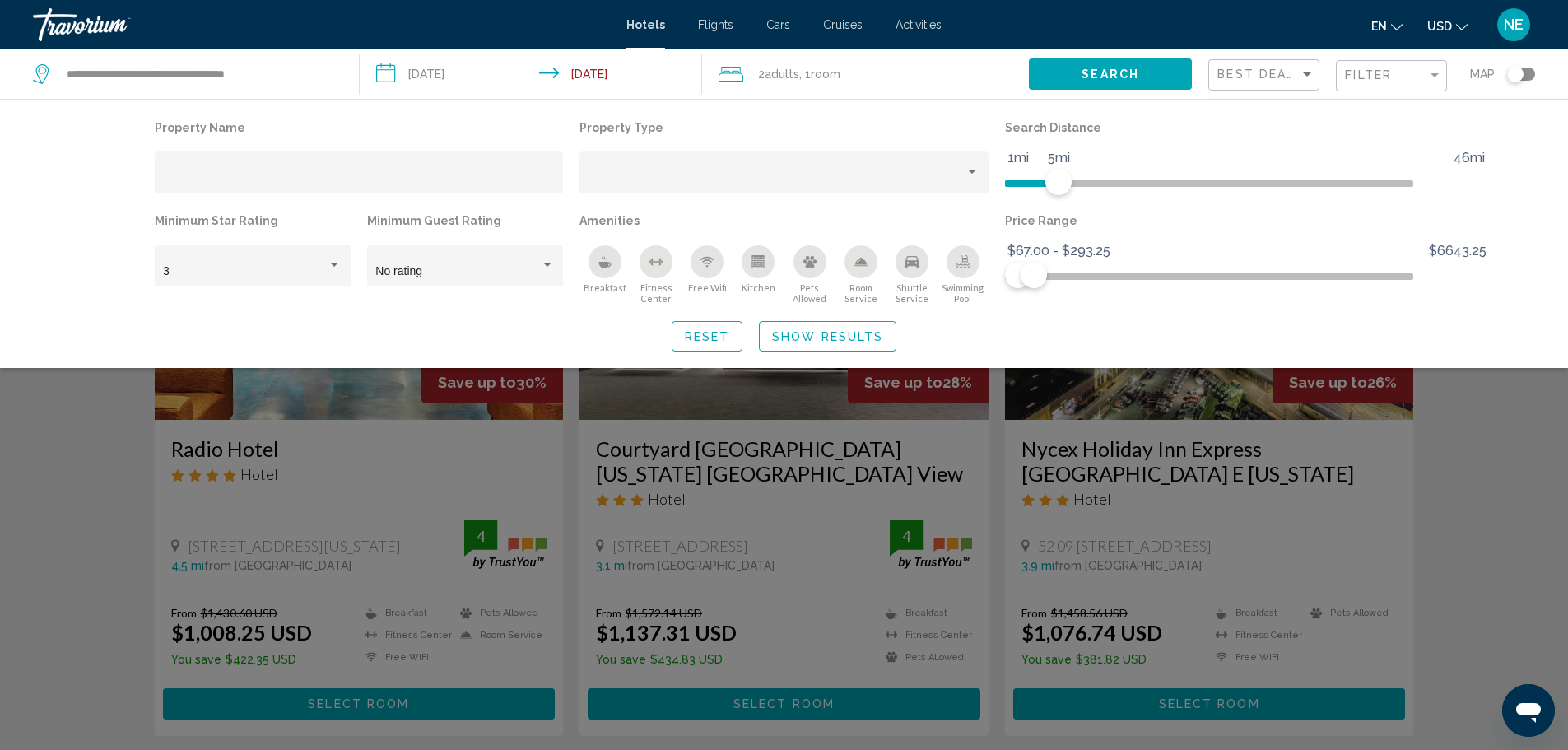
click at [1539, 478] on div "Search widget" at bounding box center [784, 499] width 1568 height 503
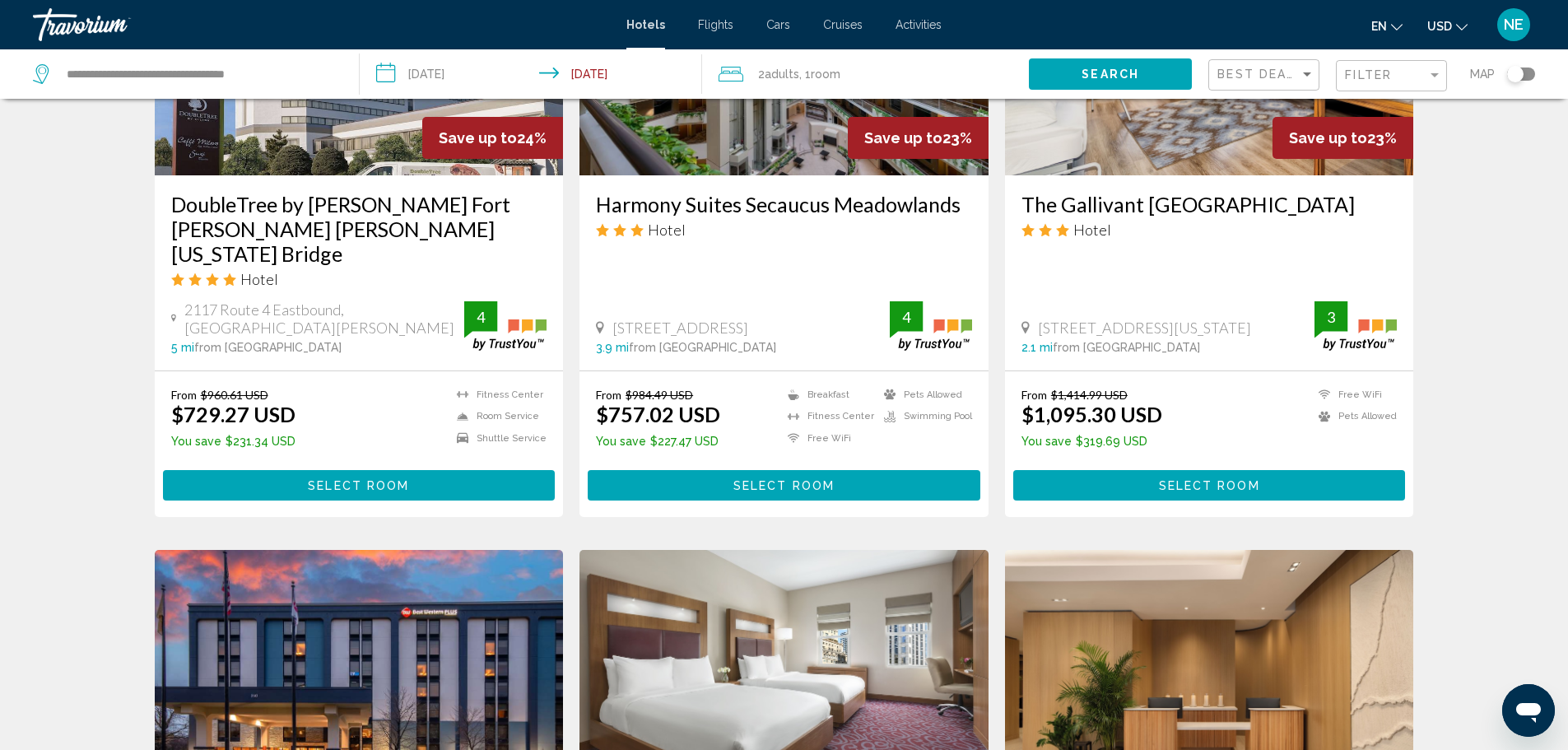
scroll to position [853, 0]
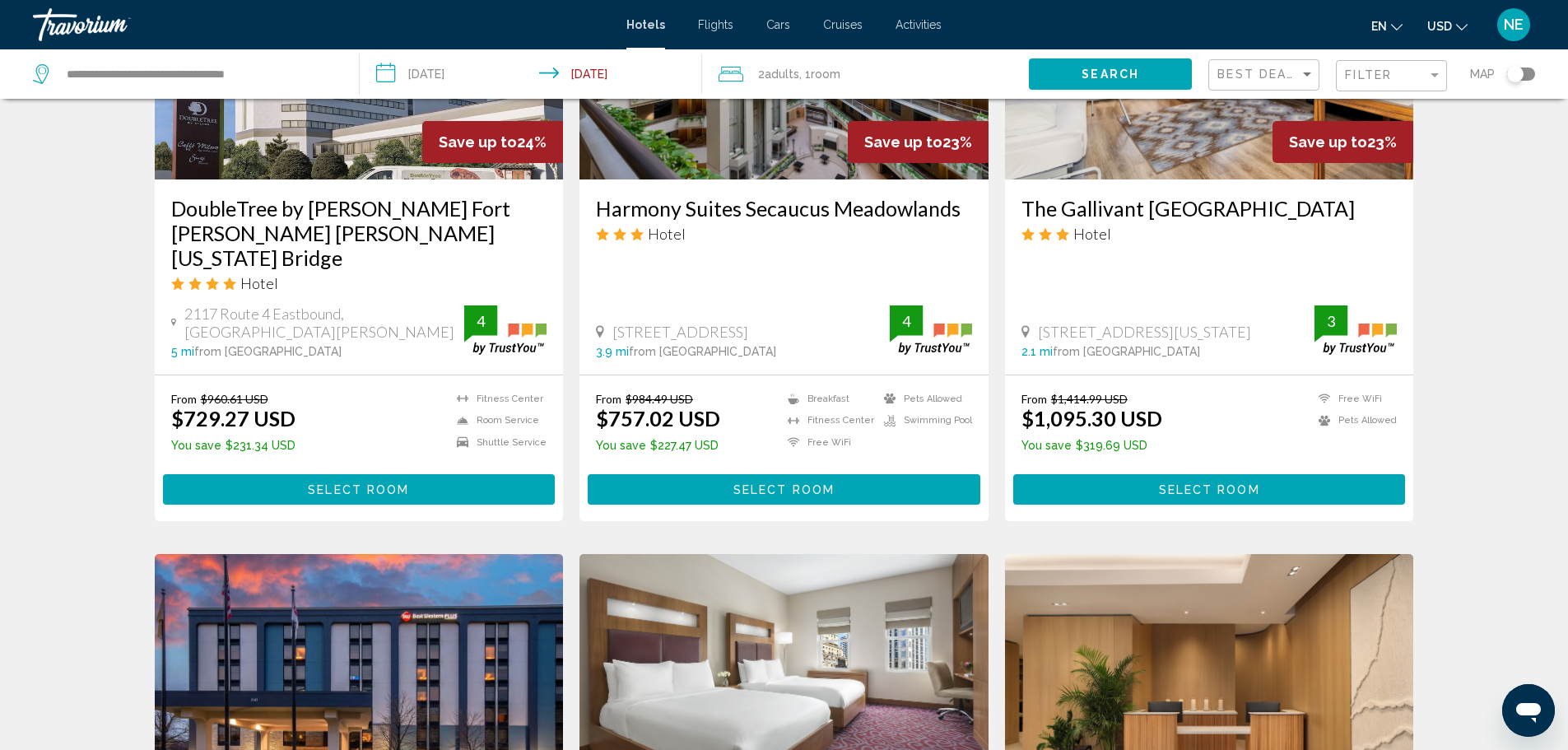
click at [256, 179] on img "Main content" at bounding box center [360, 48] width 409 height 264
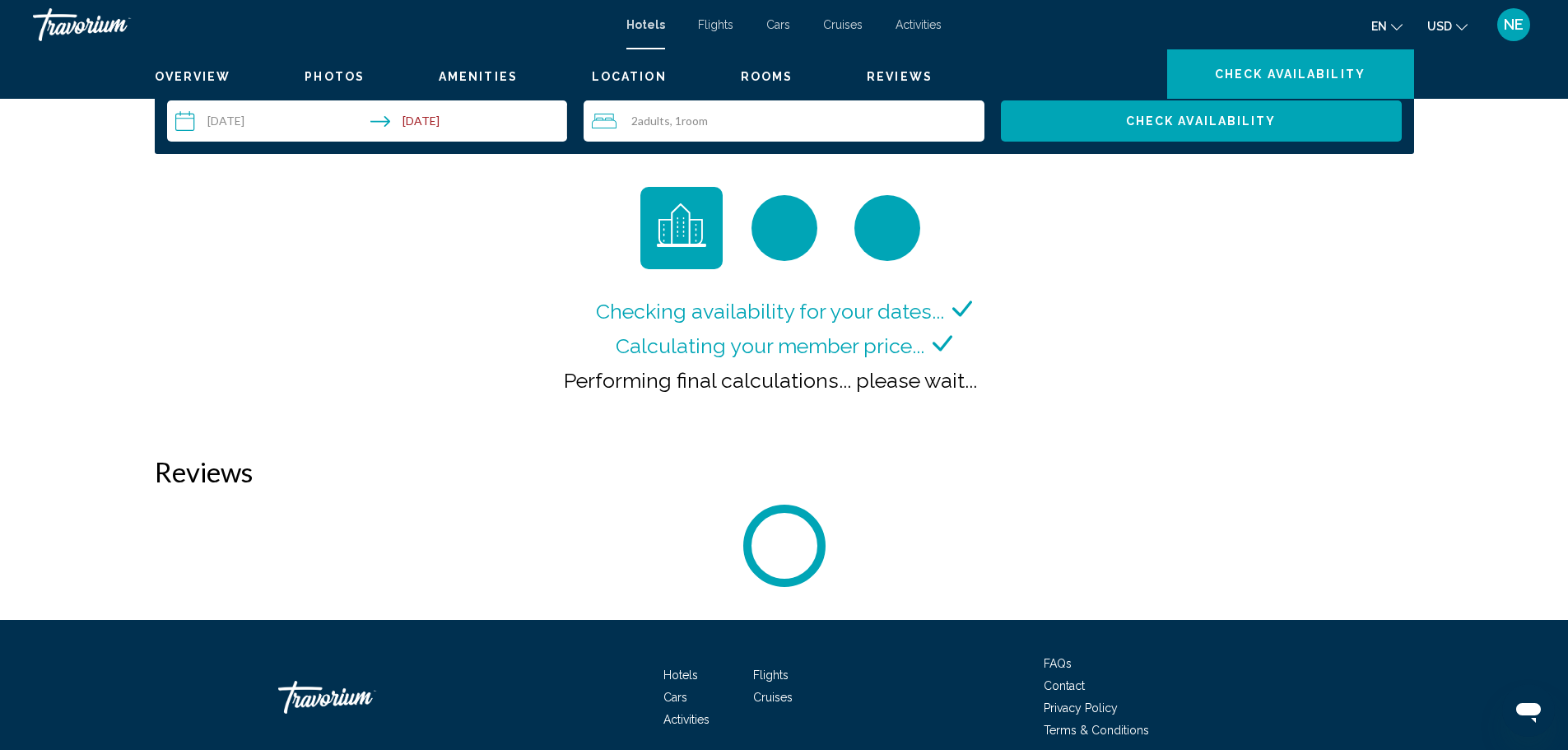
scroll to position [2136, 0]
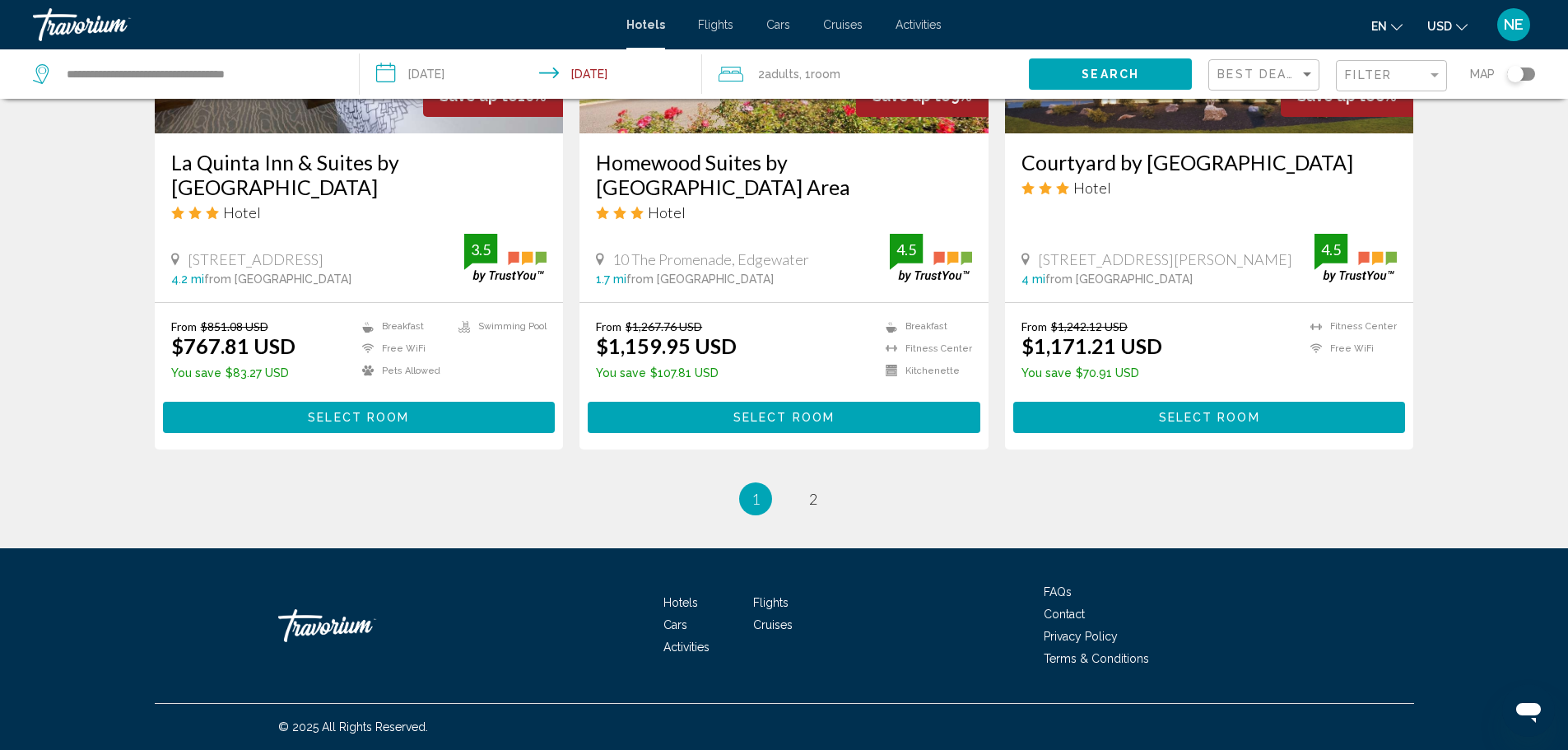
scroll to position [2656, 0]
click at [827, 513] on link "page 2" at bounding box center [812, 498] width 29 height 29
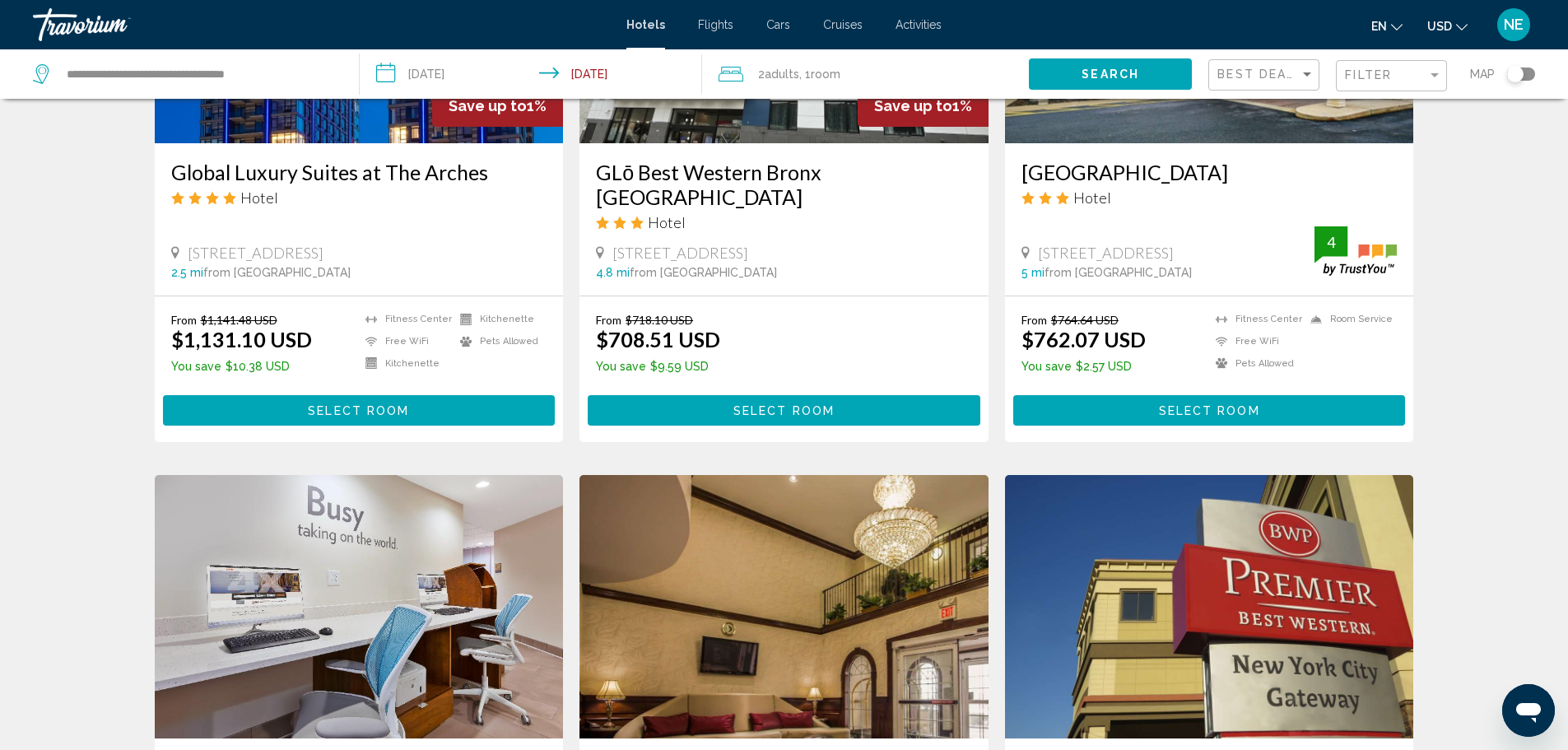
scroll to position [1506, 0]
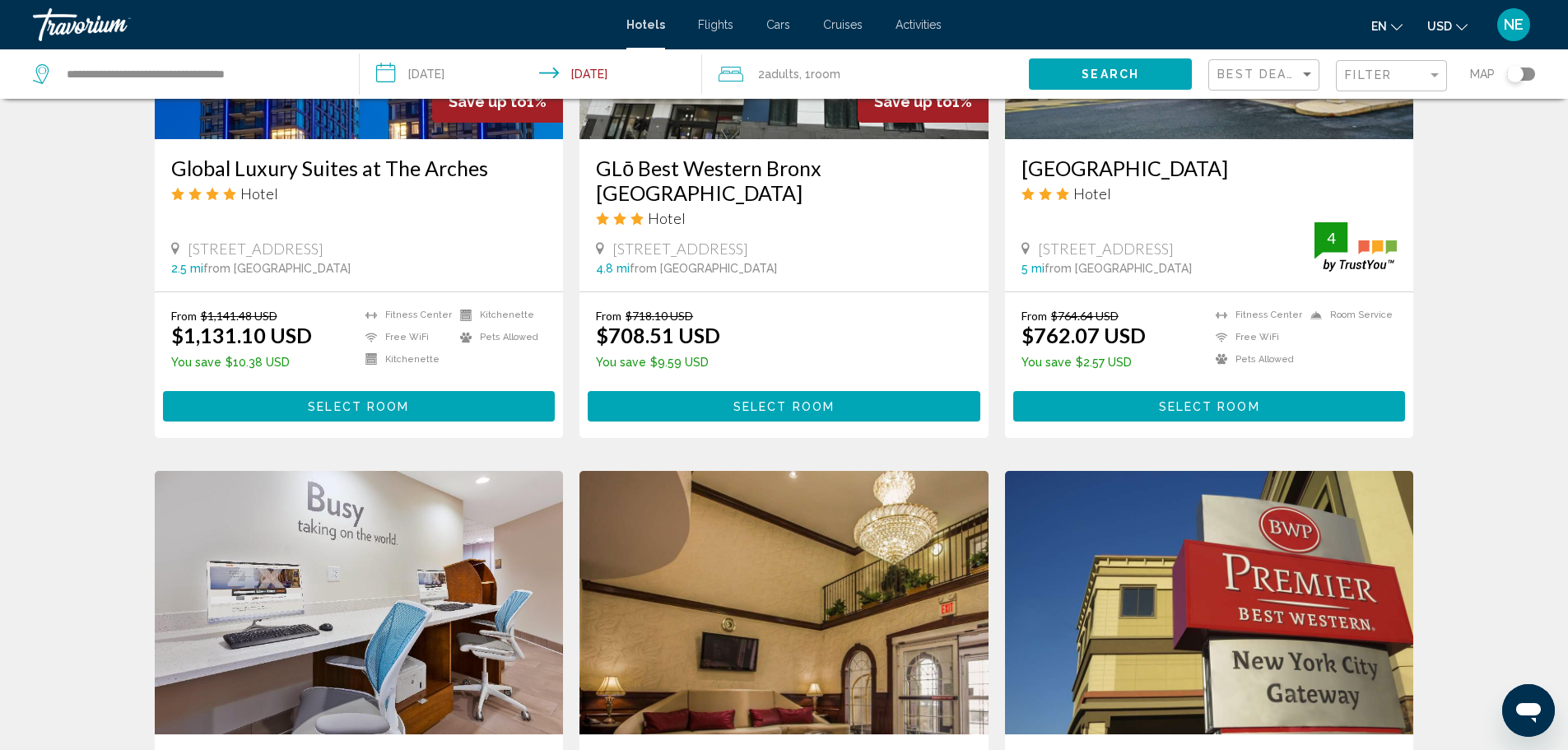
click at [1282, 139] on img "Main content" at bounding box center [1210, 8] width 409 height 264
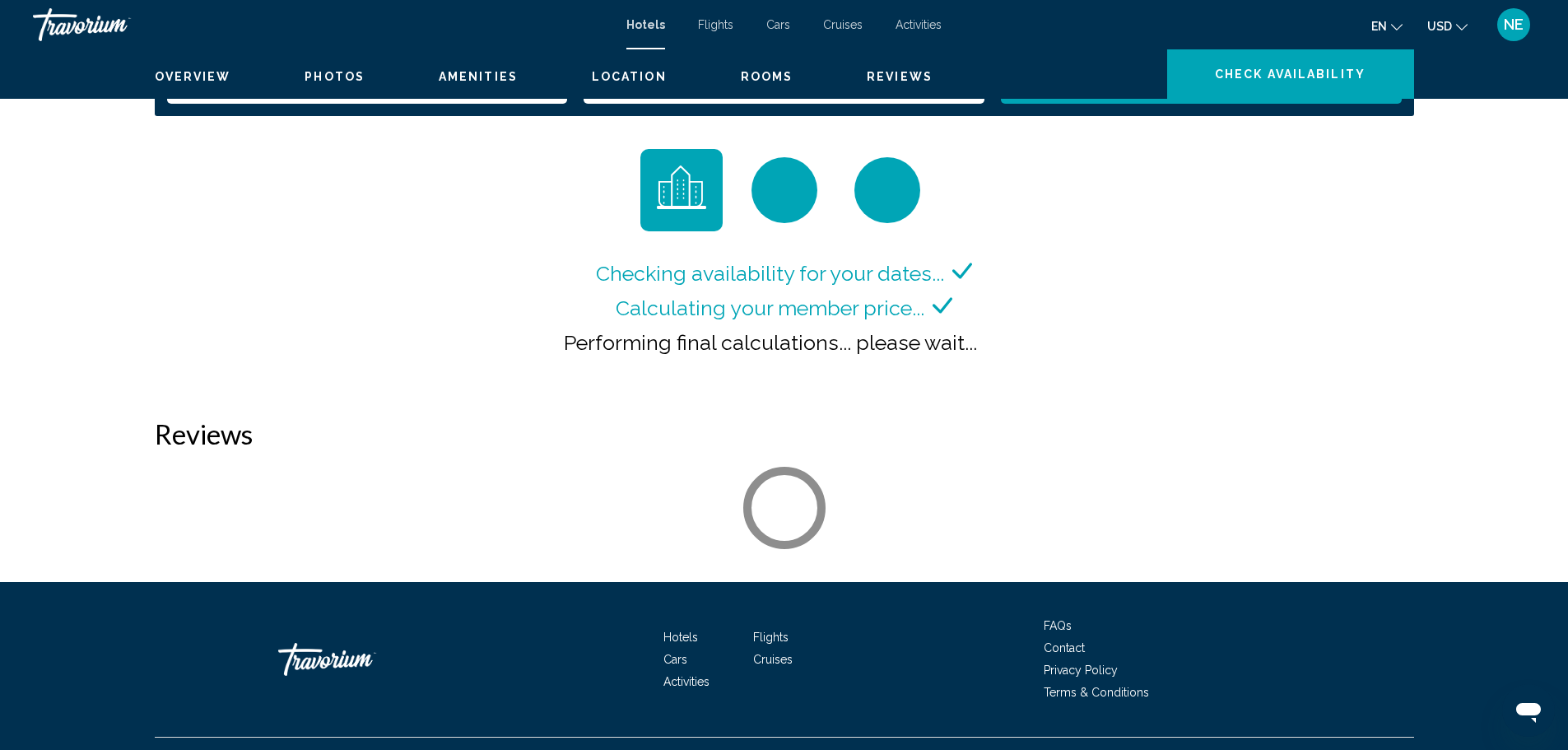
scroll to position [2149, 0]
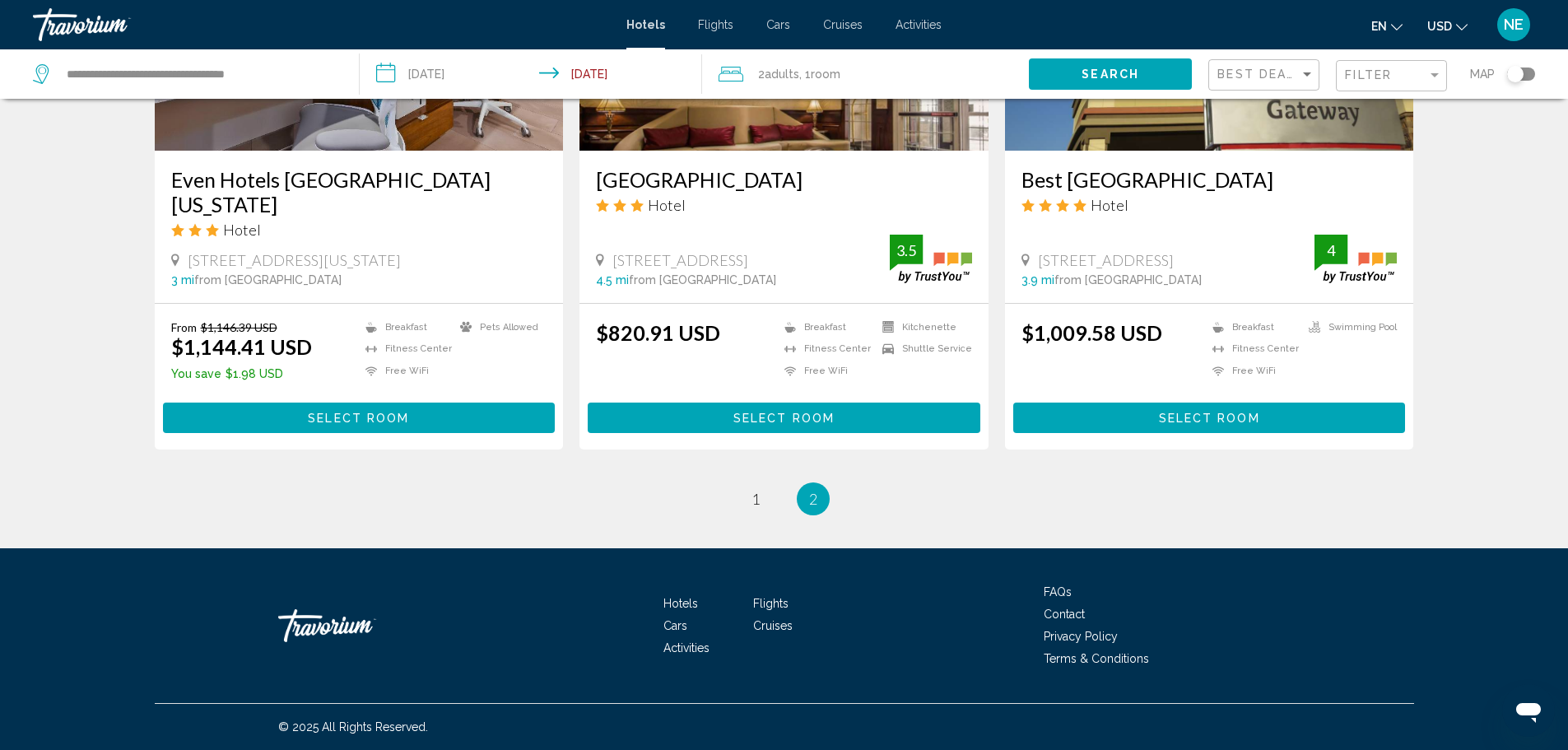
scroll to position [2612, 0]
click at [751, 508] on span "1" at bounding box center [755, 499] width 8 height 18
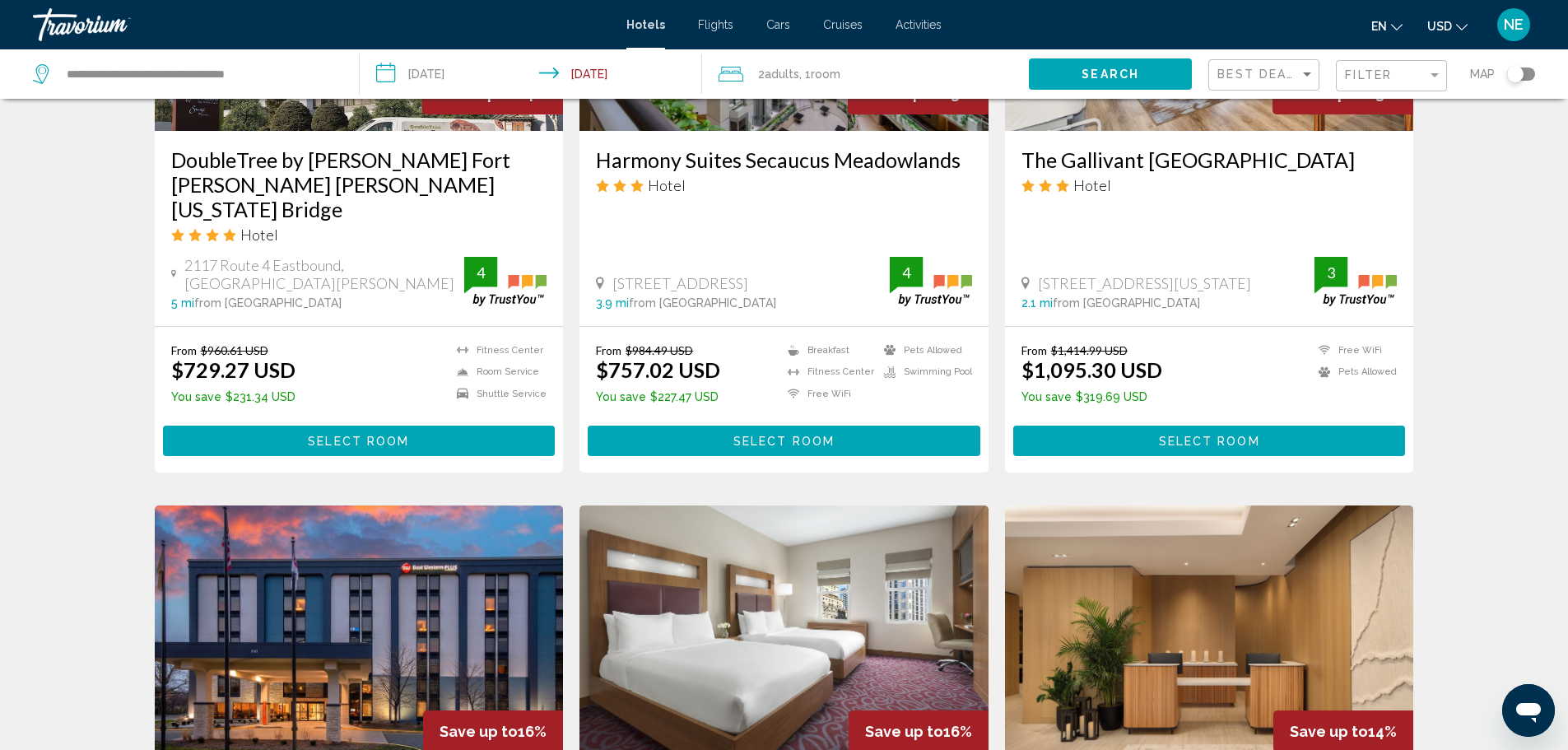
scroll to position [890, 0]
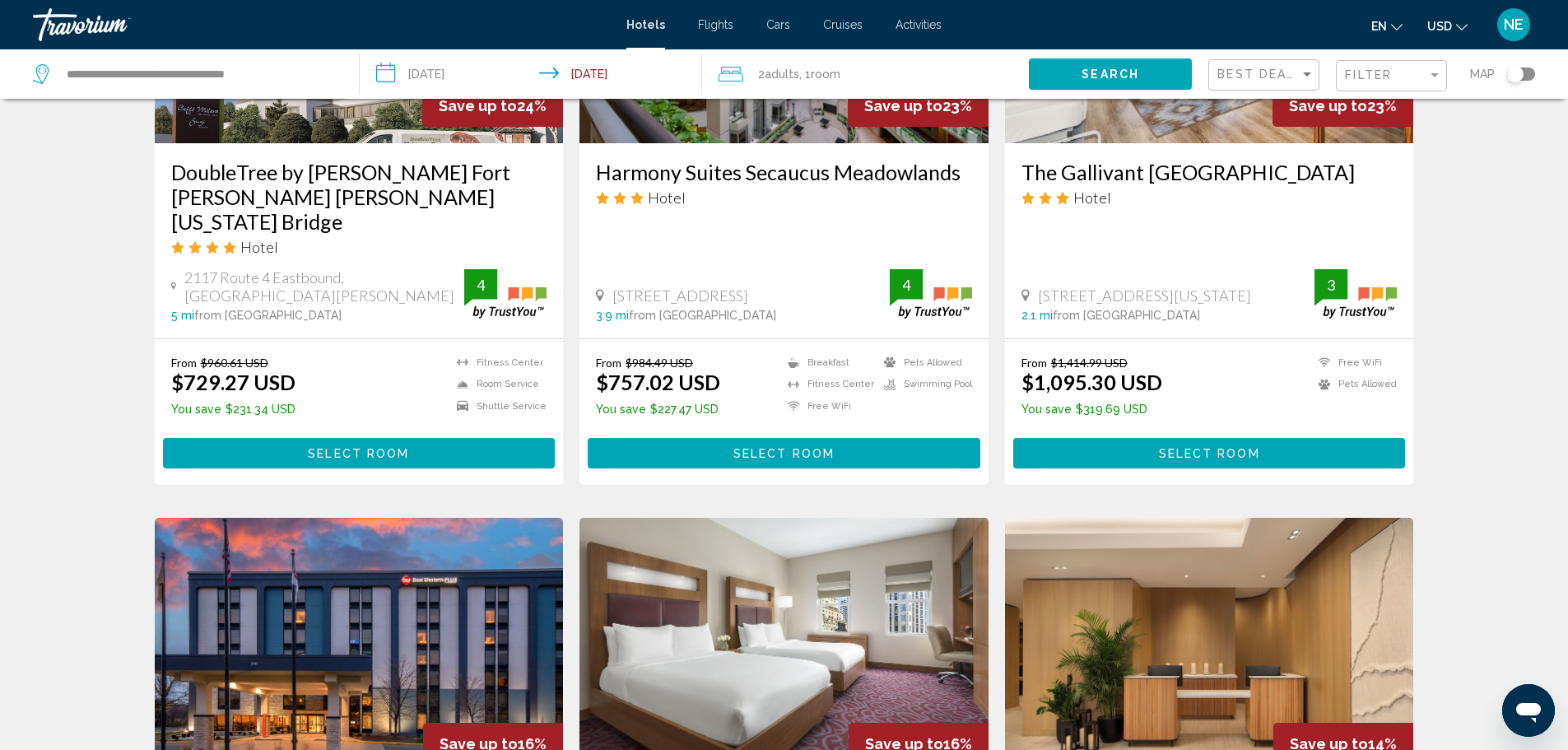
click at [770, 143] on img "Main content" at bounding box center [784, 11] width 409 height 264
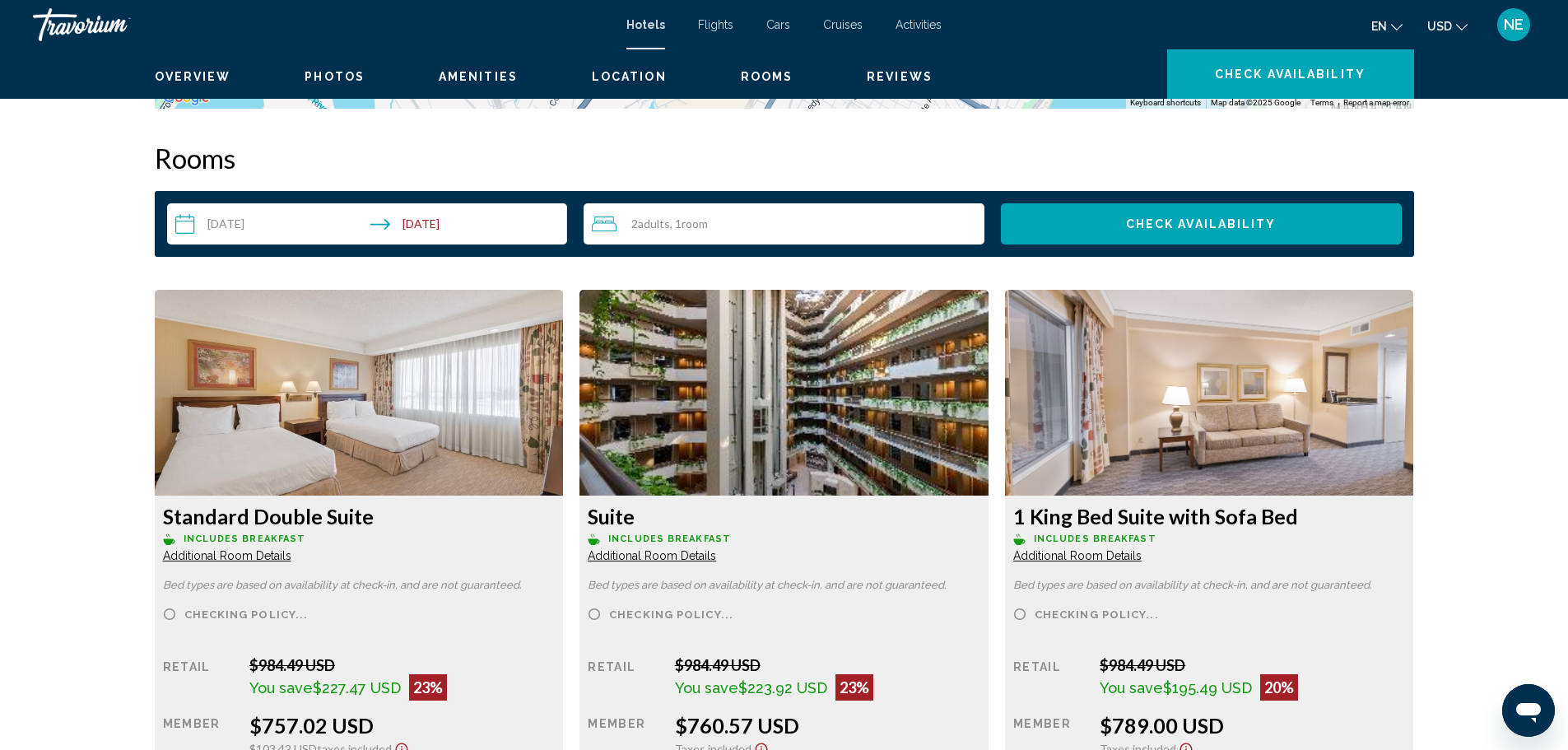
scroll to position [2051, 0]
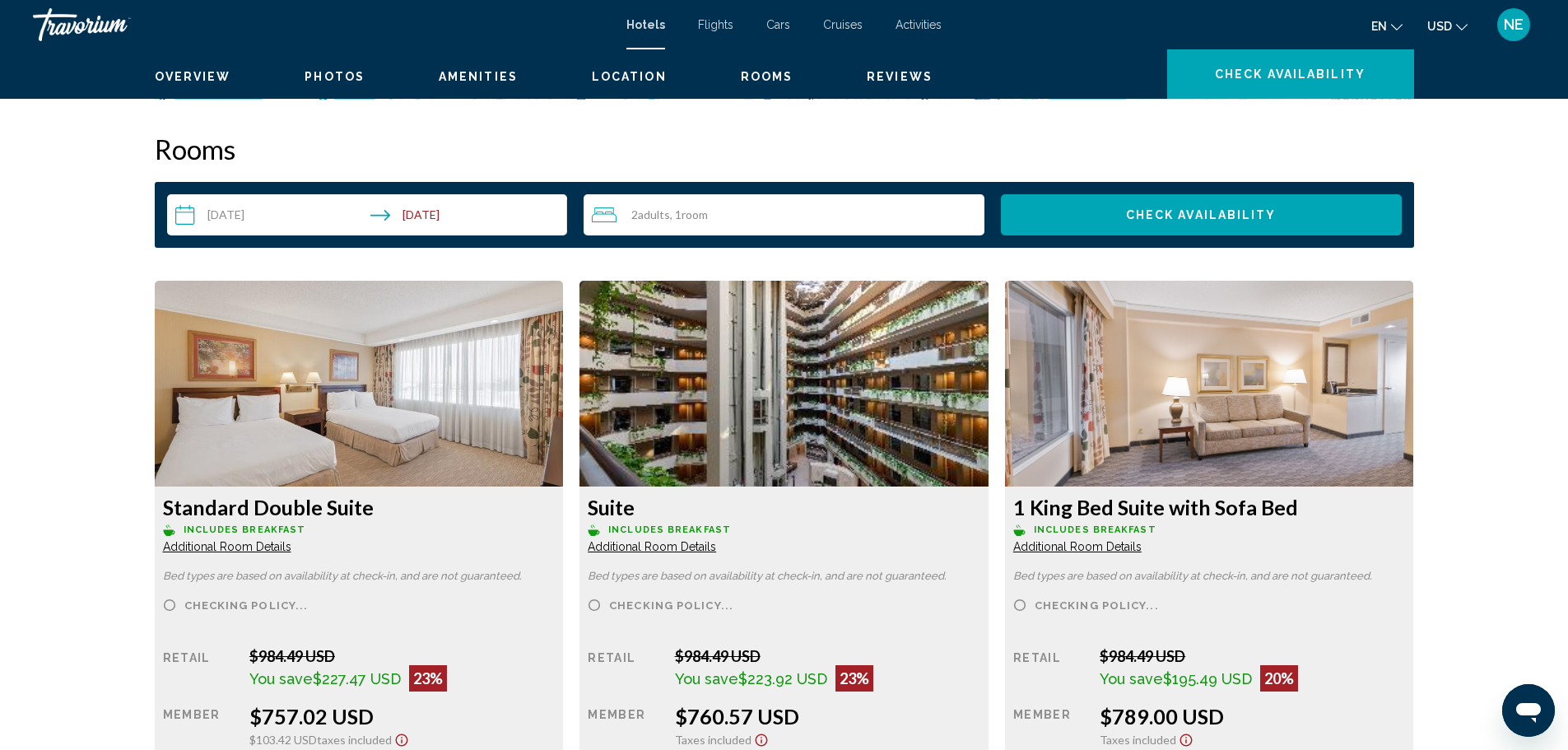
click at [1406, 80] on button "Zoom out" at bounding box center [1389, 63] width 33 height 33
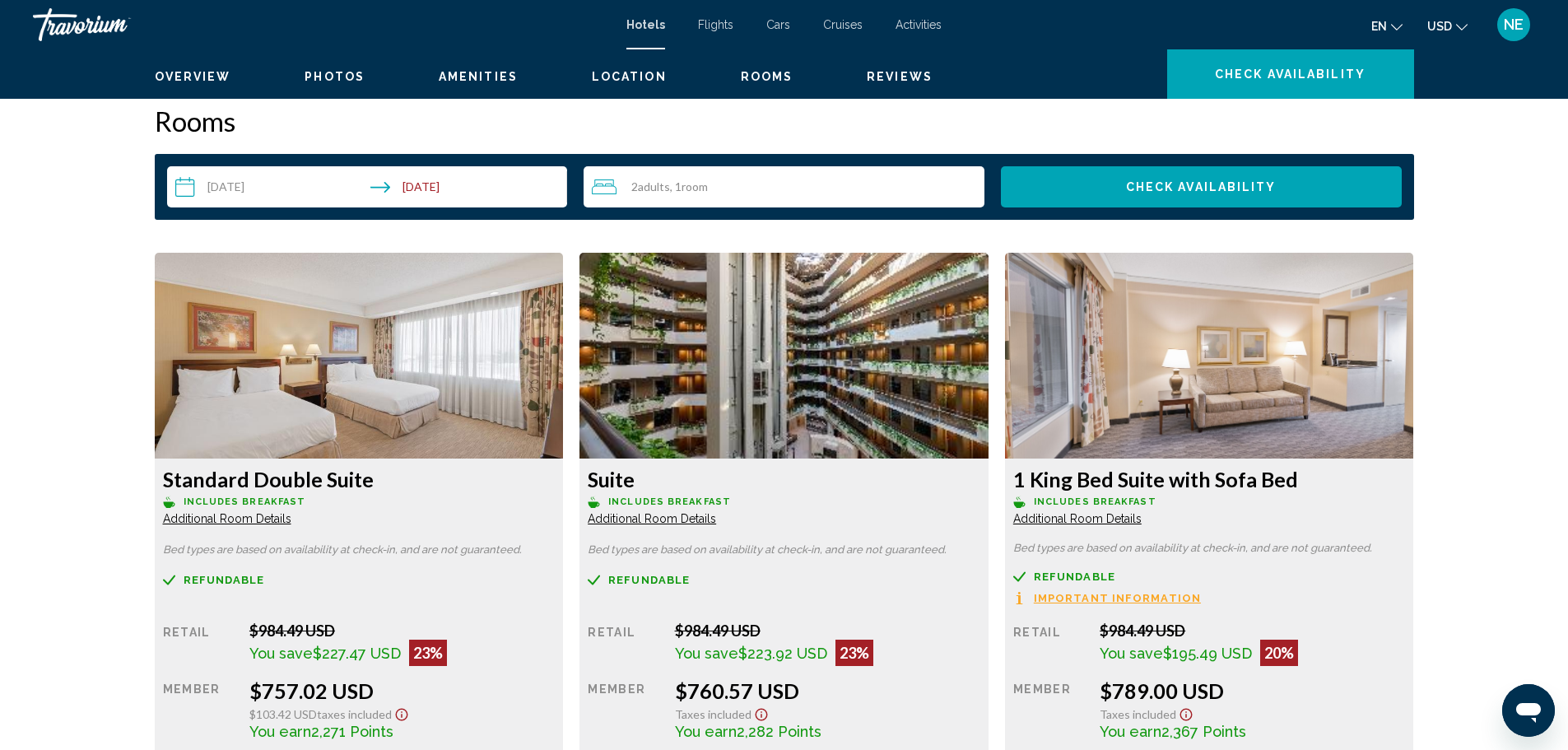
scroll to position [2088, 0]
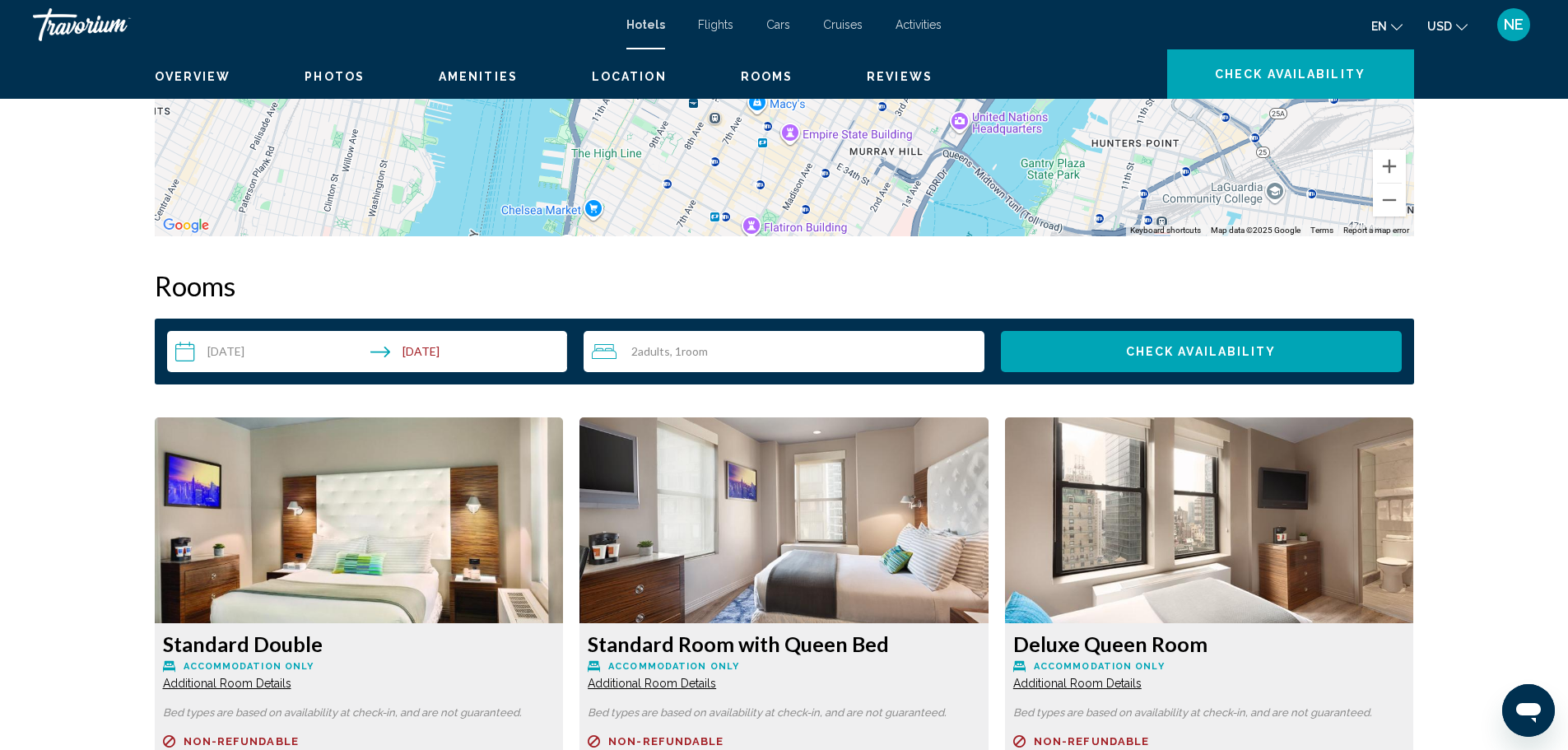
scroll to position [1791, 0]
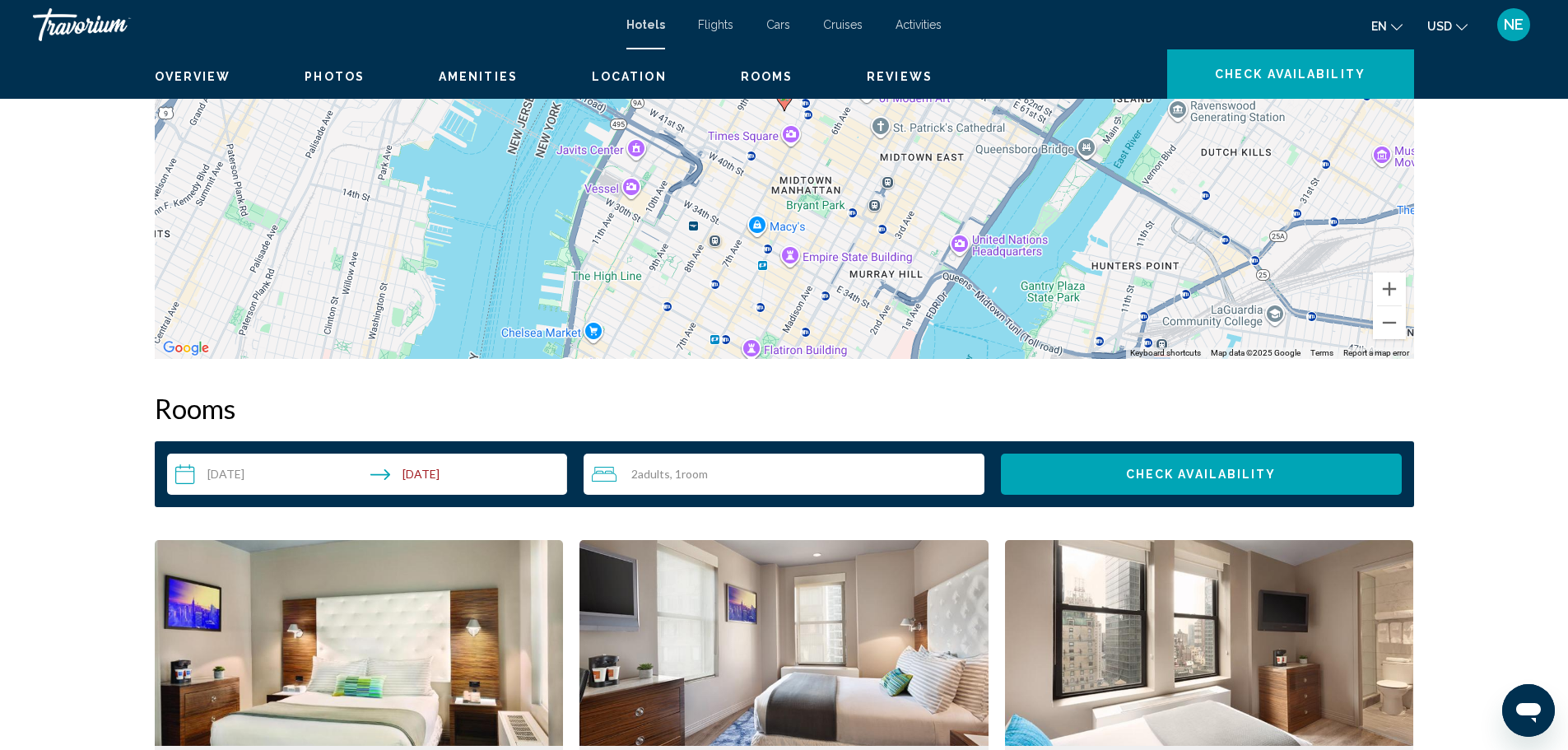
click at [782, 110] on icon "Main content" at bounding box center [784, 100] width 15 height 22
click at [789, 101] on image "Main content" at bounding box center [784, 95] width 10 height 10
